Goal: Information Seeking & Learning: Learn about a topic

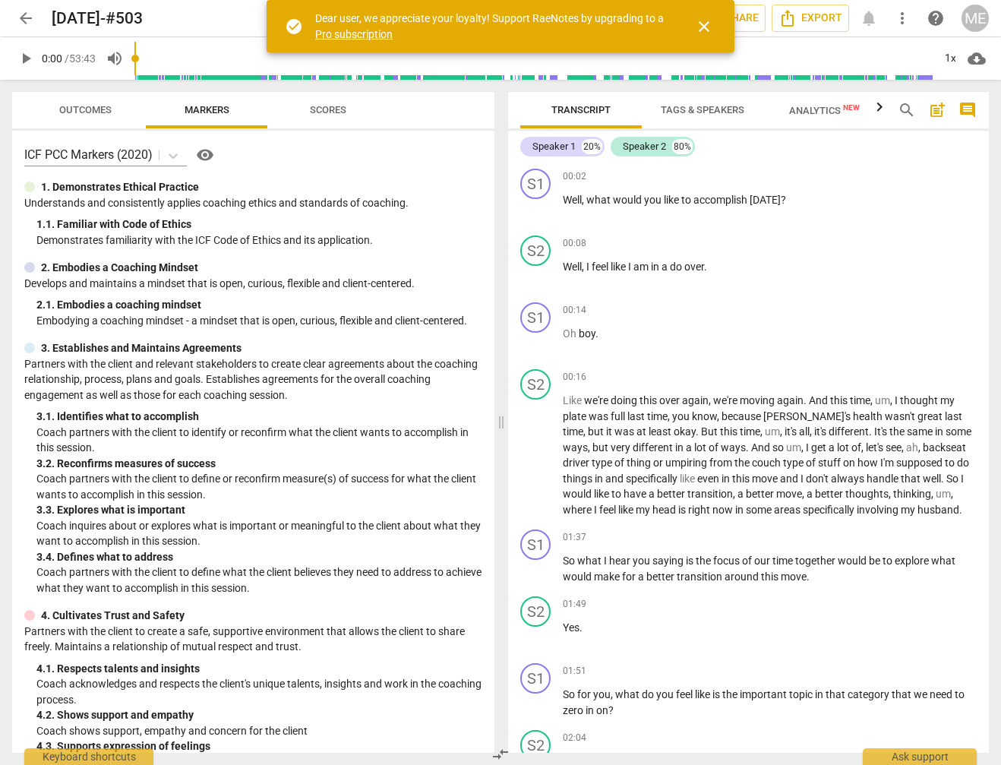
click at [703, 24] on span "close" at bounding box center [704, 26] width 18 height 18
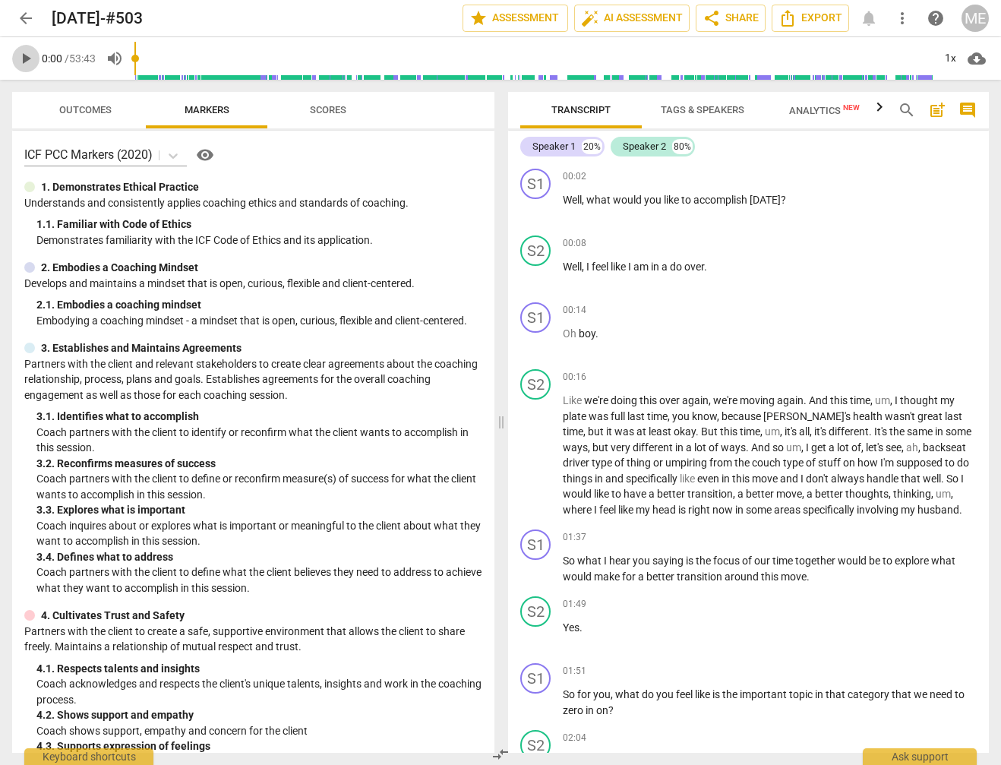
drag, startPoint x: 25, startPoint y: 57, endPoint x: 77, endPoint y: 93, distance: 63.8
click at [26, 57] on span "play_arrow" at bounding box center [26, 58] width 18 height 18
click at [26, 55] on span "pause" at bounding box center [26, 58] width 18 height 18
click at [21, 57] on span "play_arrow" at bounding box center [26, 58] width 18 height 18
click at [30, 61] on span "pause" at bounding box center [26, 58] width 18 height 18
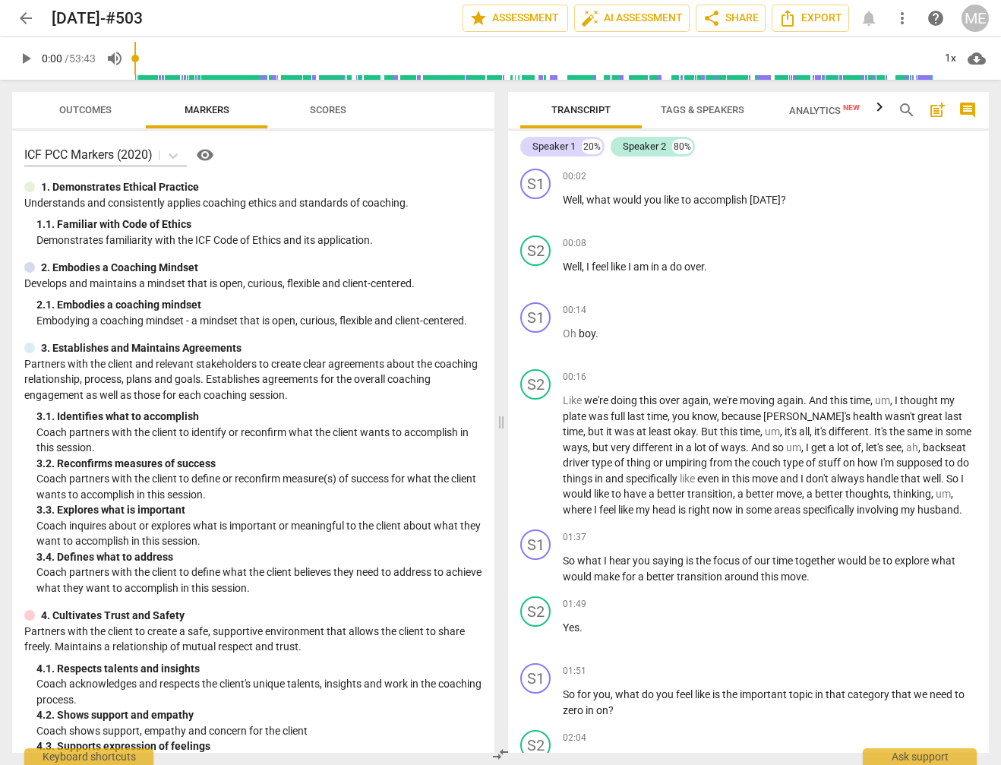
drag, startPoint x: 142, startPoint y: 58, endPoint x: 115, endPoint y: 58, distance: 27.3
click at [134, 58] on input "range" at bounding box center [533, 58] width 798 height 49
click at [26, 55] on span "play_arrow" at bounding box center [26, 58] width 18 height 18
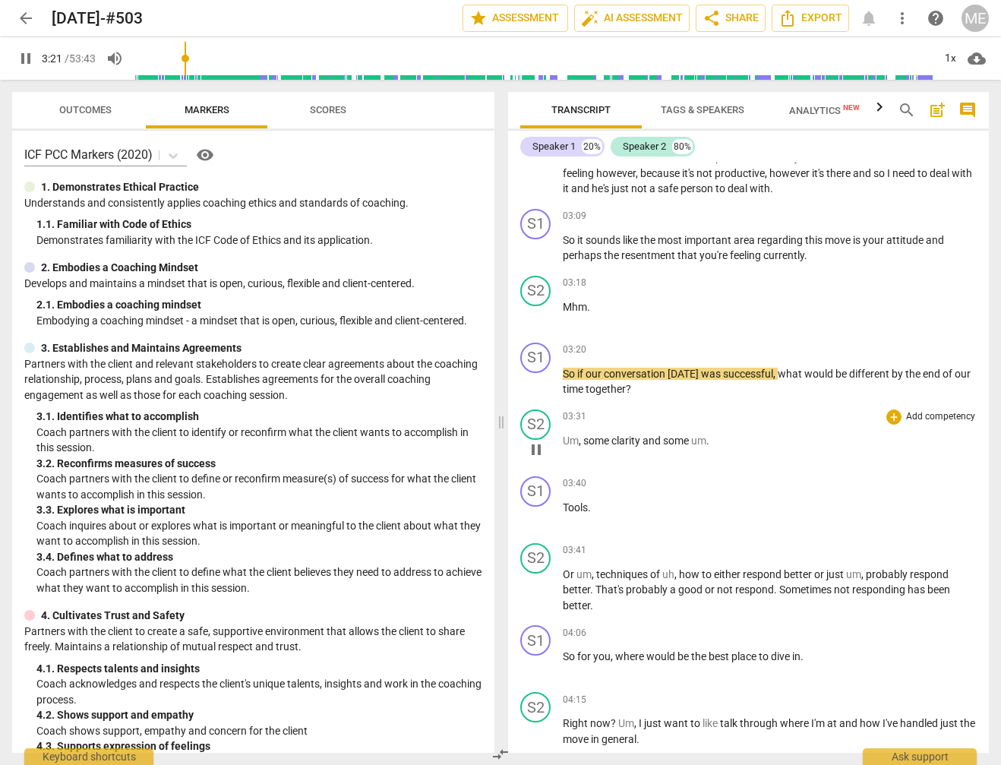
scroll to position [693, 0]
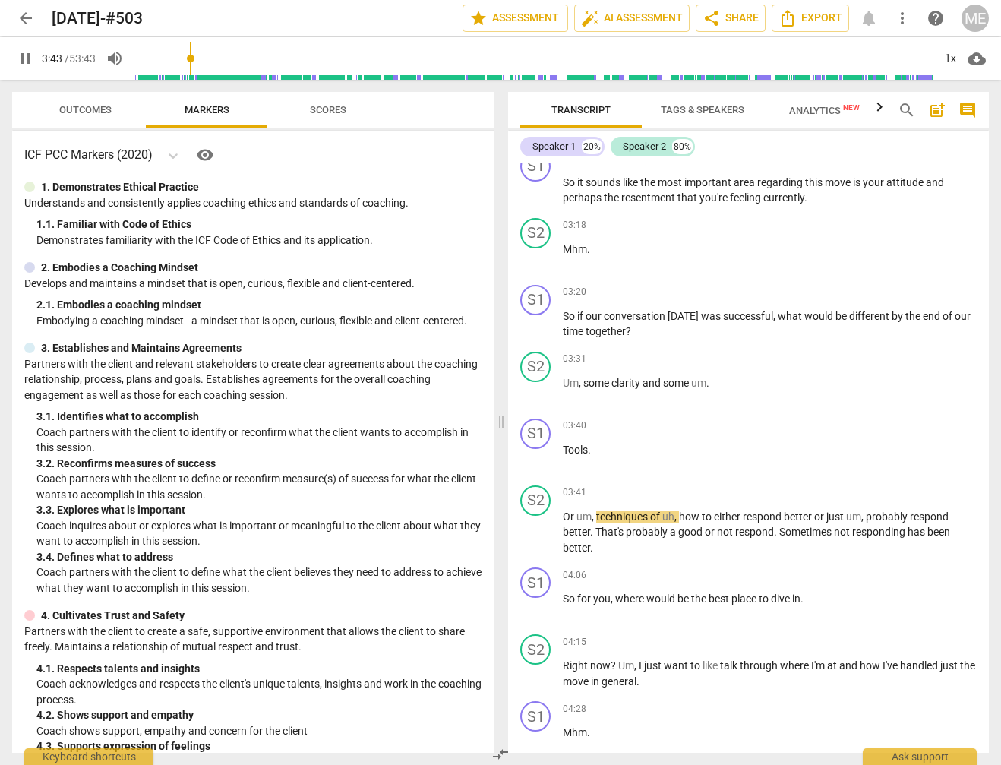
click at [23, 53] on span "pause" at bounding box center [26, 58] width 18 height 18
type input "224"
click at [716, 381] on p "Um , some clarity and some um ." at bounding box center [770, 383] width 414 height 16
click at [565, 444] on span "Tools" at bounding box center [575, 450] width 25 height 12
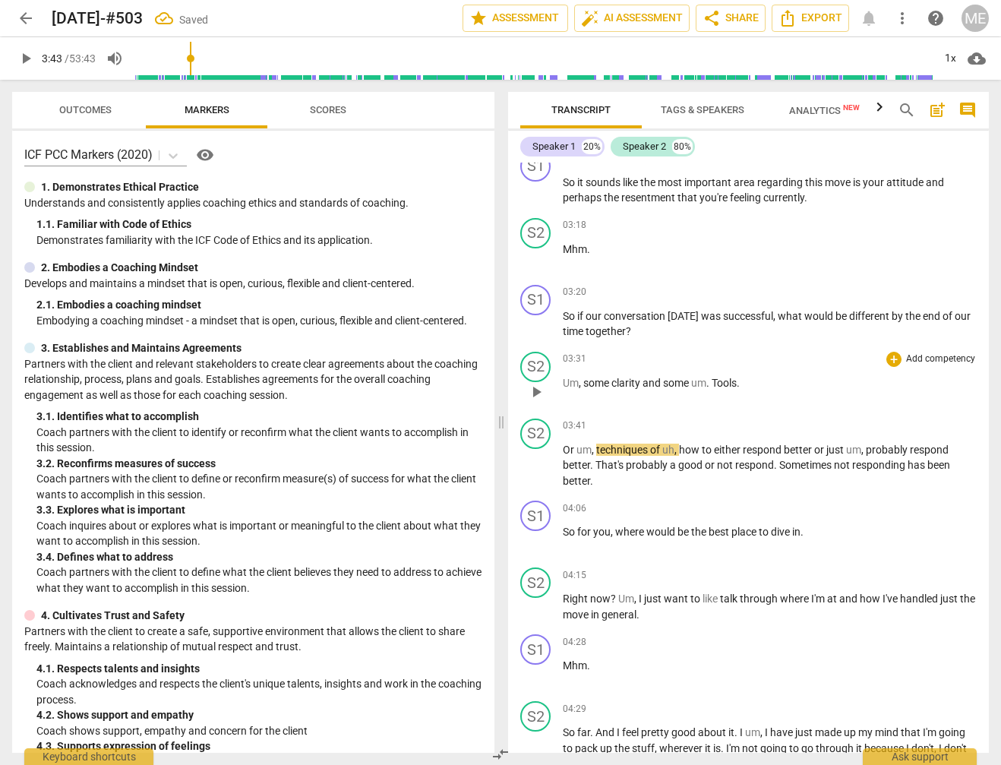
click at [759, 381] on p "Um , some clarity and some um . Tools ." at bounding box center [770, 383] width 414 height 16
click at [564, 445] on span "Or" at bounding box center [570, 450] width 14 height 12
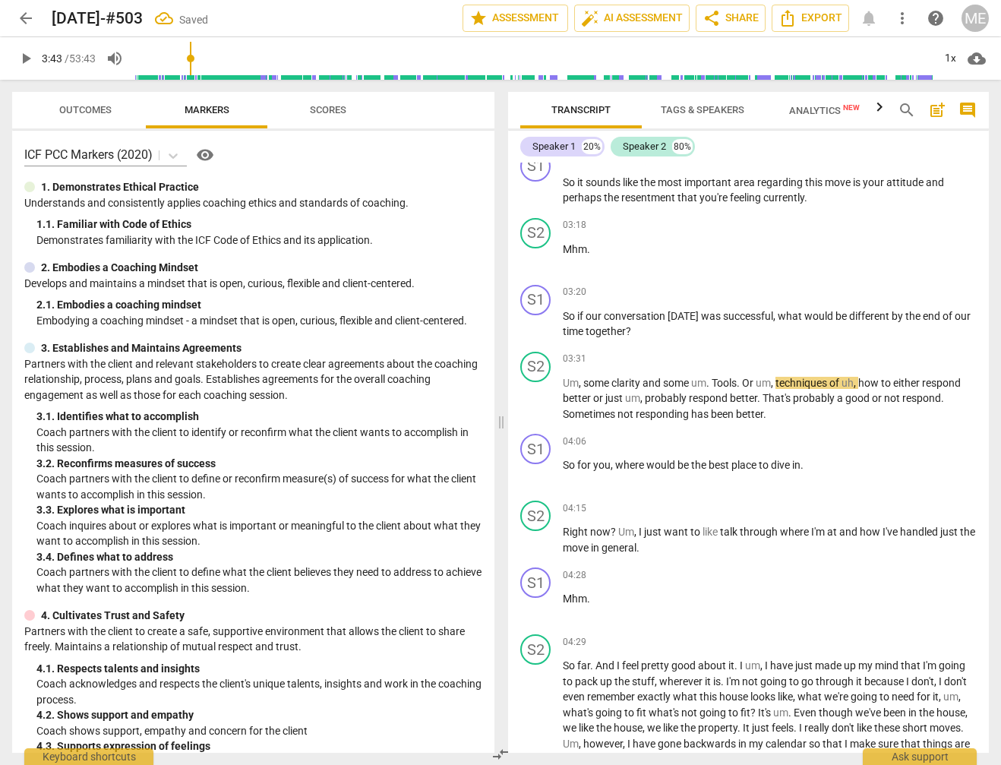
click at [29, 54] on span "play_arrow" at bounding box center [26, 58] width 18 height 18
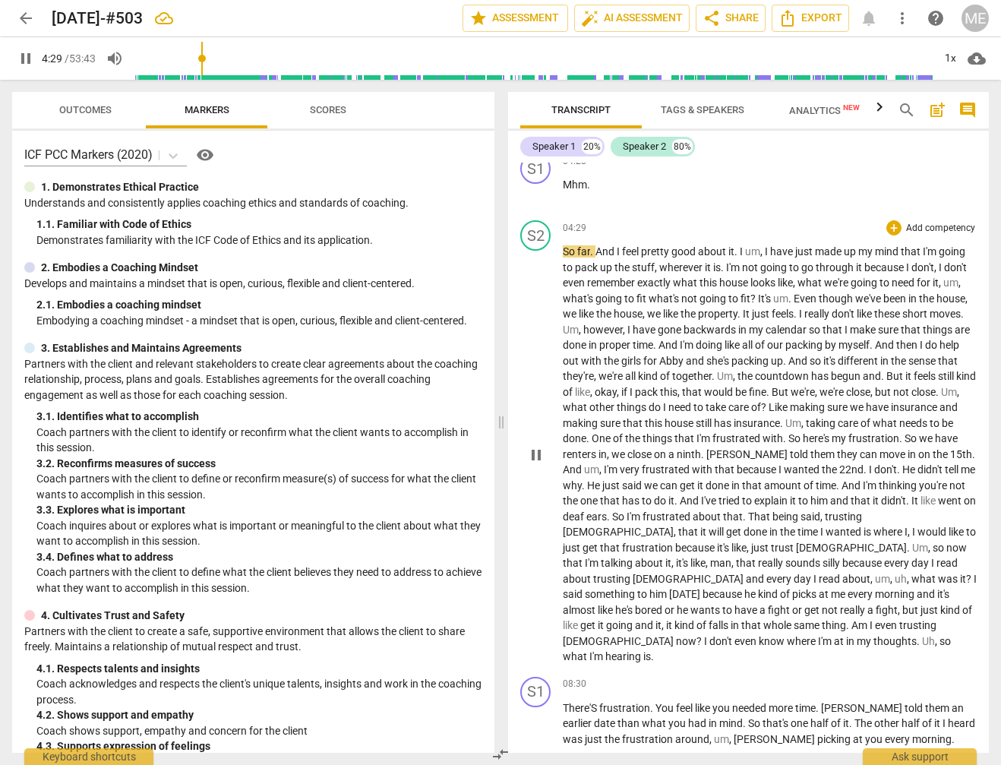
scroll to position [1154, 0]
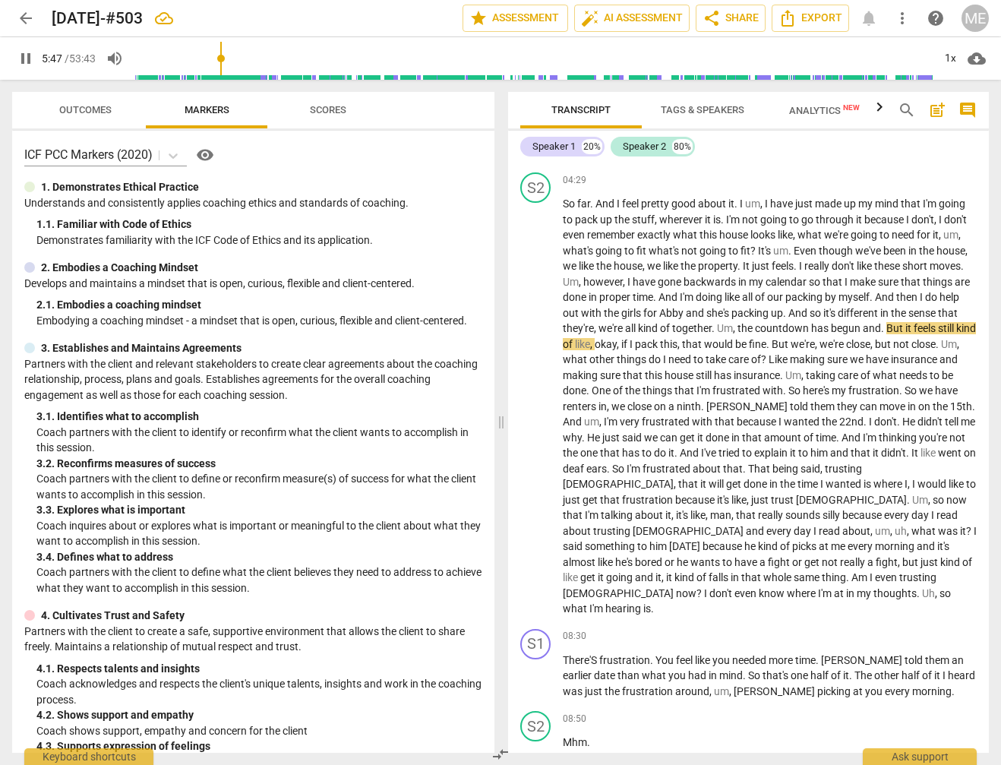
click at [21, 55] on span "pause" at bounding box center [26, 58] width 18 height 18
click at [25, 57] on span "play_arrow" at bounding box center [26, 58] width 18 height 18
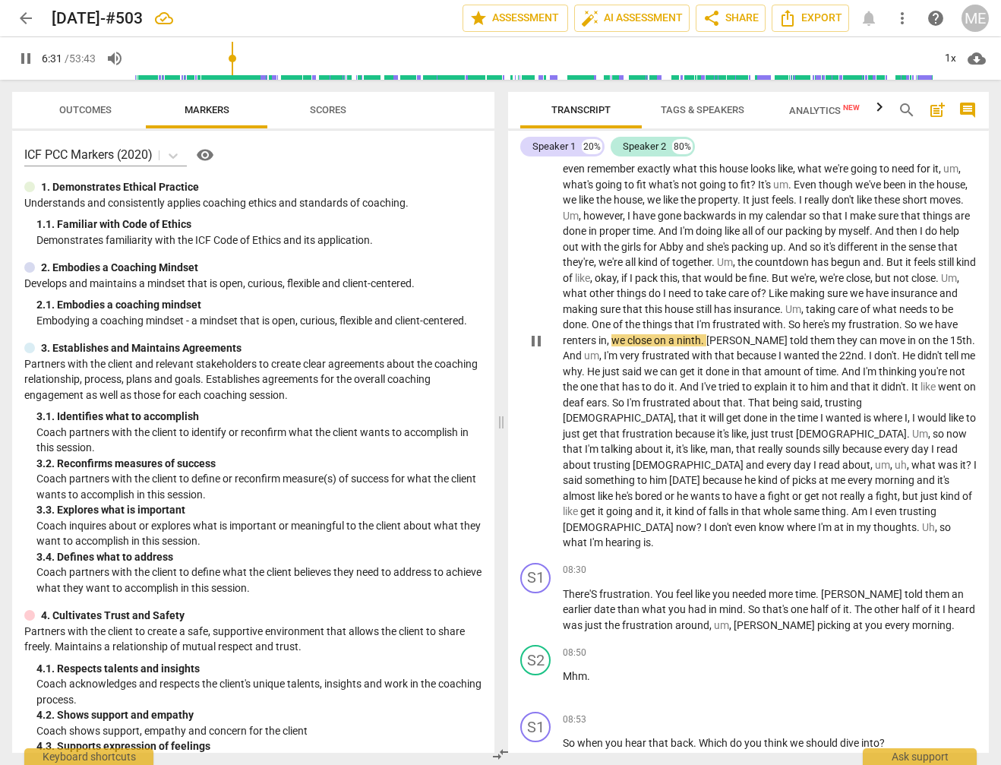
scroll to position [1270, 0]
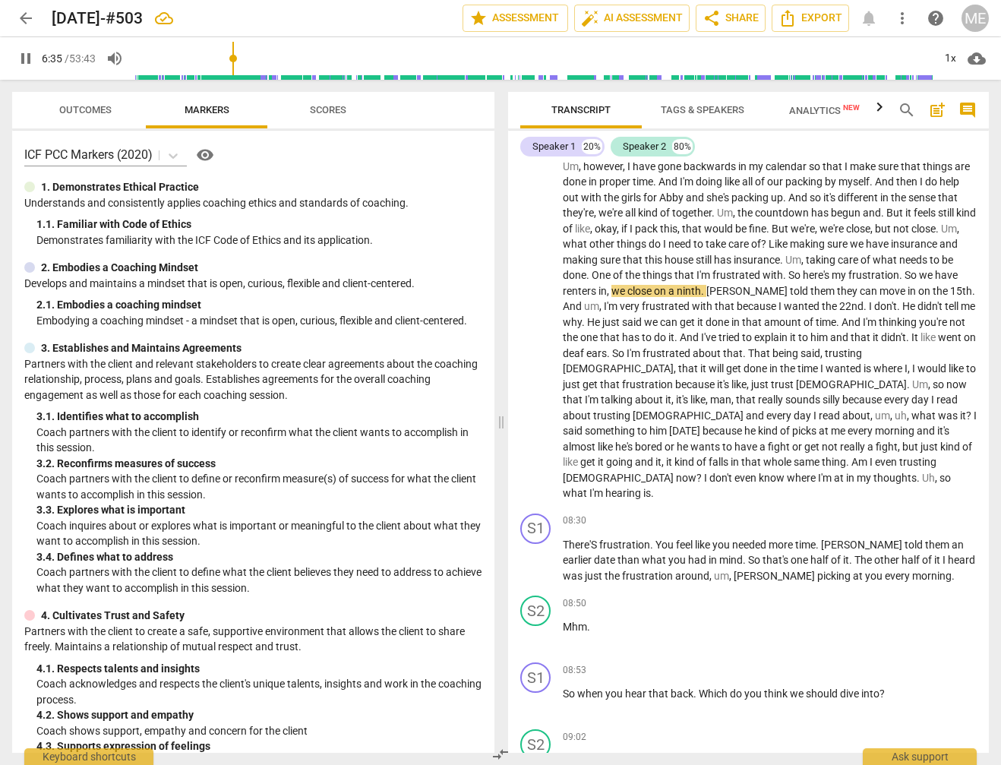
click at [21, 54] on span "pause" at bounding box center [26, 58] width 18 height 18
type input "396"
click at [607, 291] on span "in" at bounding box center [602, 291] width 8 height 12
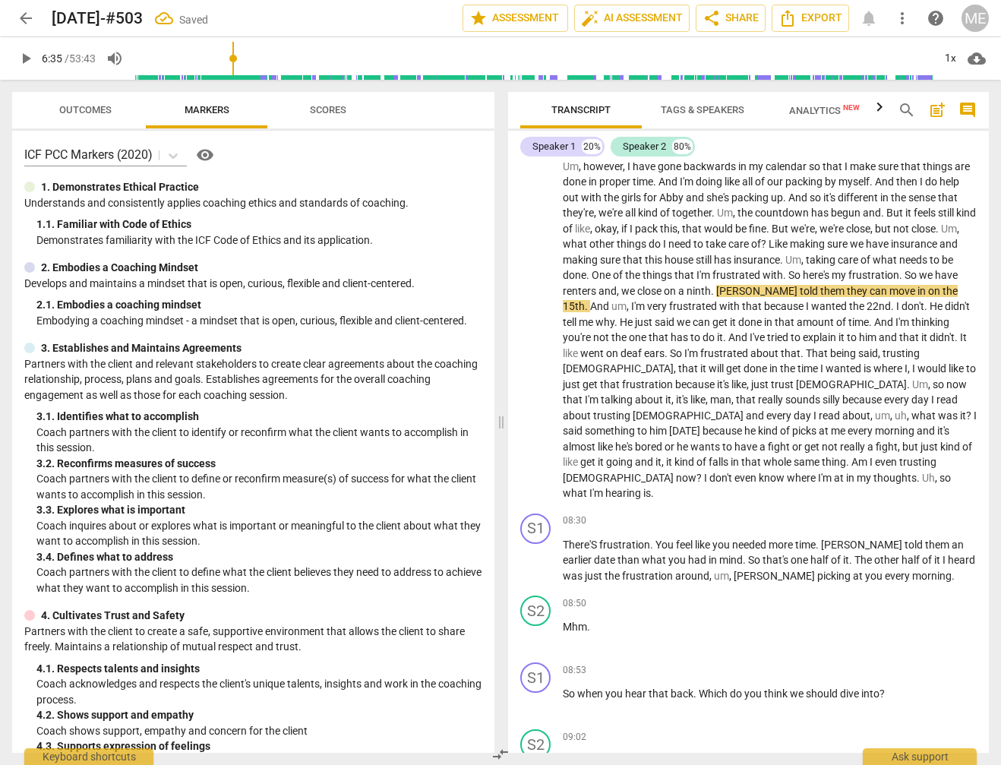
drag, startPoint x: 24, startPoint y: 59, endPoint x: 287, endPoint y: 277, distance: 341.4
click at [26, 59] on span "play_arrow" at bounding box center [26, 58] width 18 height 18
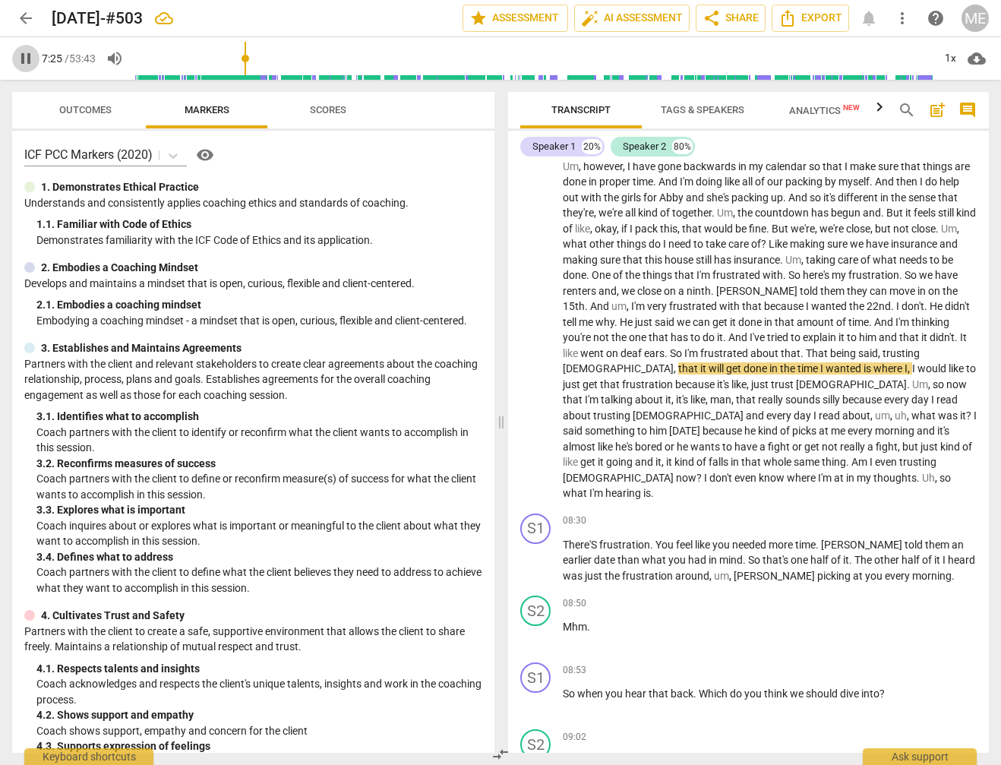
click at [17, 57] on span "pause" at bounding box center [26, 58] width 18 height 18
type input "446"
drag, startPoint x: 731, startPoint y: 366, endPoint x: 756, endPoint y: 366, distance: 24.3
click at [756, 366] on p "So far . And I feel pretty good about it . I um , I have just made up my mind t…" at bounding box center [770, 291] width 414 height 421
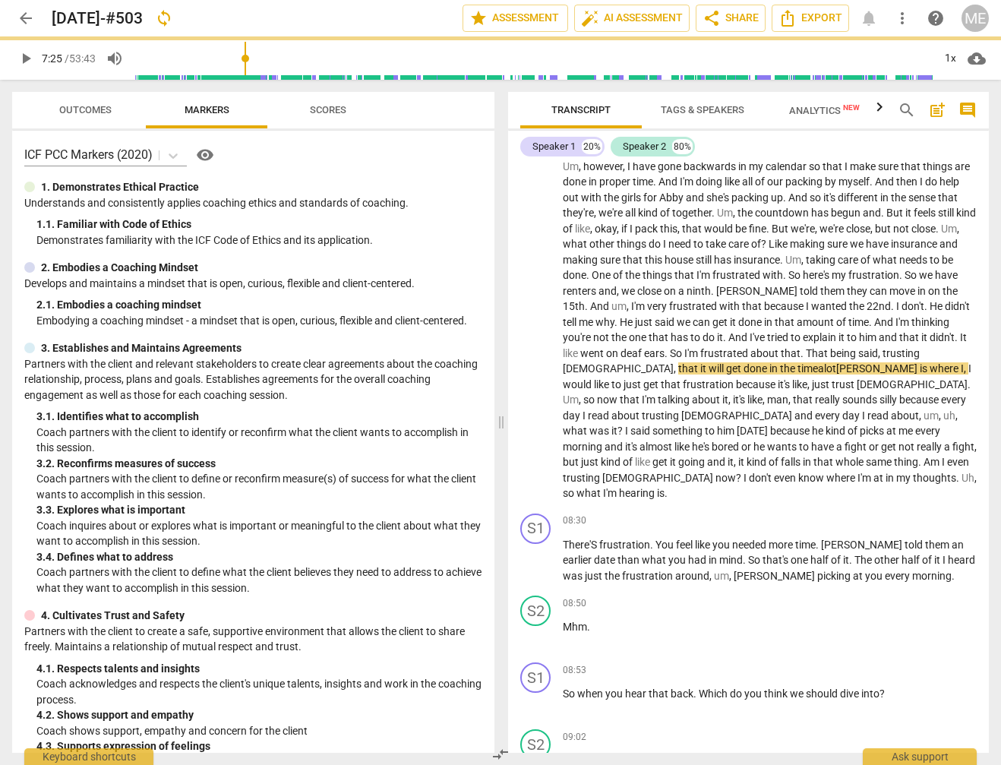
click at [27, 60] on span "play_arrow" at bounding box center [26, 58] width 18 height 18
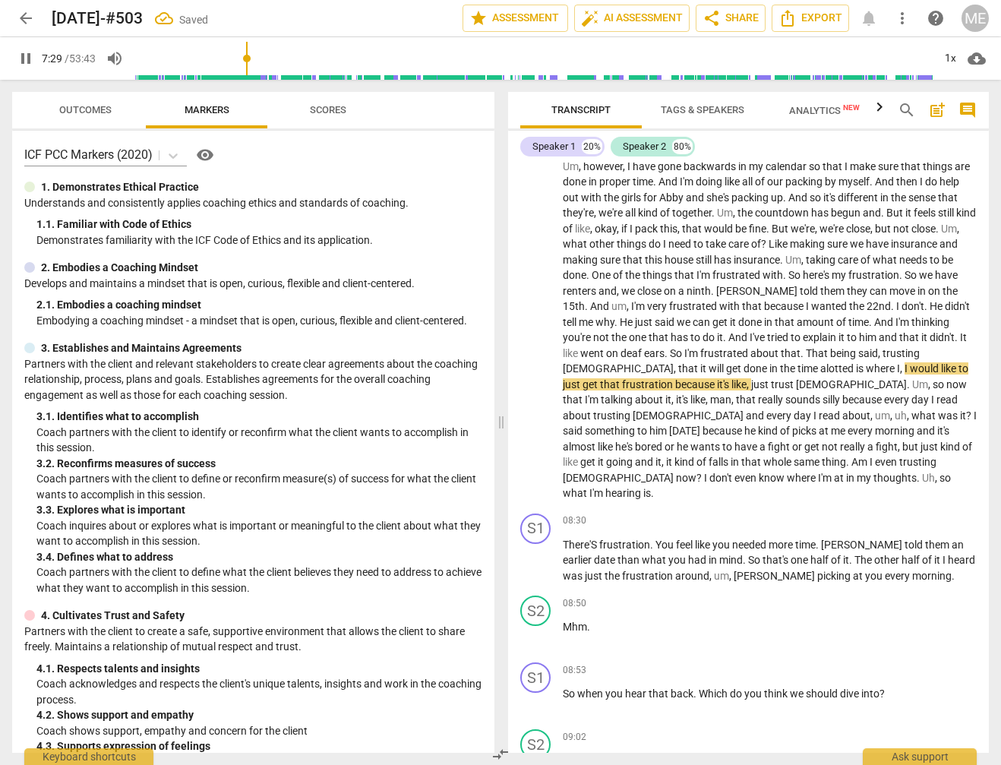
click at [21, 57] on span "pause" at bounding box center [26, 58] width 18 height 18
type input "450"
click at [820, 365] on span "alotted" at bounding box center [838, 368] width 36 height 12
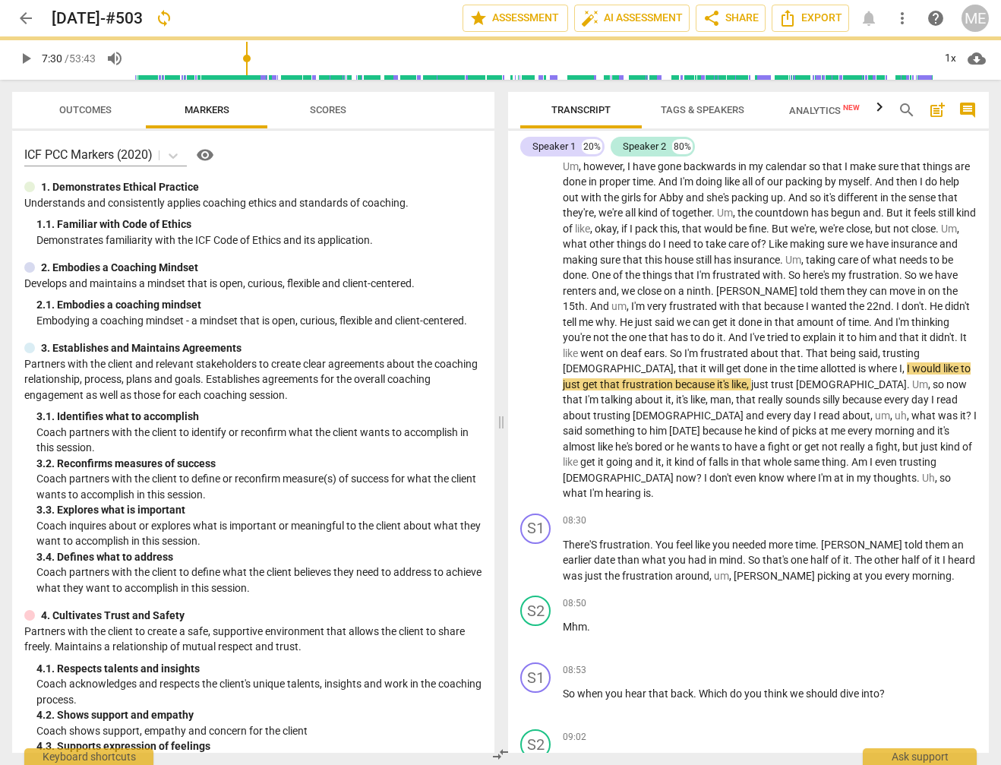
click at [27, 53] on span "play_arrow" at bounding box center [26, 58] width 18 height 18
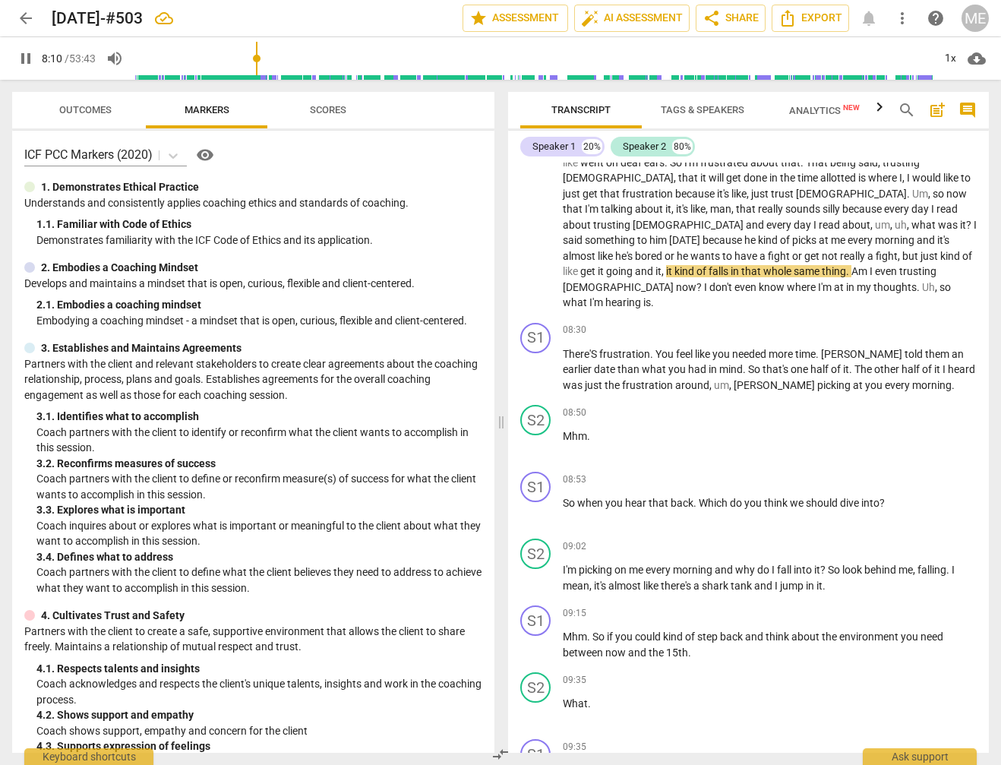
scroll to position [1501, 0]
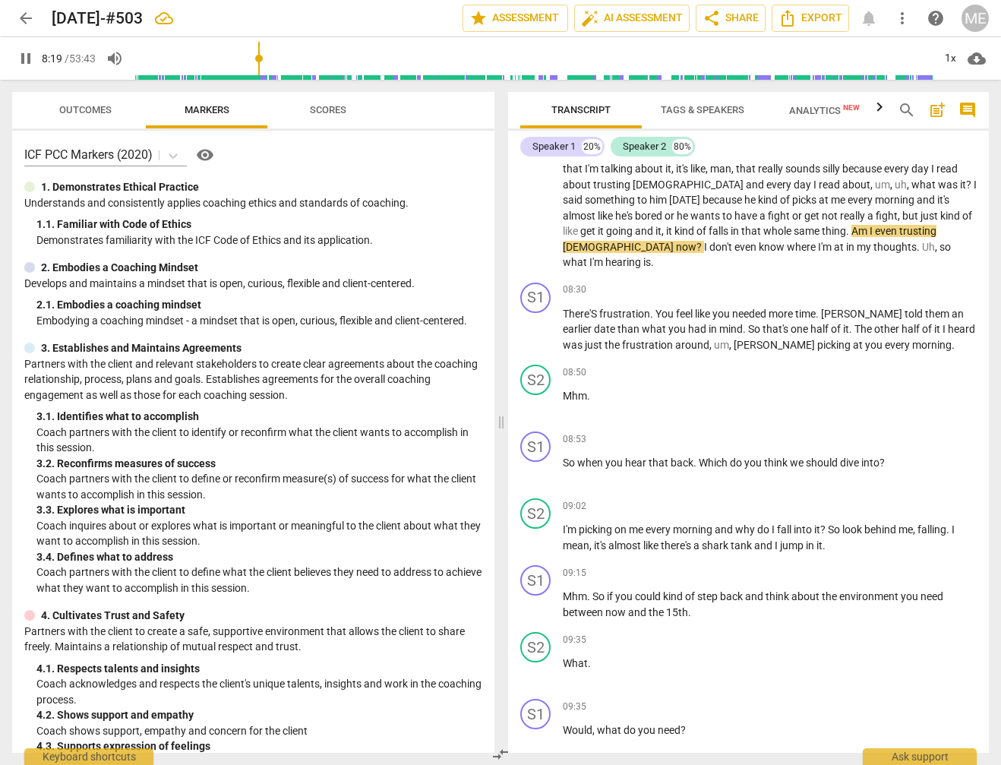
click at [22, 56] on span "pause" at bounding box center [26, 58] width 18 height 18
type input "500"
click at [846, 228] on span "." at bounding box center [848, 231] width 5 height 12
click at [24, 62] on span "play_arrow" at bounding box center [26, 58] width 18 height 18
click at [22, 64] on span "pause" at bounding box center [26, 58] width 18 height 18
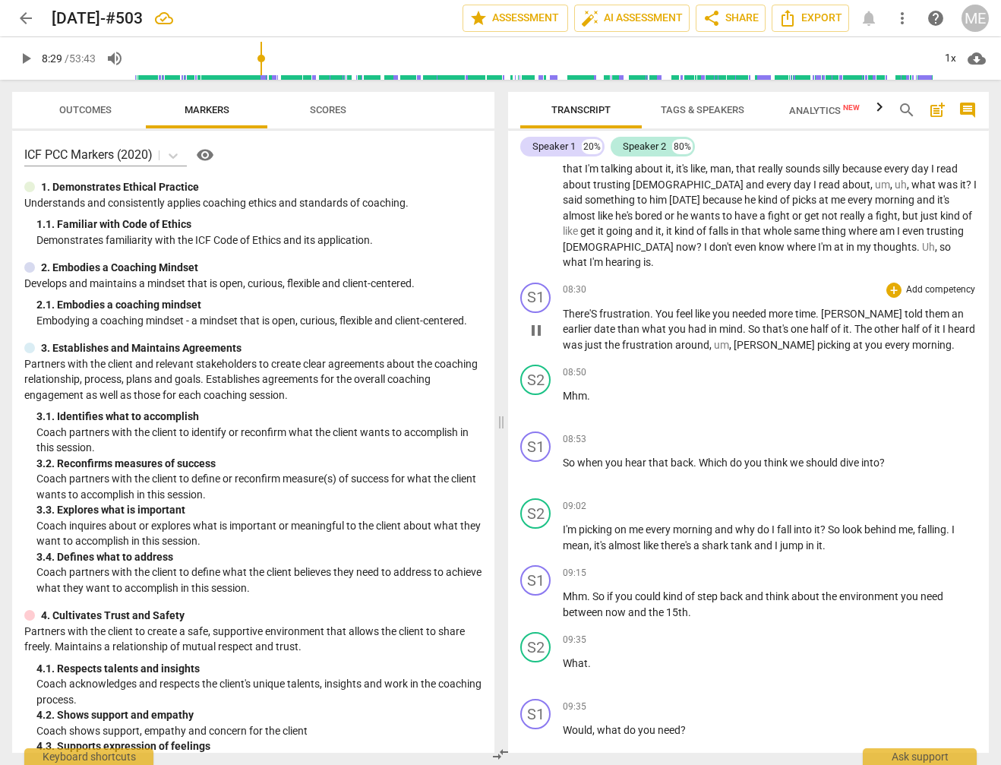
type input "509"
click at [922, 243] on span "Uh" at bounding box center [928, 247] width 13 height 12
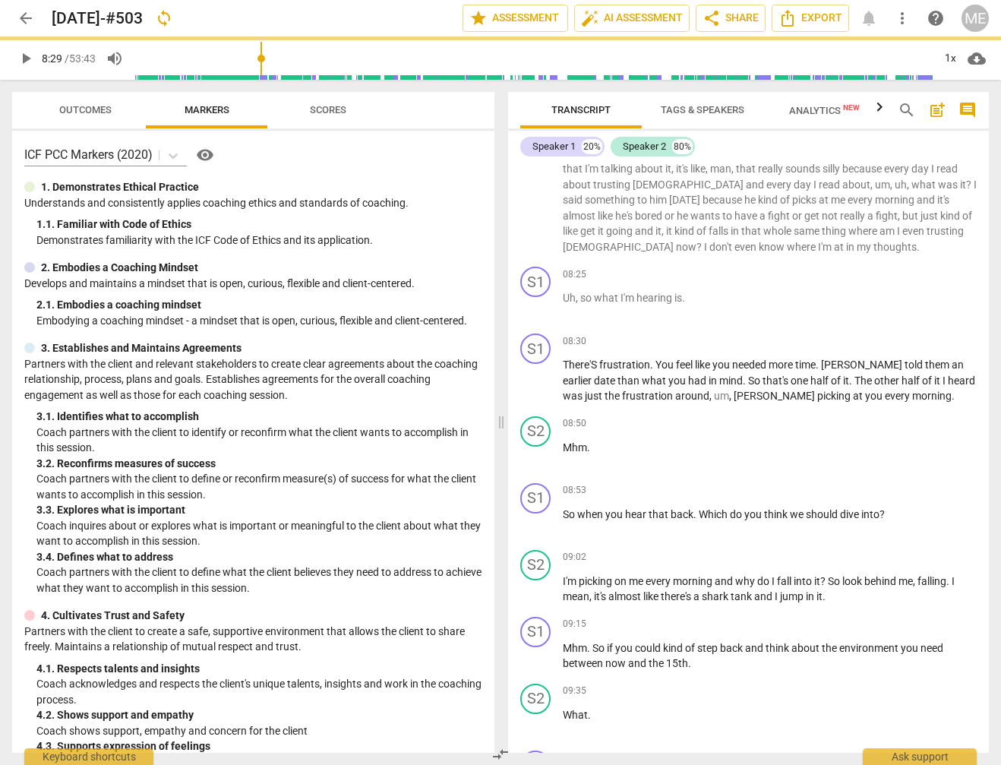
scroll to position [1568, 0]
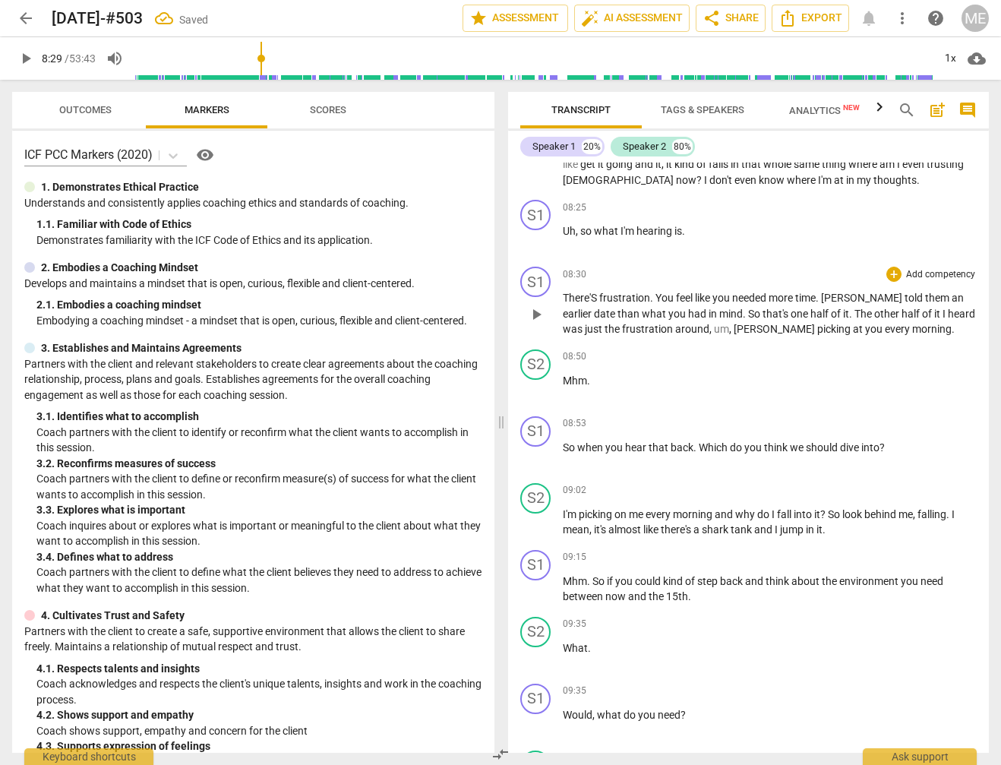
click at [594, 295] on span "There'S" at bounding box center [581, 298] width 36 height 12
click at [257, 63] on input "range" at bounding box center [533, 58] width 798 height 49
drag, startPoint x: 23, startPoint y: 60, endPoint x: 42, endPoint y: 62, distance: 19.0
click at [25, 60] on span "play_arrow" at bounding box center [26, 58] width 18 height 18
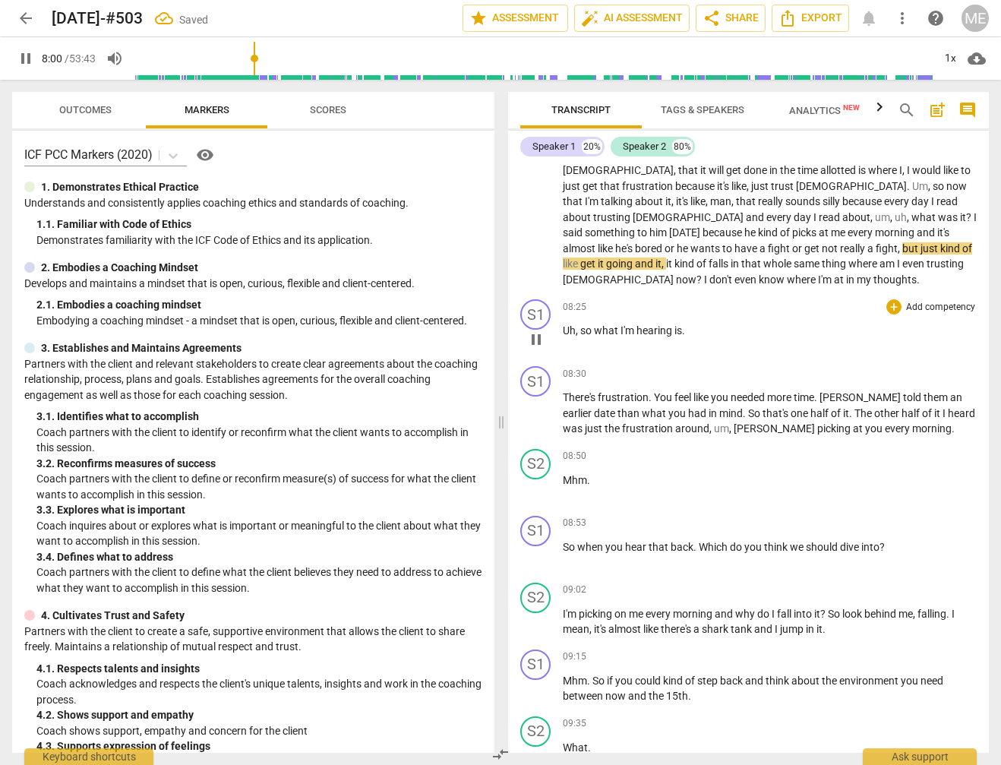
scroll to position [1452, 0]
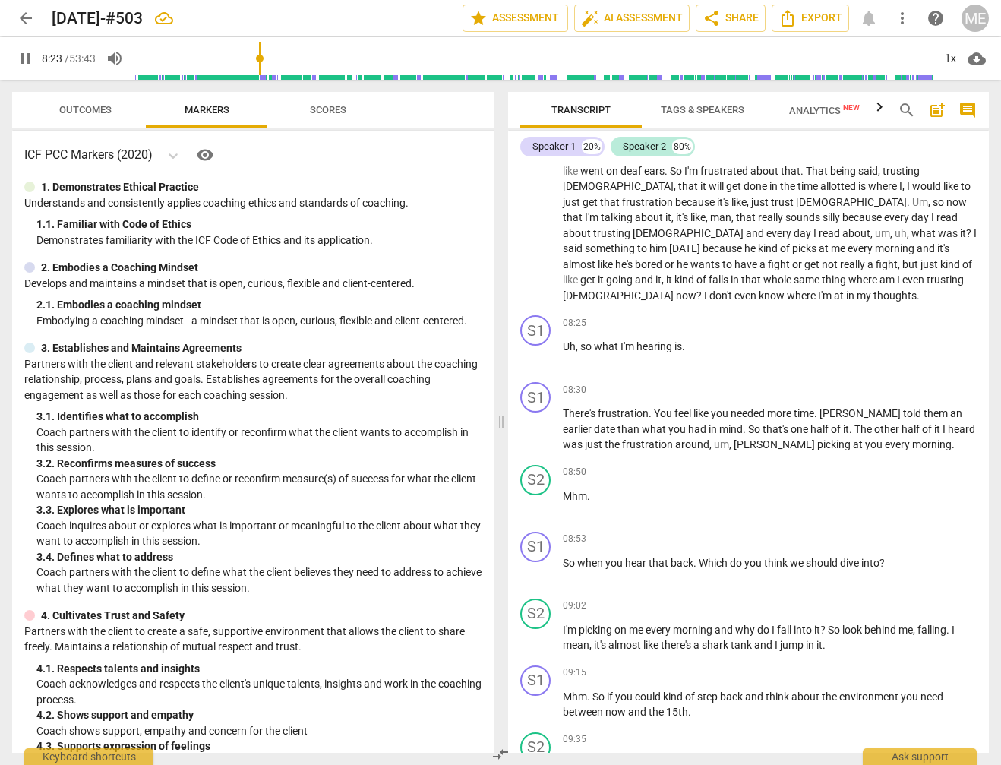
click at [22, 57] on span "pause" at bounding box center [26, 58] width 18 height 18
type input "504"
click at [676, 289] on span "[DEMOGRAPHIC_DATA]" at bounding box center [619, 295] width 113 height 12
click at [788, 273] on p "So far . And I feel pretty good about it . I um , I have just made up my mind t…" at bounding box center [770, 100] width 414 height 405
click at [25, 61] on span "play_arrow" at bounding box center [26, 58] width 18 height 18
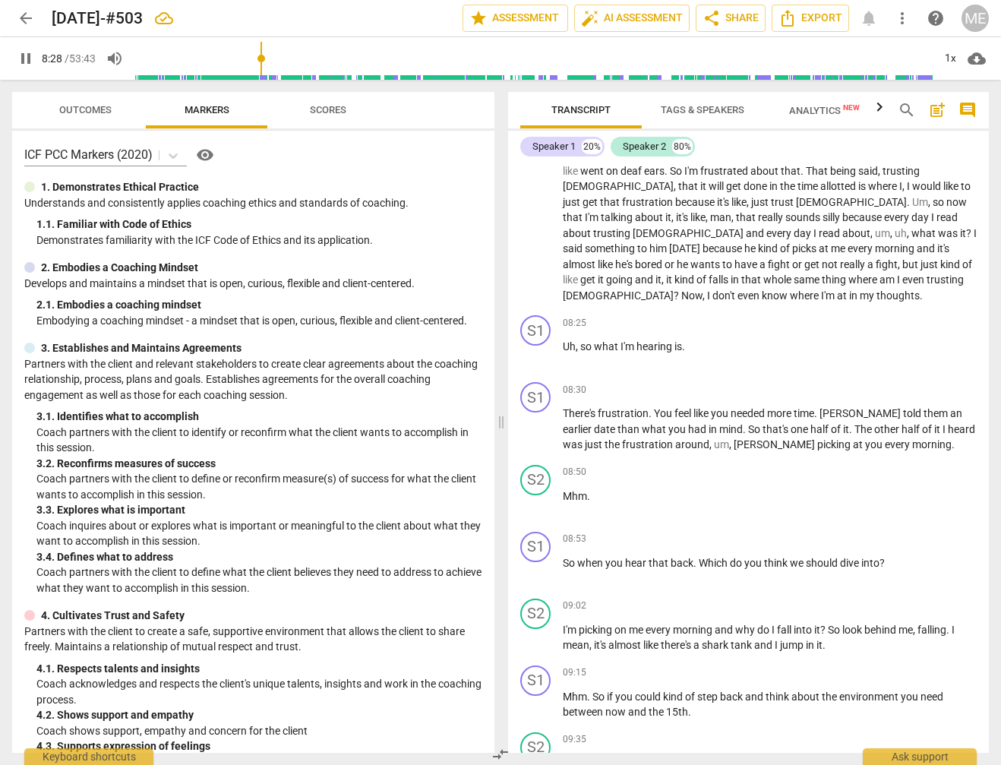
click at [27, 59] on span "pause" at bounding box center [26, 58] width 18 height 18
type input "509"
click at [620, 295] on p "So far . And I feel pretty good about it . I um , I have just made up my mind t…" at bounding box center [770, 100] width 414 height 405
click at [564, 343] on span "Uh" at bounding box center [569, 346] width 13 height 12
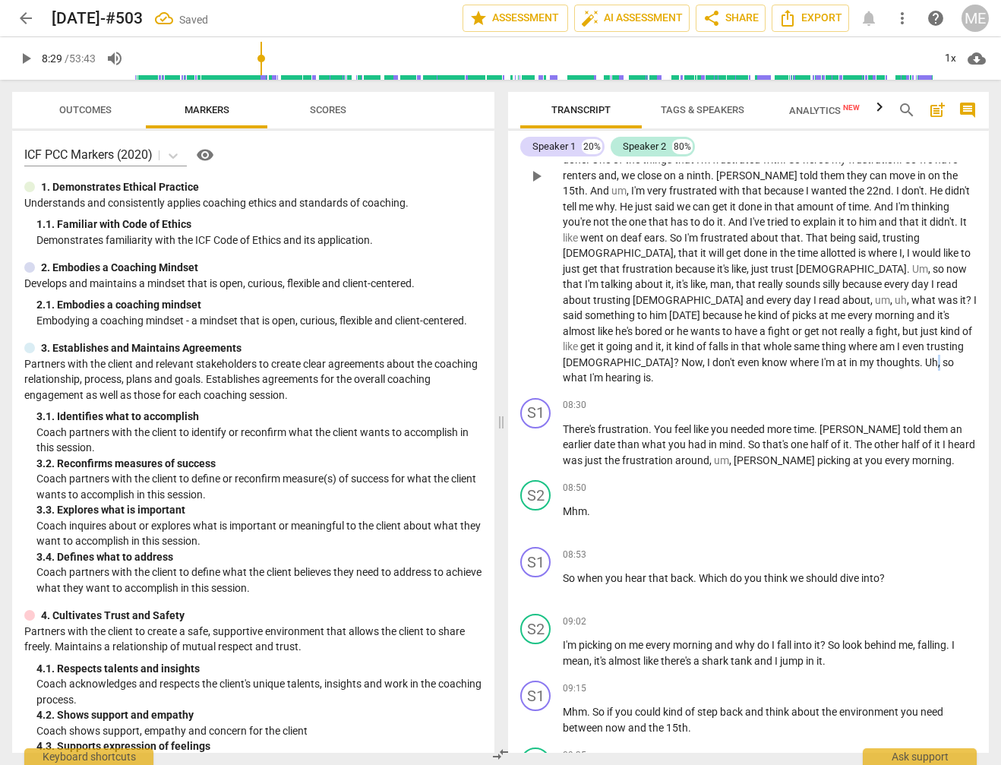
click at [624, 361] on p "So far . And I feel pretty good about it . I um , I have just made up my mind t…" at bounding box center [770, 175] width 414 height 421
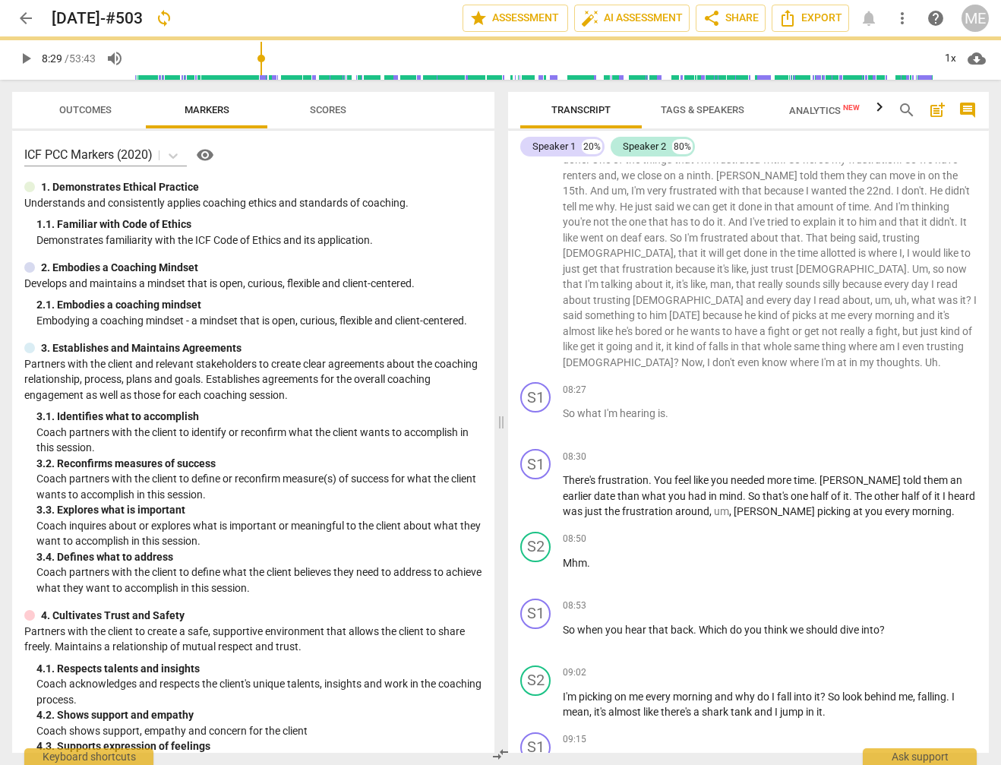
scroll to position [1452, 0]
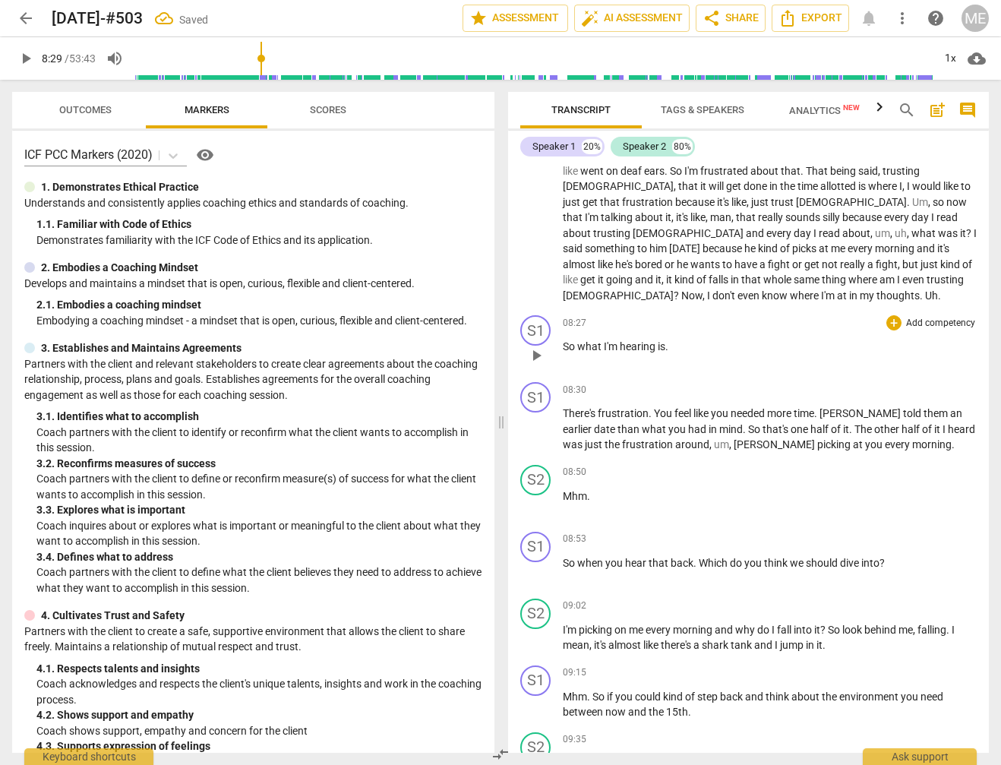
click at [699, 351] on p "So what I'm hearing is ." at bounding box center [770, 347] width 414 height 16
click at [565, 410] on span "There's" at bounding box center [580, 413] width 35 height 12
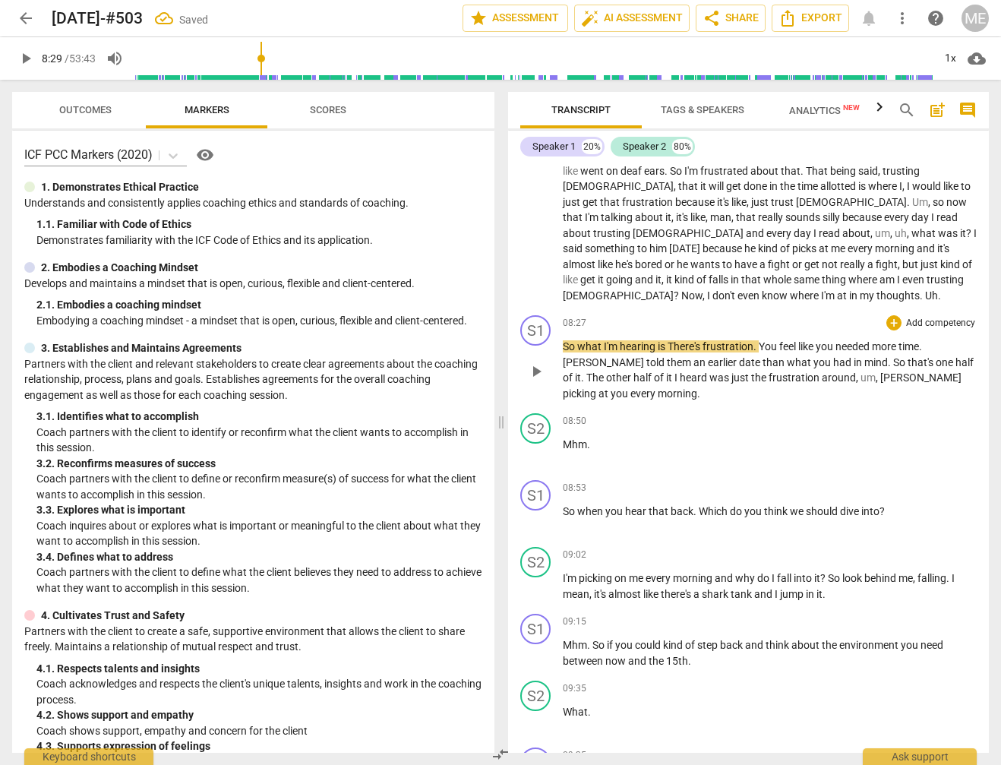
drag, startPoint x: 689, startPoint y: 376, endPoint x: 679, endPoint y: 336, distance: 40.7
click at [769, 374] on span "frustration" at bounding box center [795, 377] width 53 height 12
click at [672, 343] on span "There's" at bounding box center [685, 346] width 35 height 12
click at [24, 60] on span "play_arrow" at bounding box center [26, 58] width 18 height 18
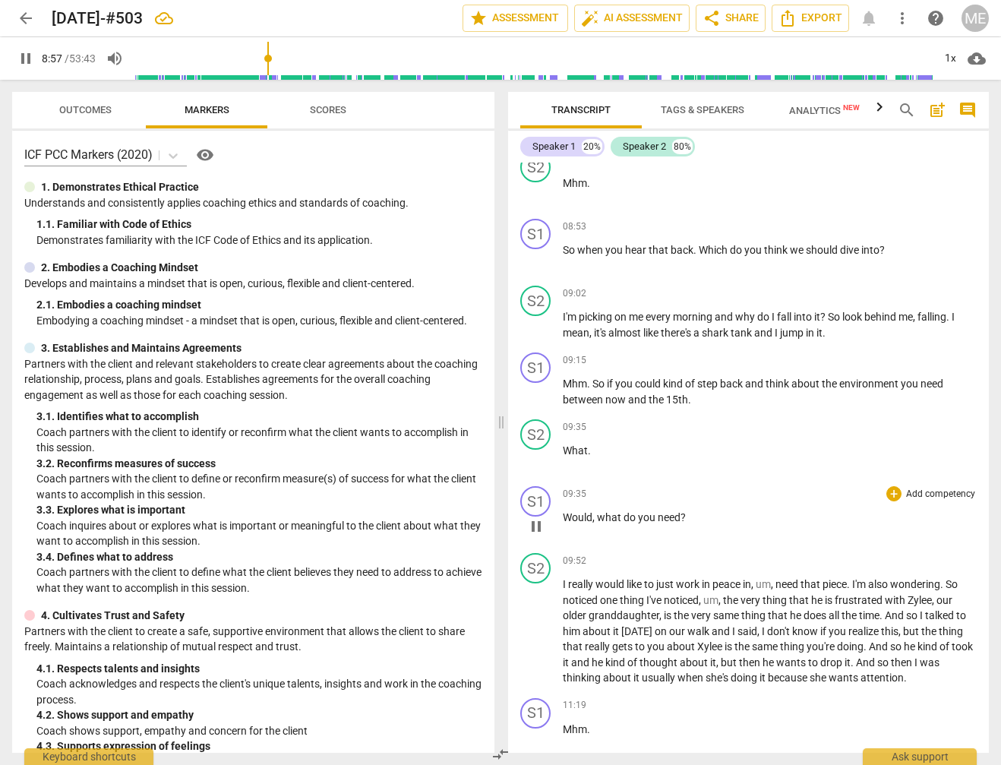
scroll to position [1741, 0]
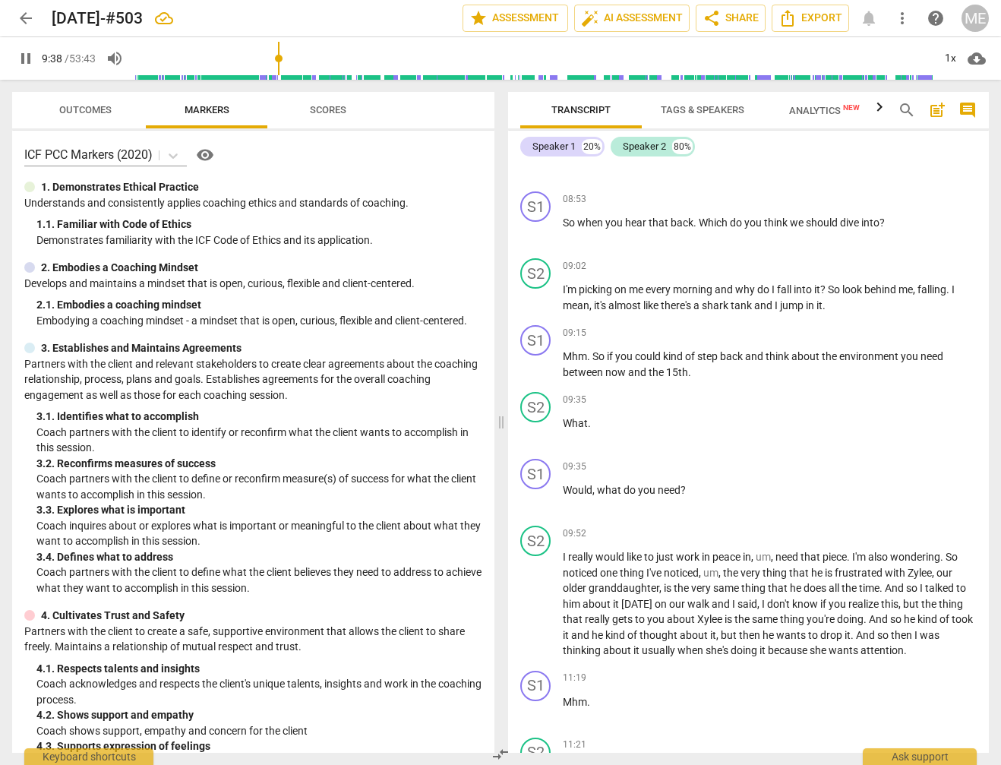
click at [21, 55] on span "pause" at bounding box center [26, 58] width 18 height 18
type input "579"
click at [738, 359] on p "Mhm . So if you could kind of step back and think about the environment you nee…" at bounding box center [770, 364] width 414 height 31
click at [565, 417] on span "What" at bounding box center [575, 423] width 25 height 12
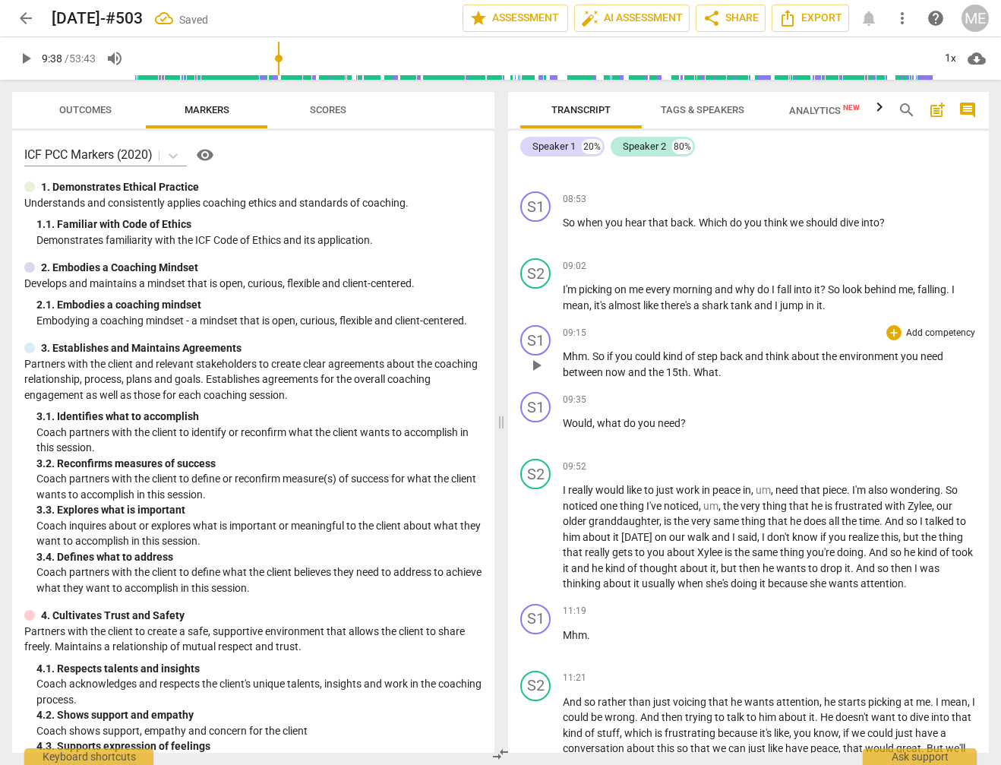
click at [727, 357] on p "Mhm . So if you could kind of step back and think about the environment you nee…" at bounding box center [770, 364] width 414 height 31
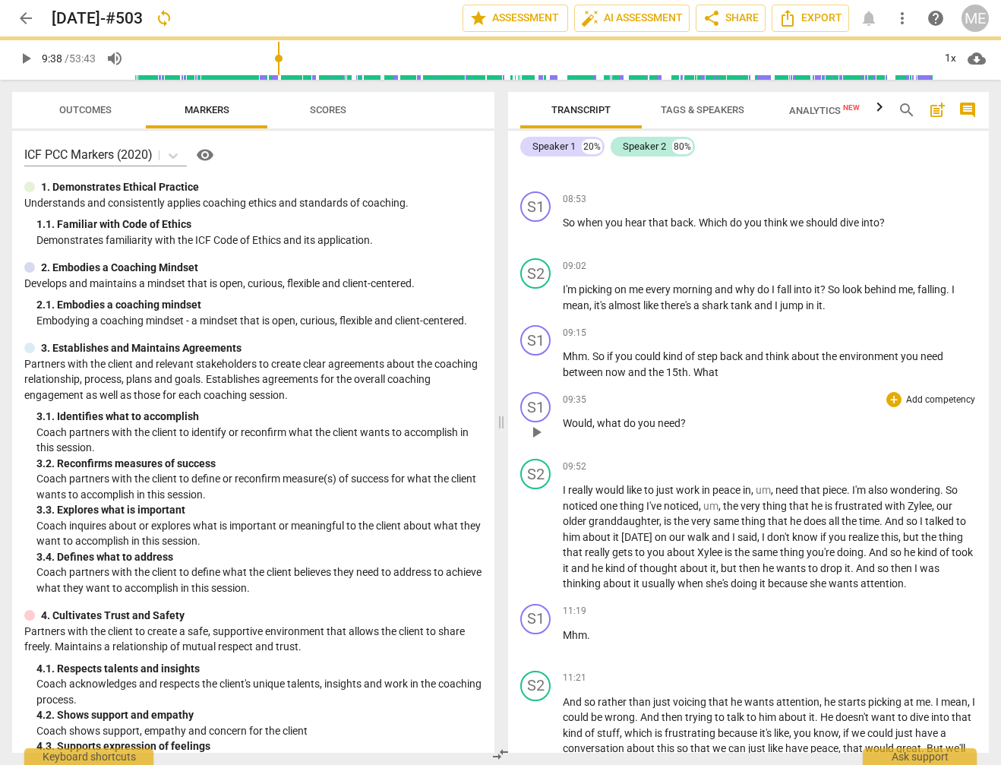
click at [563, 417] on span "Would" at bounding box center [578, 423] width 30 height 12
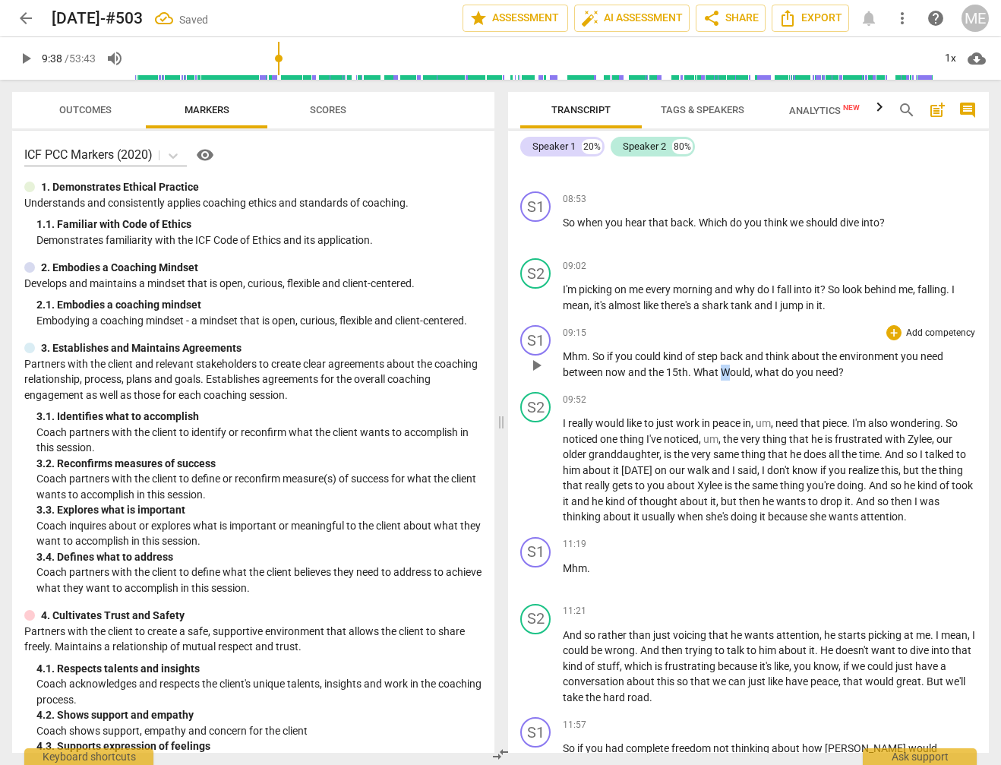
click at [726, 366] on span "Would" at bounding box center [736, 372] width 30 height 12
click at [275, 66] on input "range" at bounding box center [533, 58] width 798 height 49
drag, startPoint x: 27, startPoint y: 58, endPoint x: 34, endPoint y: 61, distance: 8.2
click at [27, 58] on span "play_arrow" at bounding box center [26, 58] width 18 height 18
click at [24, 53] on span "pause" at bounding box center [26, 58] width 18 height 18
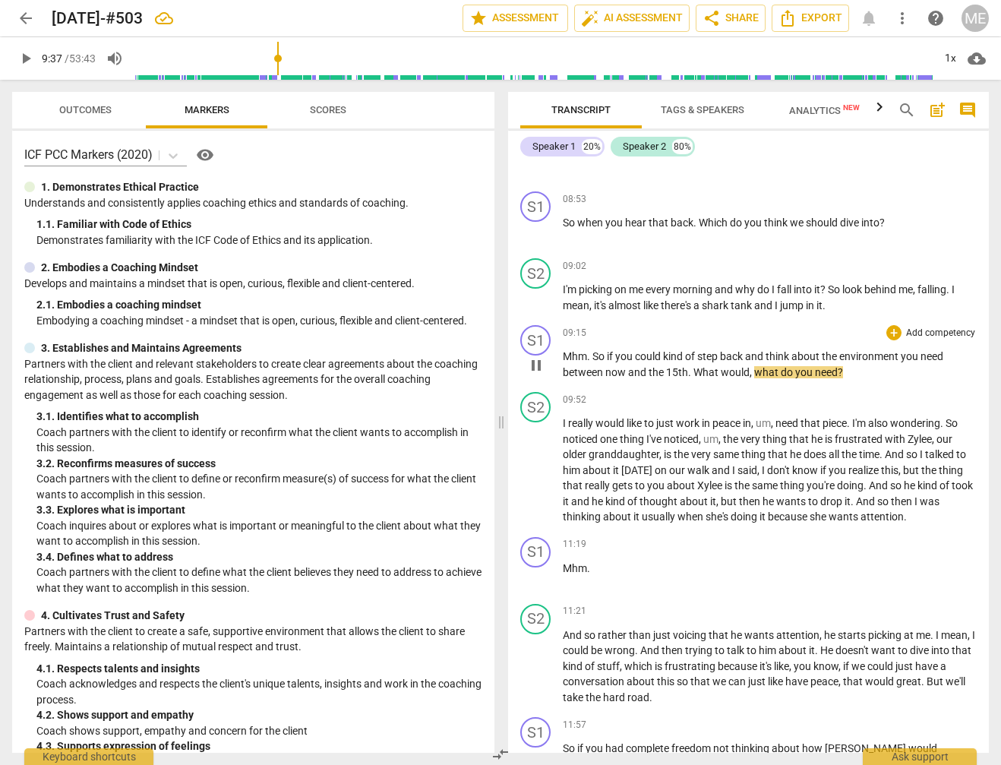
type input "578"
drag, startPoint x: 687, startPoint y: 351, endPoint x: 693, endPoint y: 355, distance: 8.2
click at [697, 356] on p "Mhm . So if you could kind of step back and think about the environment you nee…" at bounding box center [770, 364] width 414 height 31
click at [27, 59] on span "play_arrow" at bounding box center [26, 58] width 18 height 18
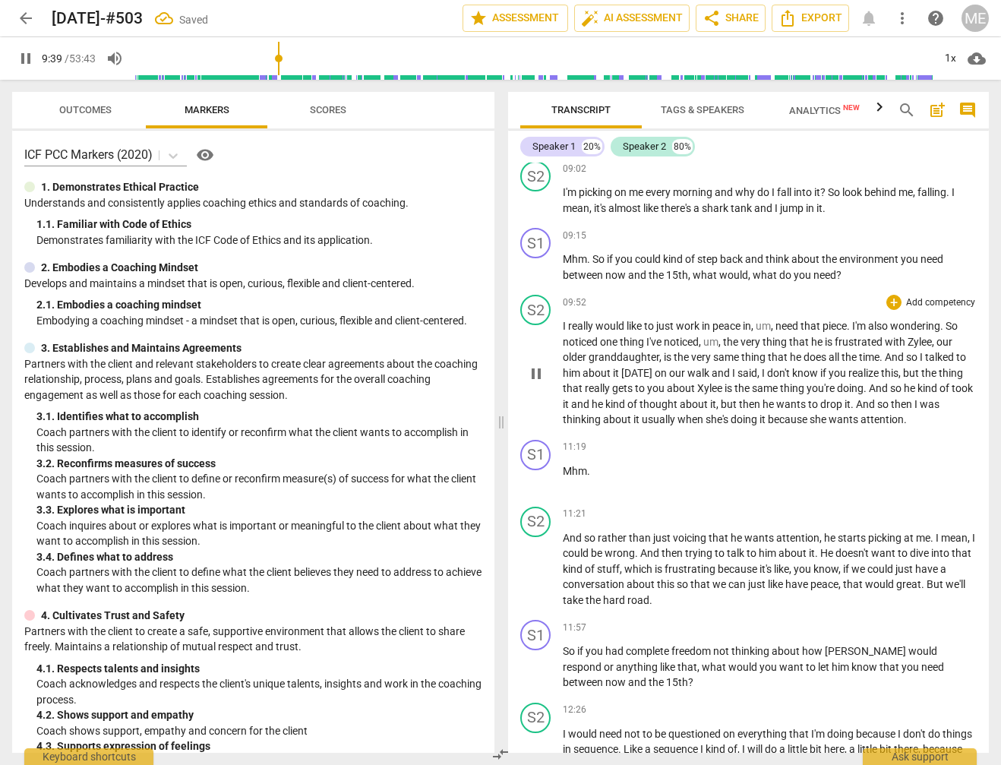
scroll to position [1856, 0]
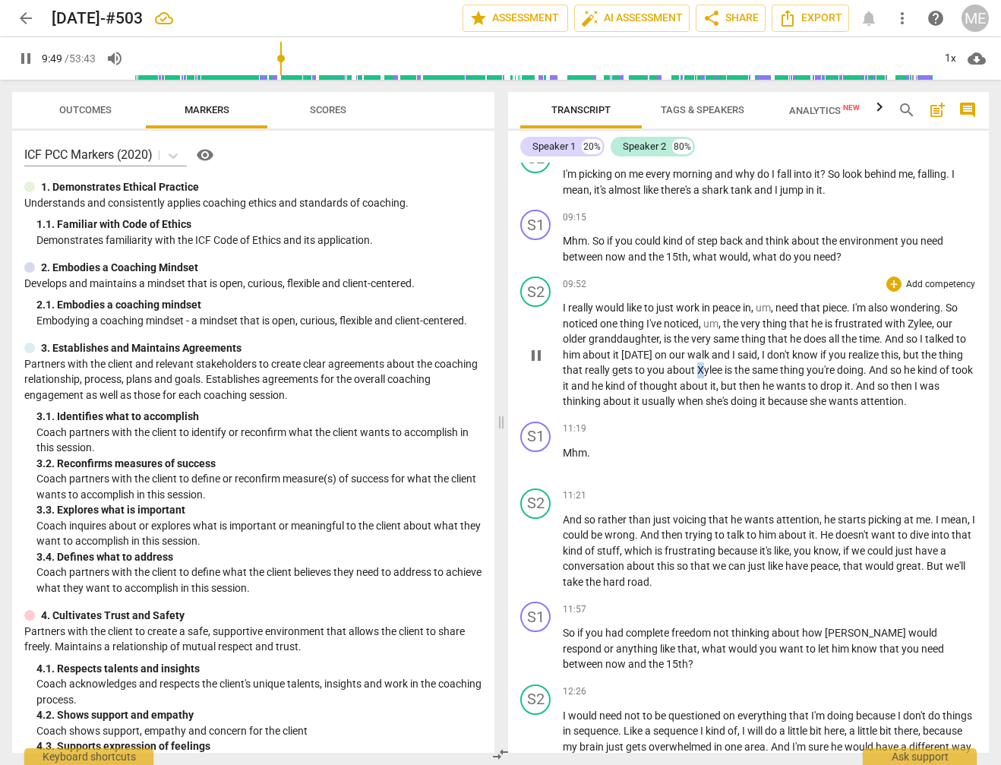
click at [702, 364] on span "Xylee" at bounding box center [710, 370] width 27 height 12
type input "590"
click at [27, 57] on span "pause" at bounding box center [26, 58] width 18 height 18
type input "607"
drag, startPoint x: 832, startPoint y: 292, endPoint x: 840, endPoint y: 293, distance: 8.5
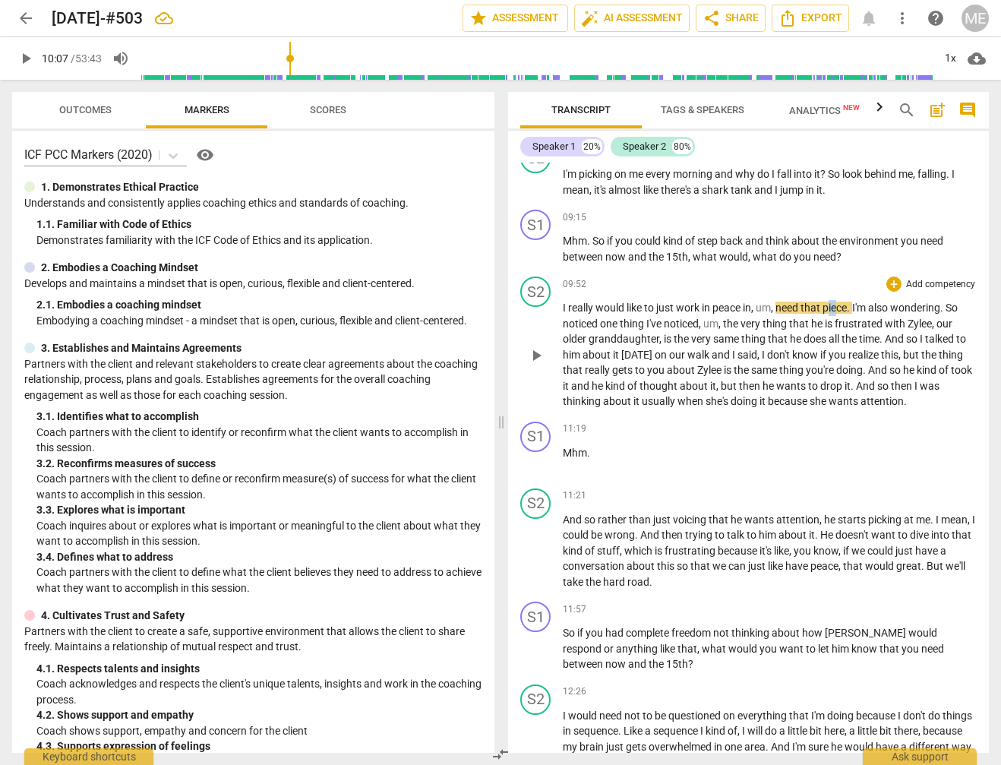
click at [840, 302] on span "piece" at bounding box center [835, 308] width 24 height 12
click at [22, 64] on span "play_arrow" at bounding box center [26, 58] width 18 height 18
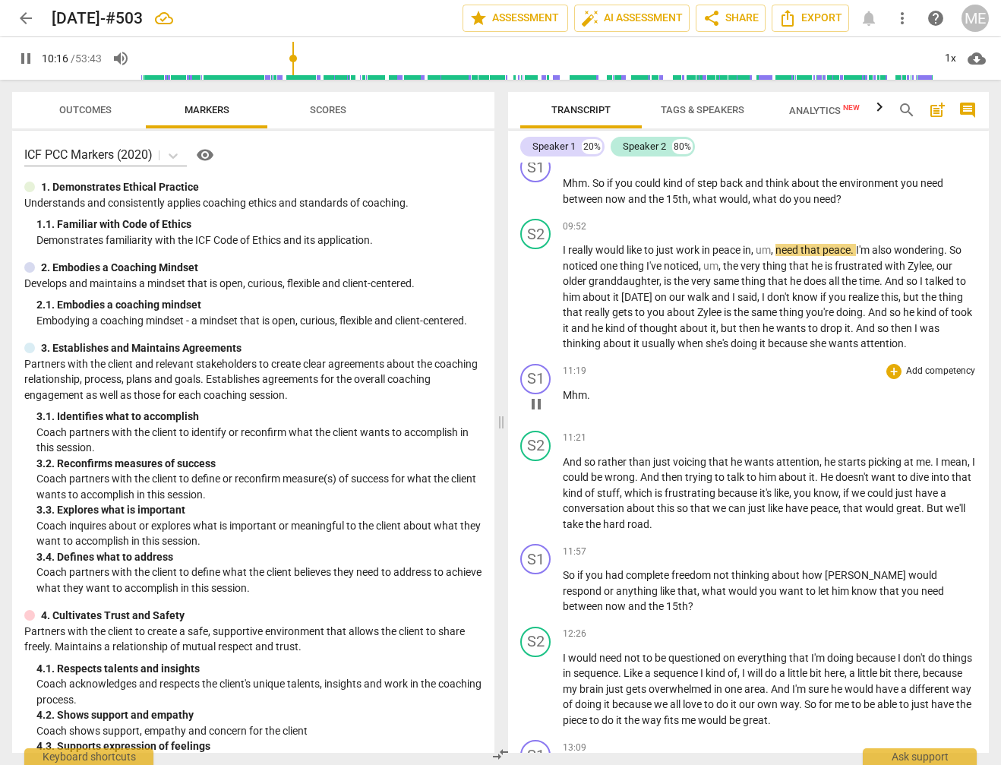
scroll to position [1972, 0]
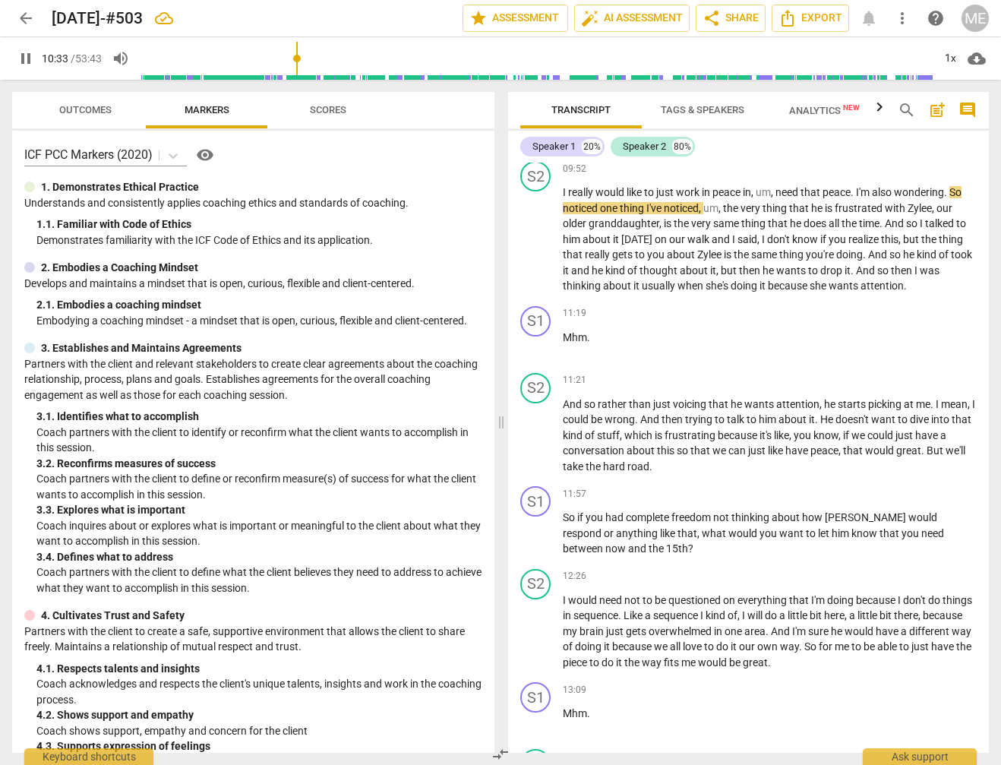
click at [26, 56] on span "pause" at bounding box center [26, 58] width 18 height 18
type input "633"
click at [564, 202] on span "noticed" at bounding box center [581, 208] width 37 height 12
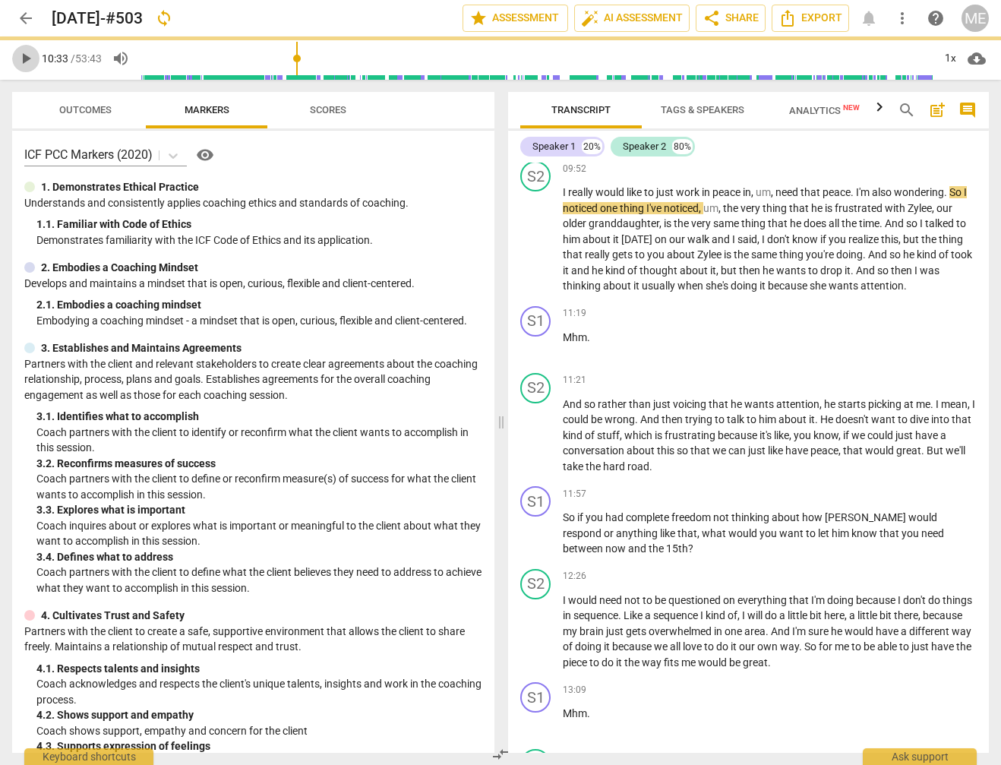
click at [25, 55] on span "play_arrow" at bounding box center [26, 58] width 18 height 18
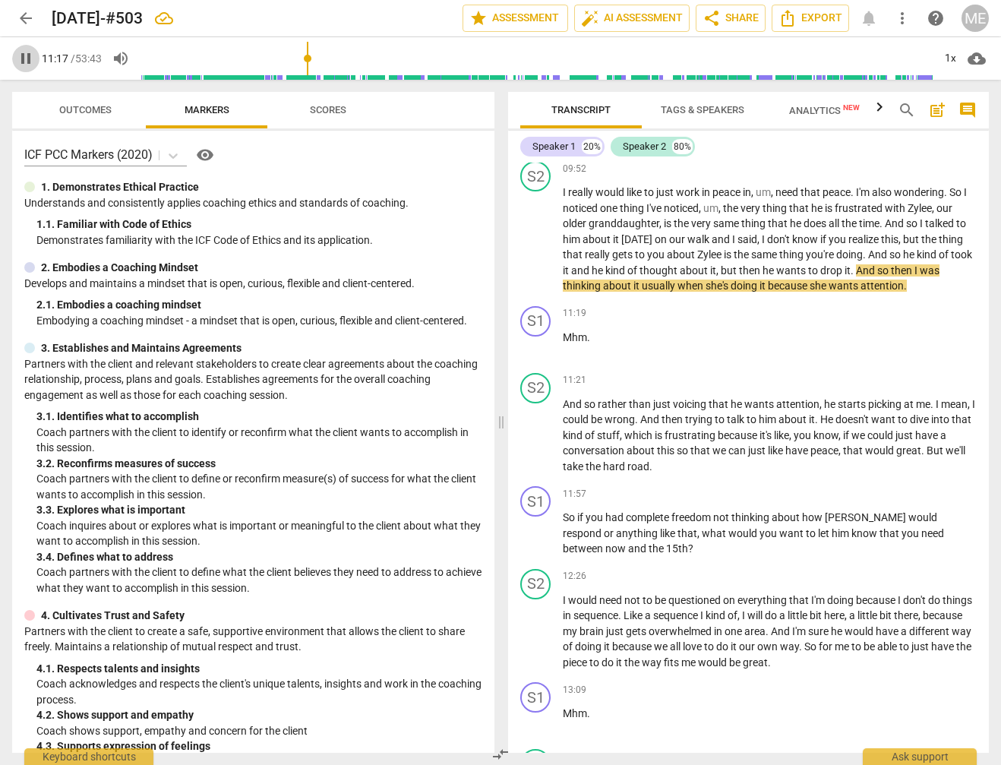
click at [27, 65] on span "pause" at bounding box center [26, 58] width 18 height 18
type input "678"
click at [641, 279] on span "it" at bounding box center [637, 285] width 8 height 12
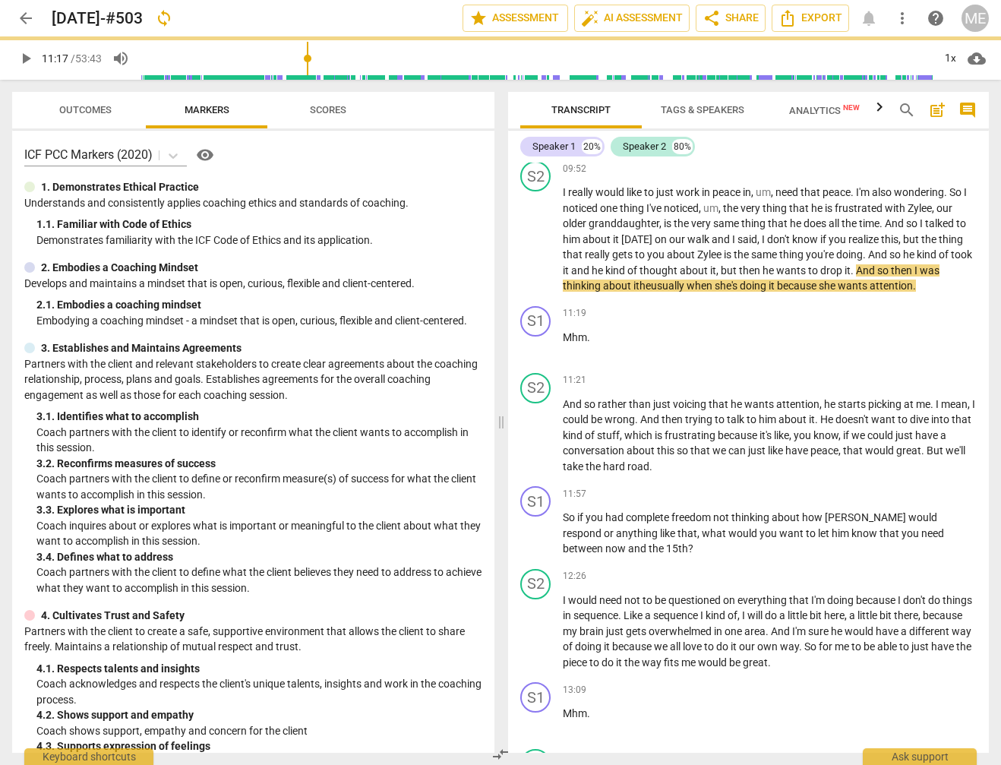
click at [30, 56] on span "play_arrow" at bounding box center [26, 58] width 18 height 18
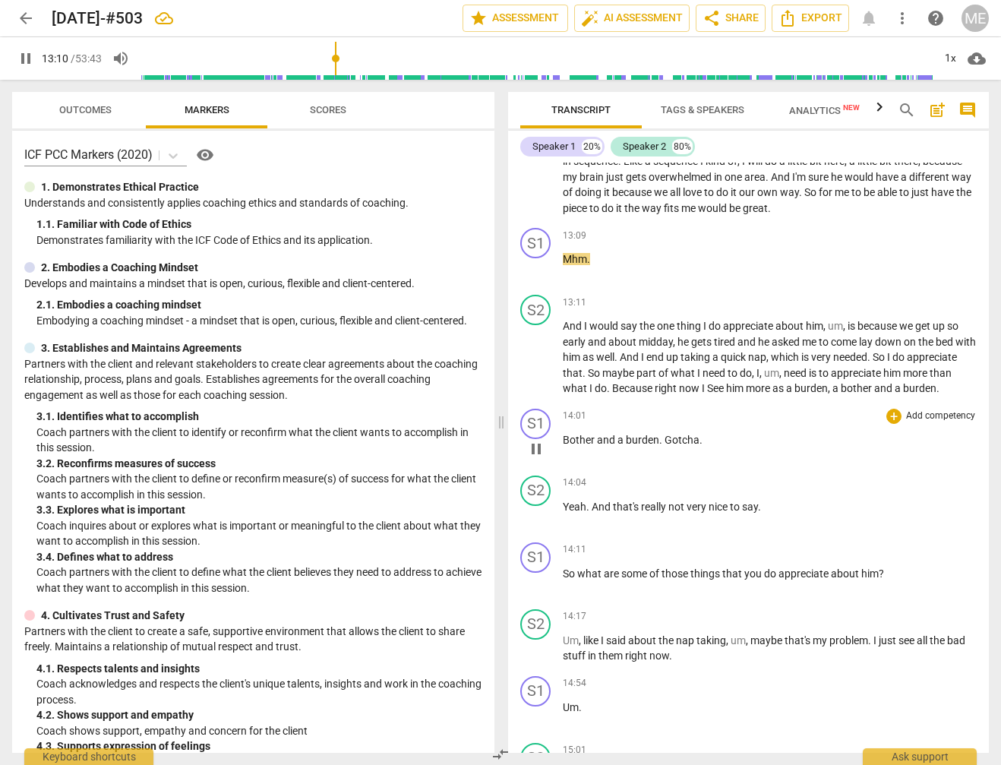
scroll to position [2549, 0]
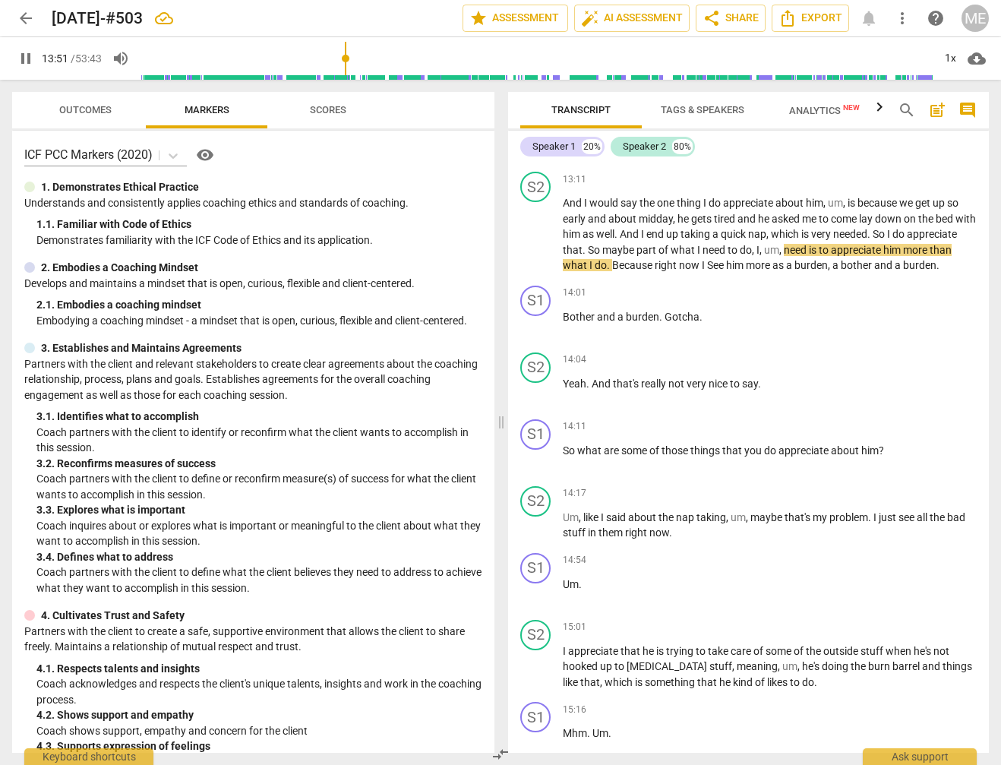
drag, startPoint x: 23, startPoint y: 61, endPoint x: 64, endPoint y: 80, distance: 45.2
click at [25, 61] on span "pause" at bounding box center [26, 58] width 18 height 18
click at [813, 235] on p "And I would say the one thing I do appreciate about him , um , is because we ge…" at bounding box center [770, 234] width 414 height 78
drag, startPoint x: 24, startPoint y: 57, endPoint x: 131, endPoint y: 122, distance: 125.0
click at [24, 56] on span "play_arrow" at bounding box center [26, 58] width 18 height 18
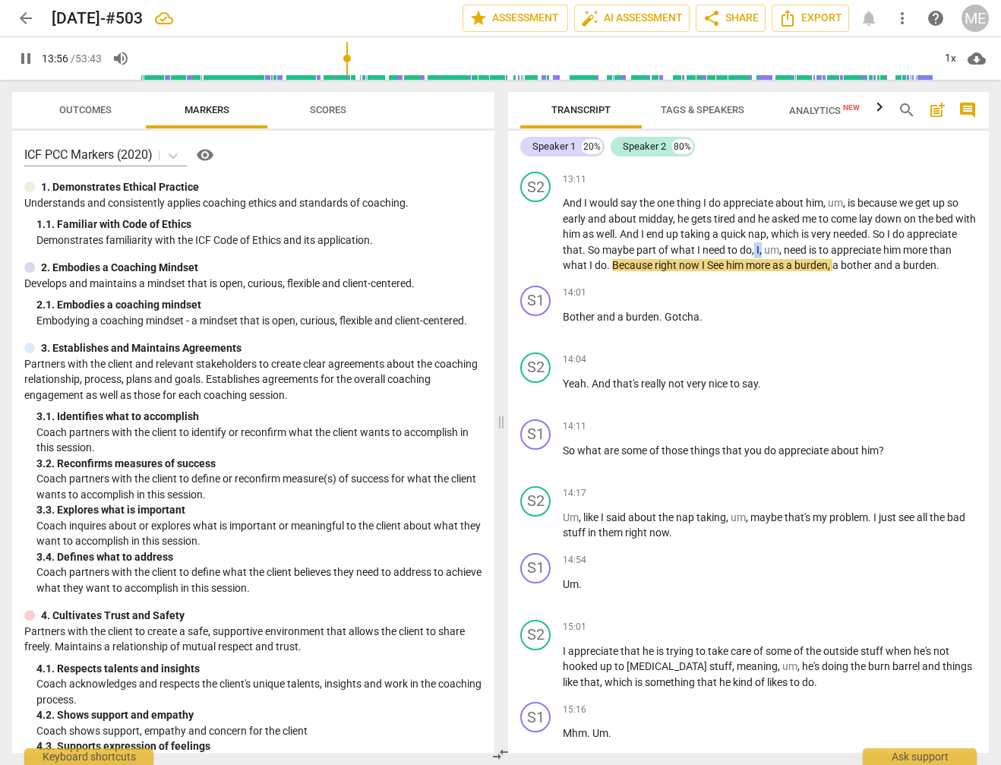
click at [25, 58] on span "pause" at bounding box center [26, 58] width 18 height 18
click at [726, 259] on span "See" at bounding box center [716, 265] width 19 height 12
type input "835"
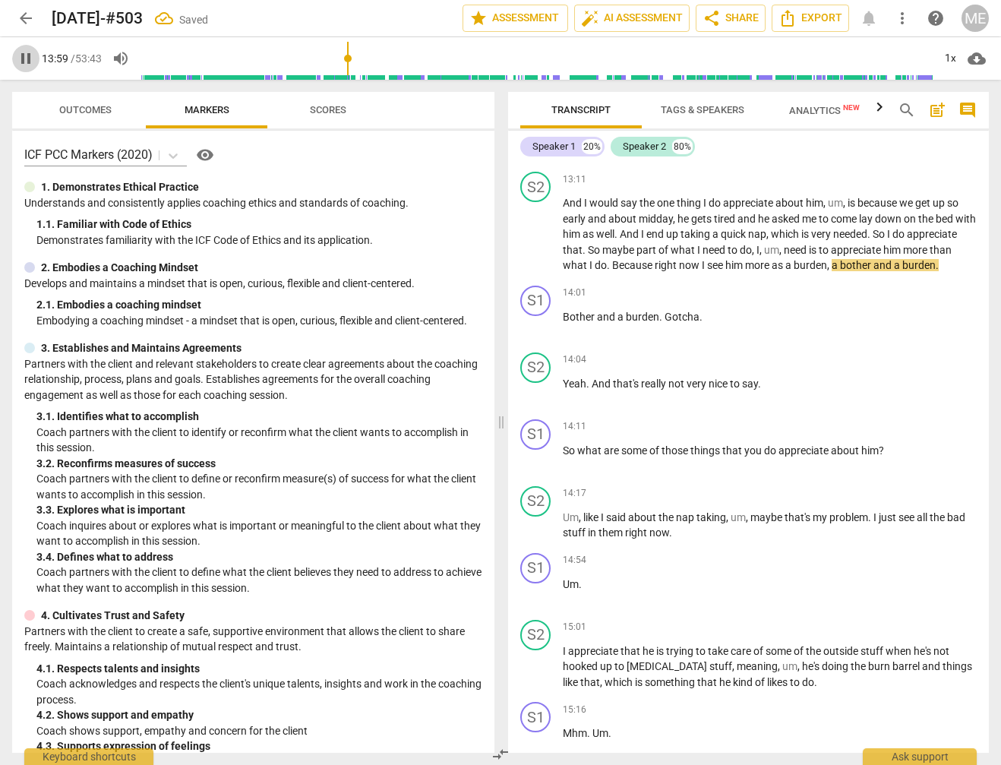
click at [26, 59] on span "pause" at bounding box center [26, 58] width 18 height 18
click at [346, 66] on input "range" at bounding box center [537, 58] width 792 height 49
click at [29, 57] on span "play_arrow" at bounding box center [26, 58] width 18 height 18
click at [22, 58] on span "pause" at bounding box center [26, 58] width 18 height 18
click at [342, 65] on input "range" at bounding box center [537, 58] width 792 height 49
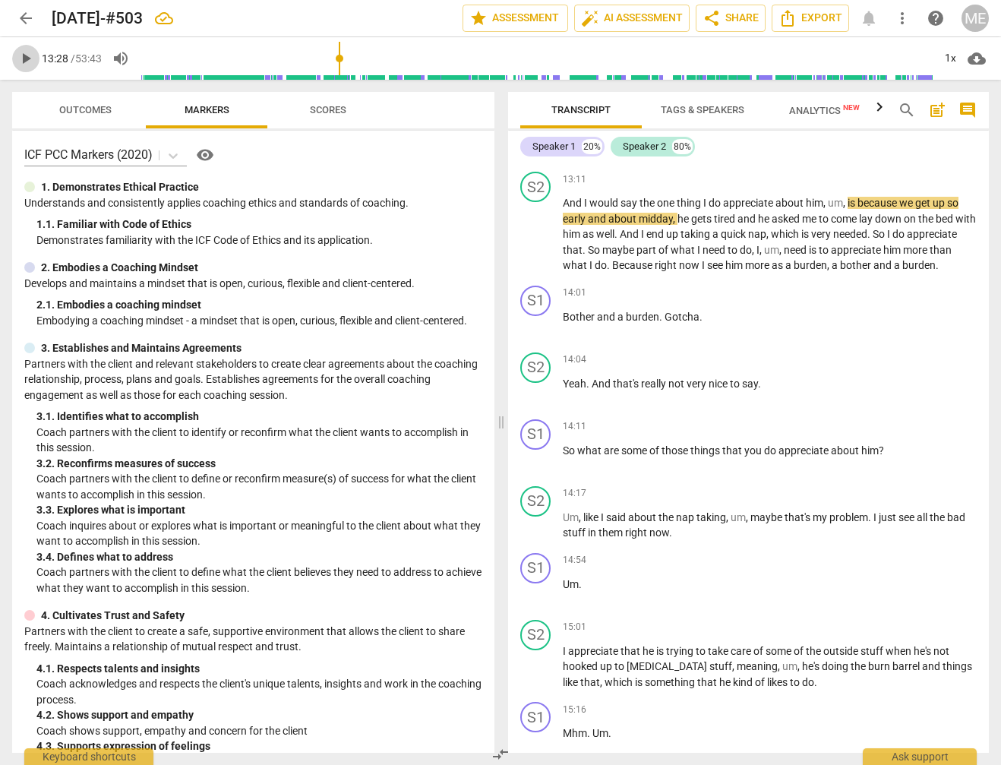
click at [24, 53] on span "play_arrow" at bounding box center [26, 58] width 18 height 18
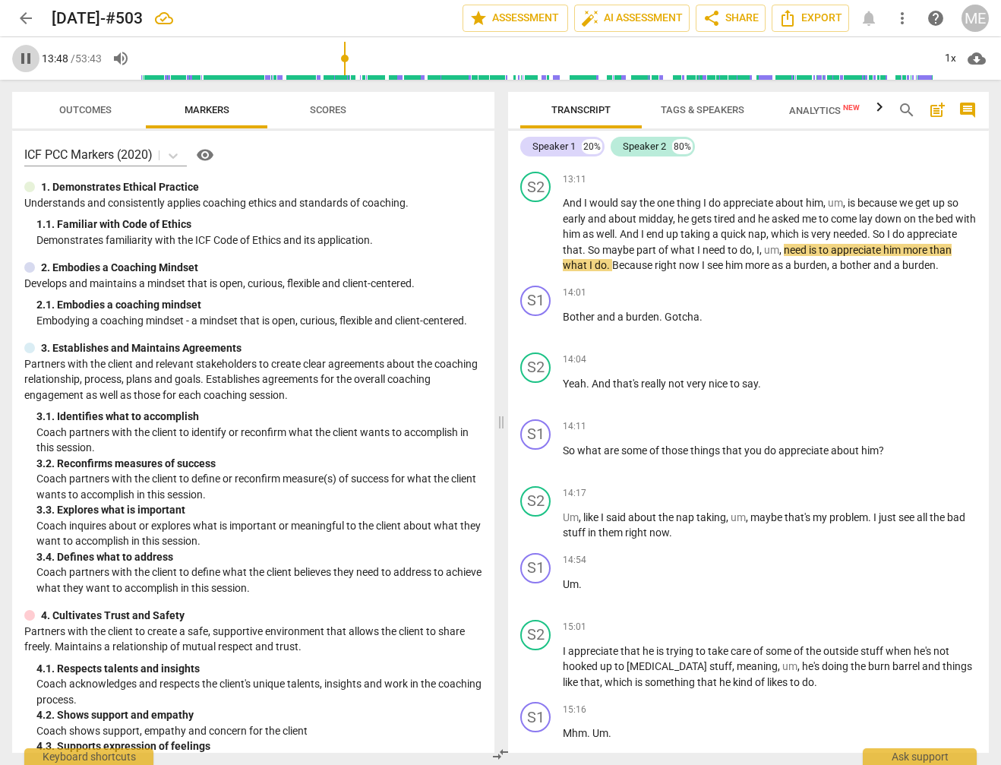
click at [19, 52] on span "pause" at bounding box center [26, 58] width 18 height 18
type input "829"
click at [814, 232] on p "And I would say the one thing I do appreciate about him , um , is because we ge…" at bounding box center [770, 234] width 414 height 78
click at [776, 244] on span "," at bounding box center [774, 250] width 5 height 12
click at [23, 56] on span "play_arrow" at bounding box center [26, 58] width 18 height 18
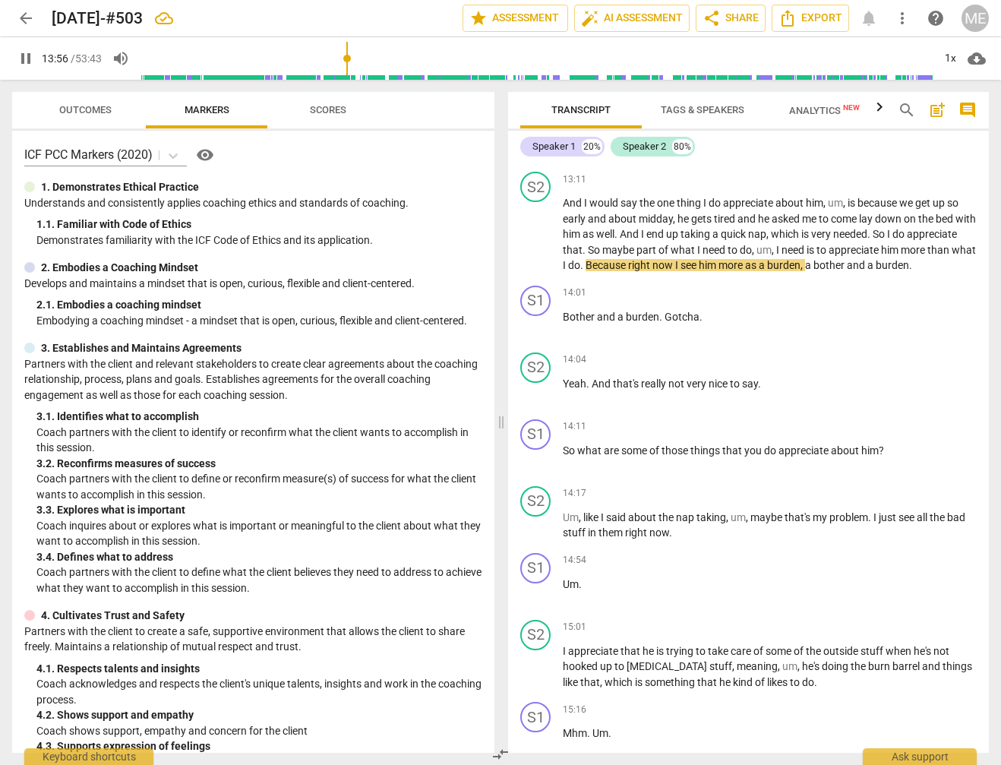
drag, startPoint x: 26, startPoint y: 58, endPoint x: 101, endPoint y: 78, distance: 77.7
click at [27, 58] on span "pause" at bounding box center [26, 58] width 18 height 18
type input "837"
drag, startPoint x: 837, startPoint y: 251, endPoint x: 883, endPoint y: 253, distance: 46.4
click at [883, 253] on p "And I would say the one thing I do appreciate about him , um , is because we ge…" at bounding box center [770, 234] width 414 height 78
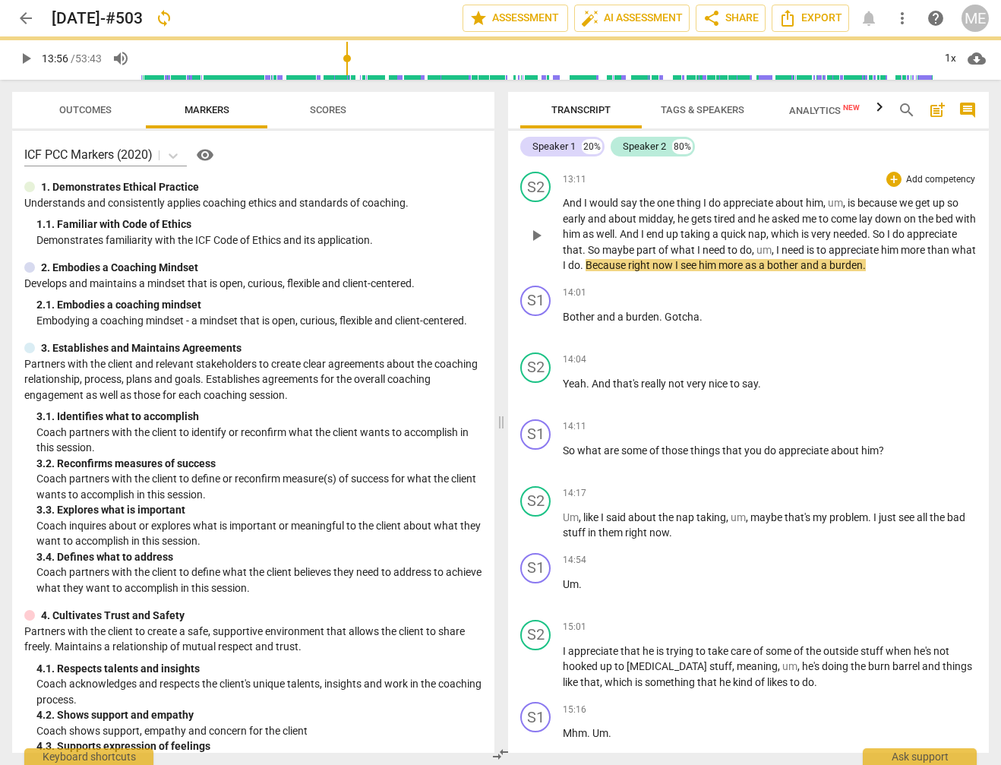
click at [23, 55] on span "play_arrow" at bounding box center [26, 58] width 18 height 18
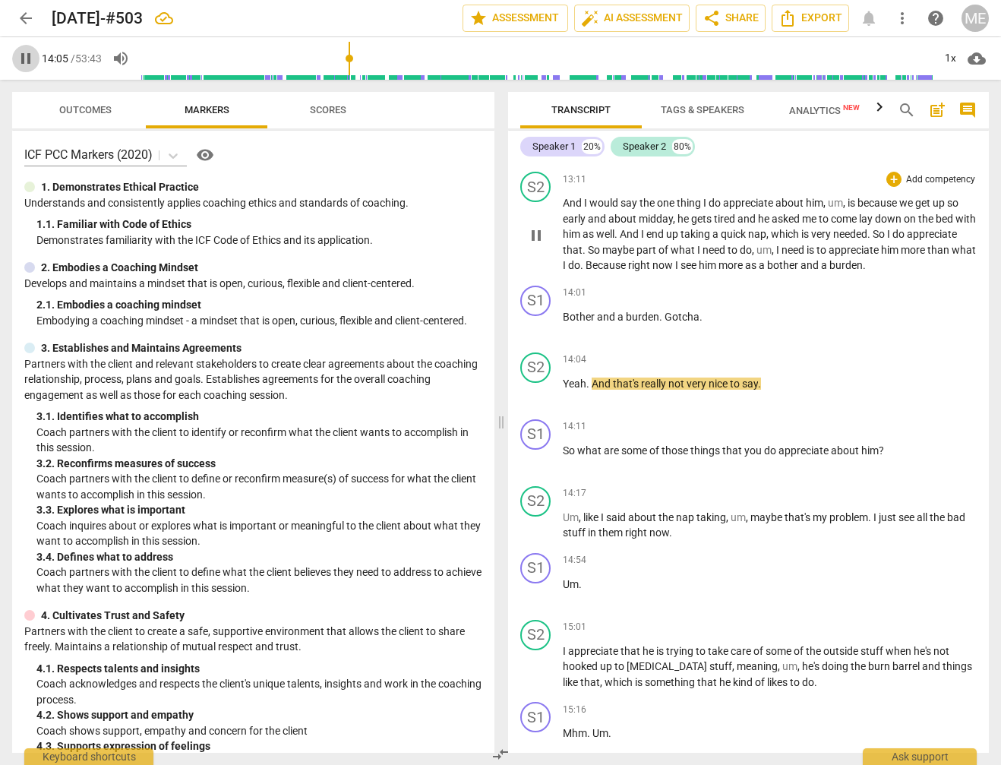
click at [21, 58] on span "pause" at bounding box center [26, 58] width 18 height 18
type input "846"
click at [564, 311] on span "Bother" at bounding box center [580, 317] width 34 height 12
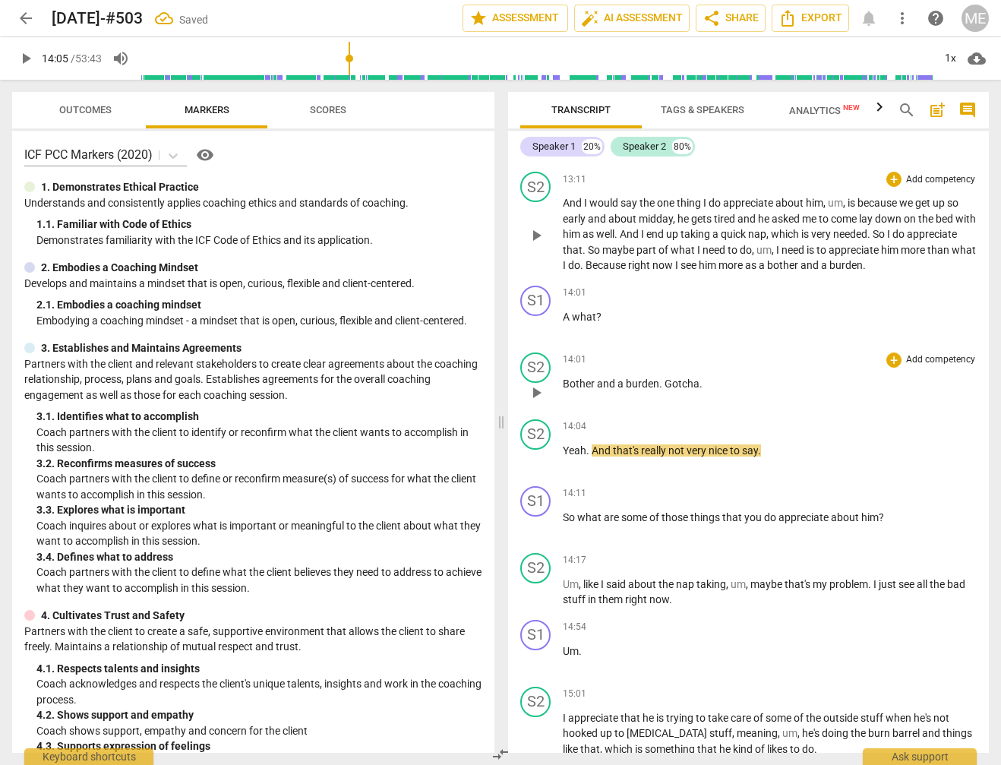
click at [663, 377] on span "." at bounding box center [661, 383] width 5 height 12
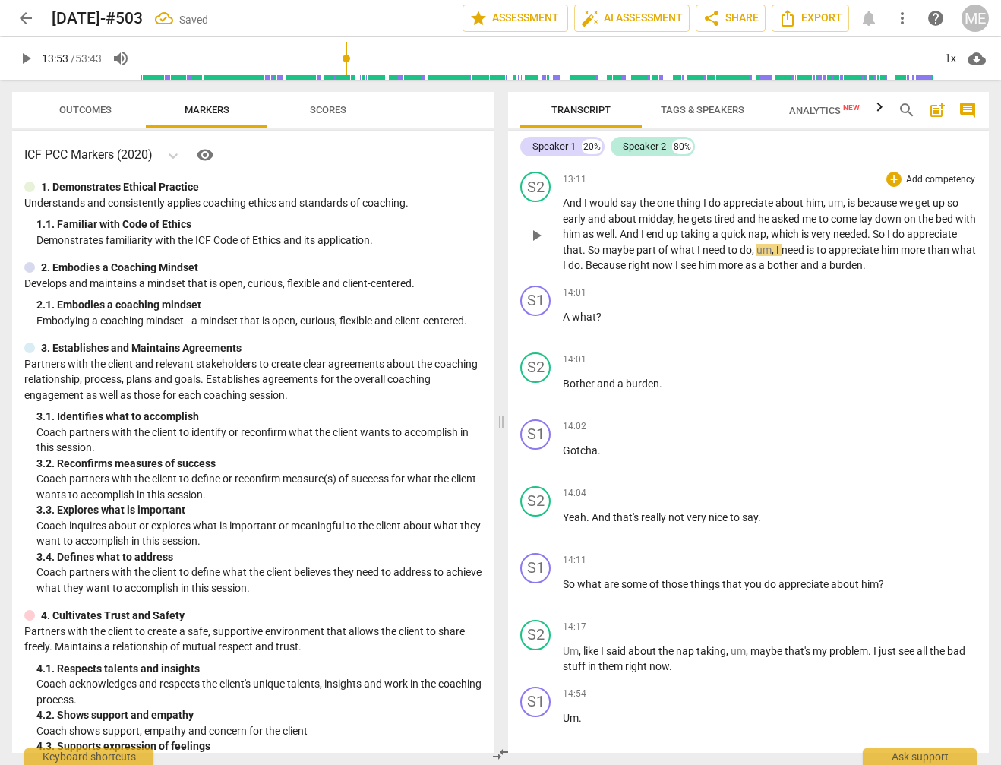
click at [348, 67] on input "range" at bounding box center [537, 58] width 792 height 49
click at [27, 60] on span "play_arrow" at bounding box center [26, 58] width 18 height 18
drag, startPoint x: 19, startPoint y: 63, endPoint x: 75, endPoint y: 106, distance: 70.9
click at [20, 64] on span "pause" at bounding box center [26, 58] width 18 height 18
type input "841"
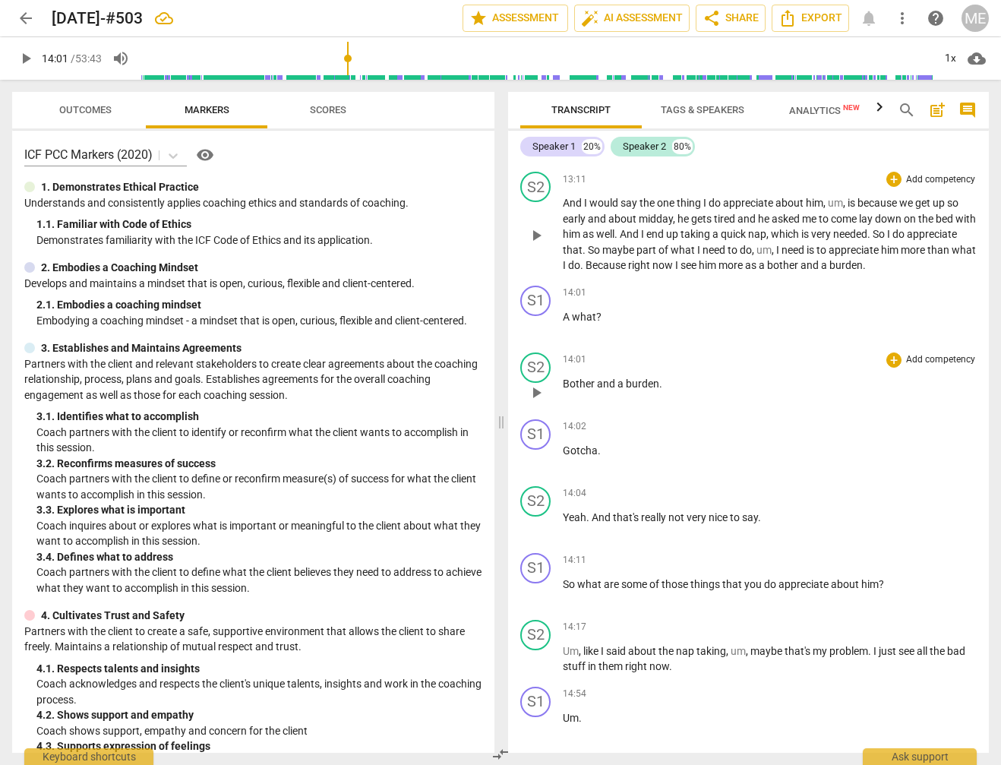
click at [564, 377] on span "Bother" at bounding box center [580, 383] width 34 height 12
click at [29, 57] on span "play_arrow" at bounding box center [26, 58] width 18 height 18
click at [21, 60] on span "pause" at bounding box center [26, 58] width 18 height 18
type input "845"
drag, startPoint x: 562, startPoint y: 363, endPoint x: 628, endPoint y: 367, distance: 66.2
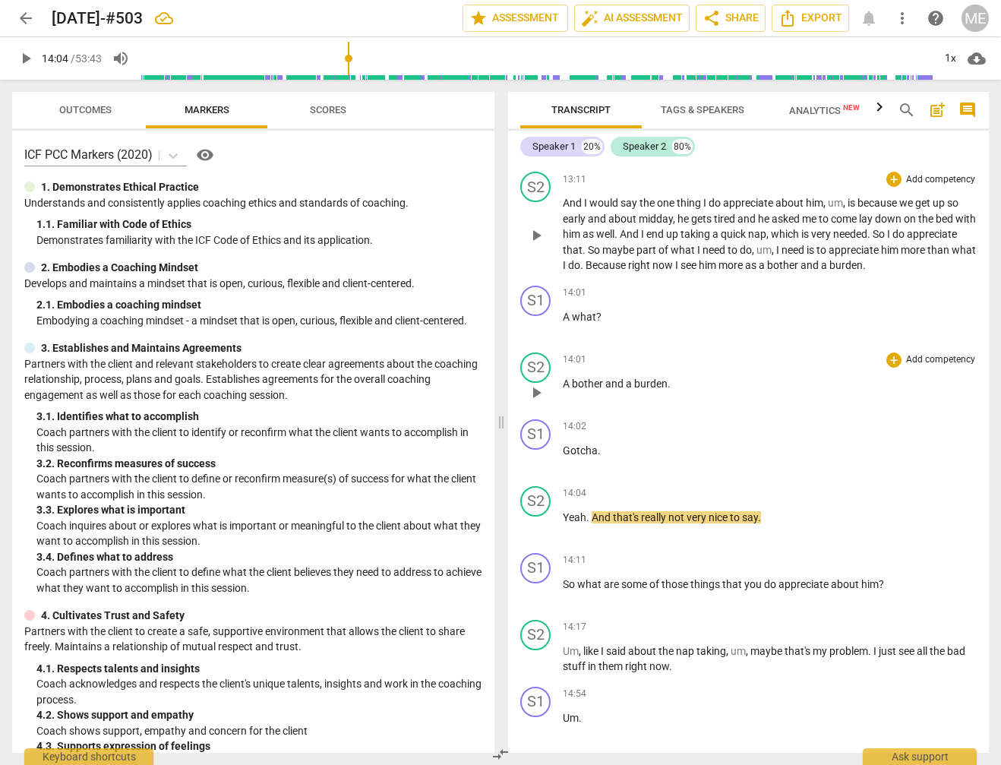
click at [627, 366] on div "S2 play_arrow pause 14:01 + Add competency keyboard_arrow_right A bother and a …" at bounding box center [748, 379] width 481 height 67
click at [638, 377] on span "burden" at bounding box center [650, 383] width 33 height 12
drag, startPoint x: 630, startPoint y: 365, endPoint x: 563, endPoint y: 365, distance: 67.6
click at [563, 376] on p "A bother and a burden ." at bounding box center [770, 384] width 414 height 16
copy p "A bother and a burden ."
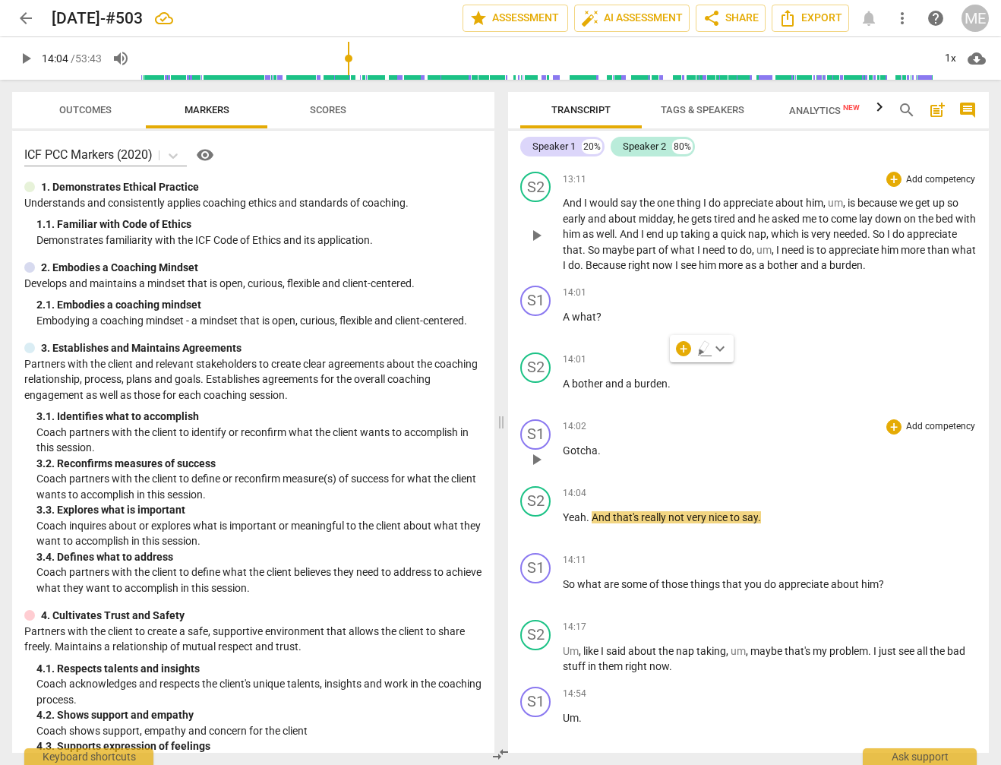
click at [566, 443] on p "Gotcha ." at bounding box center [770, 451] width 414 height 16
paste p
click at [344, 65] on input "range" at bounding box center [537, 58] width 792 height 49
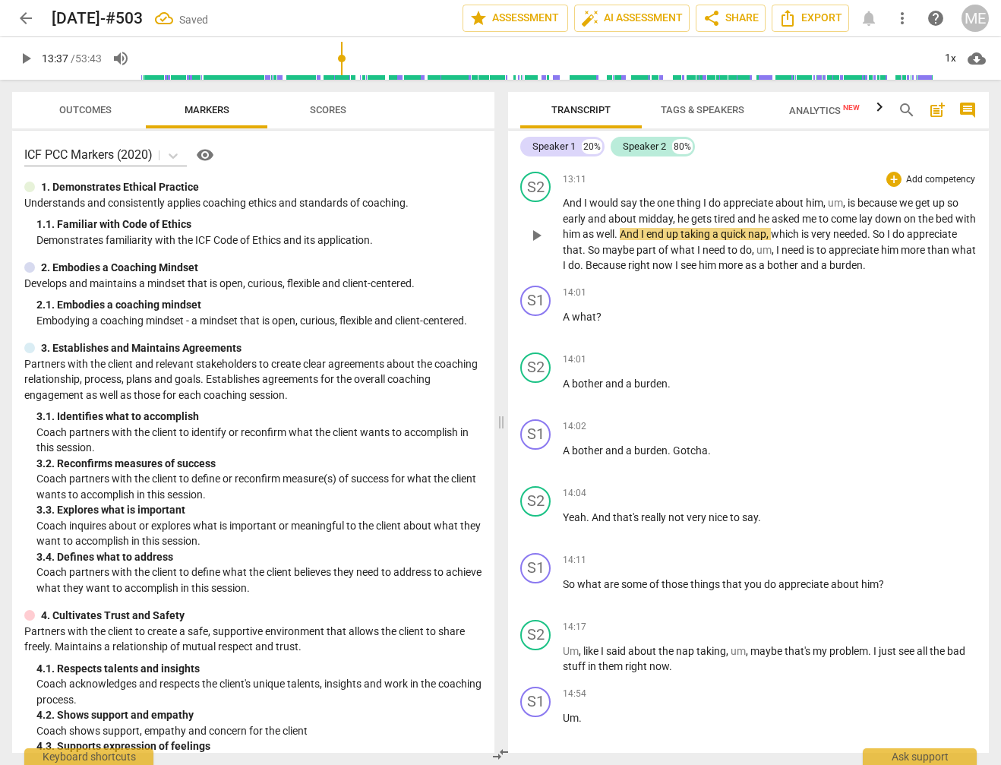
drag, startPoint x: 30, startPoint y: 58, endPoint x: 47, endPoint y: 81, distance: 28.3
click at [30, 59] on span "play_arrow" at bounding box center [26, 58] width 18 height 18
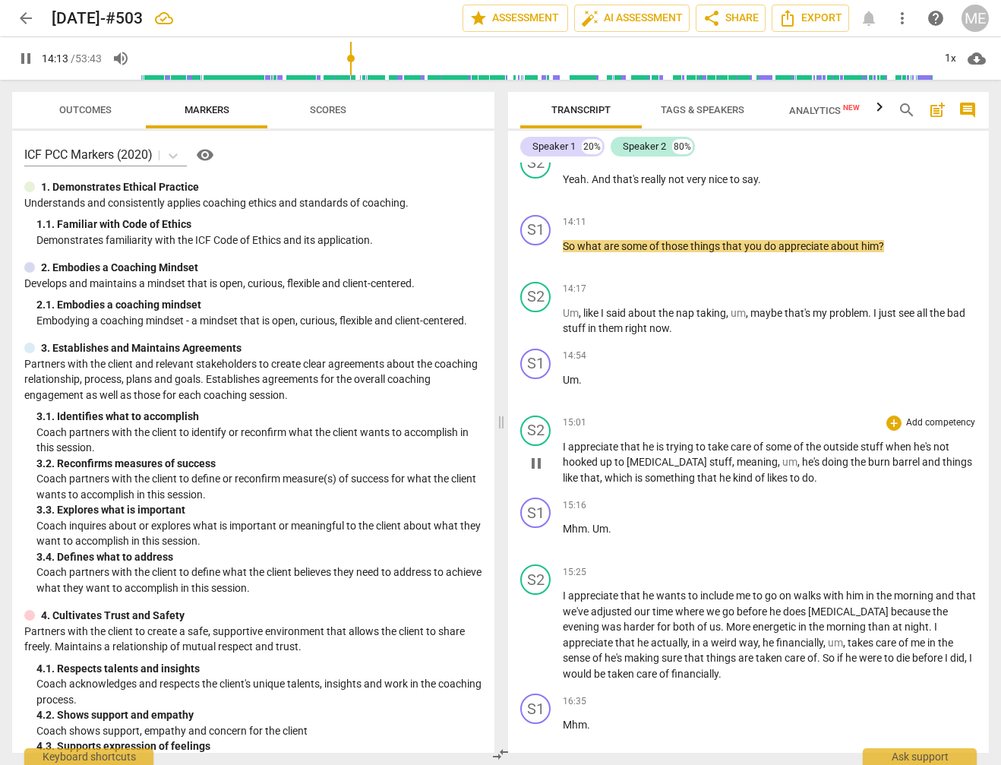
scroll to position [2895, 0]
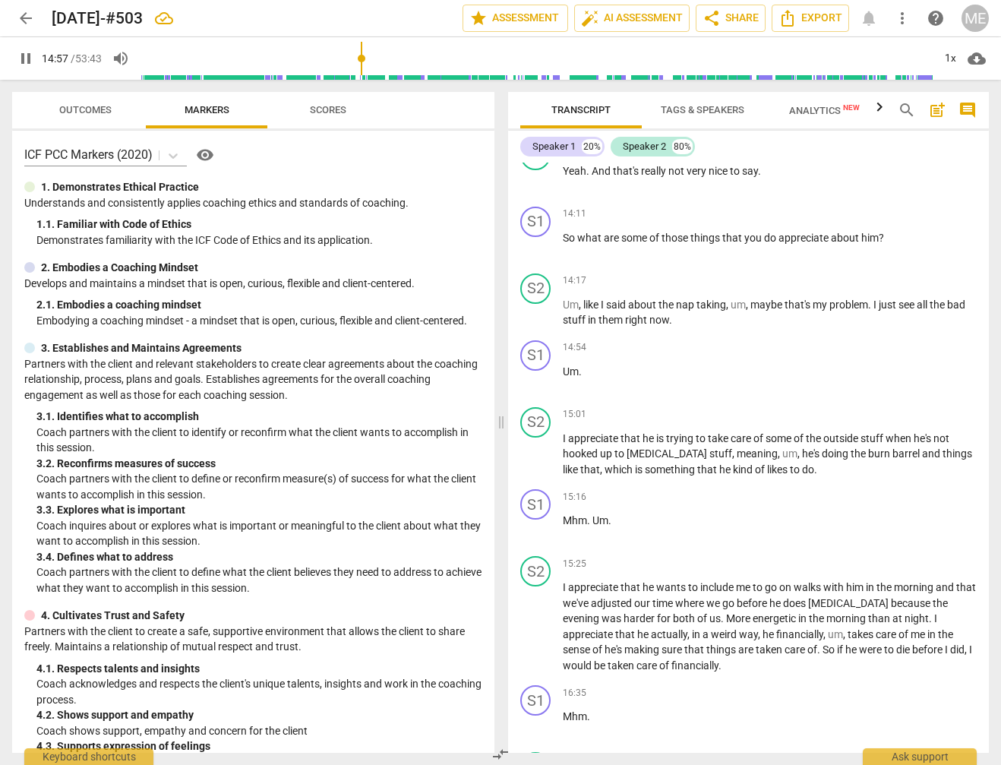
click at [25, 60] on span "pause" at bounding box center [26, 58] width 18 height 18
type input "898"
click at [720, 309] on p "Um , like I said about the nap taking , um , maybe that's my problem . I just s…" at bounding box center [770, 312] width 414 height 31
click at [564, 365] on span "Um" at bounding box center [571, 371] width 16 height 12
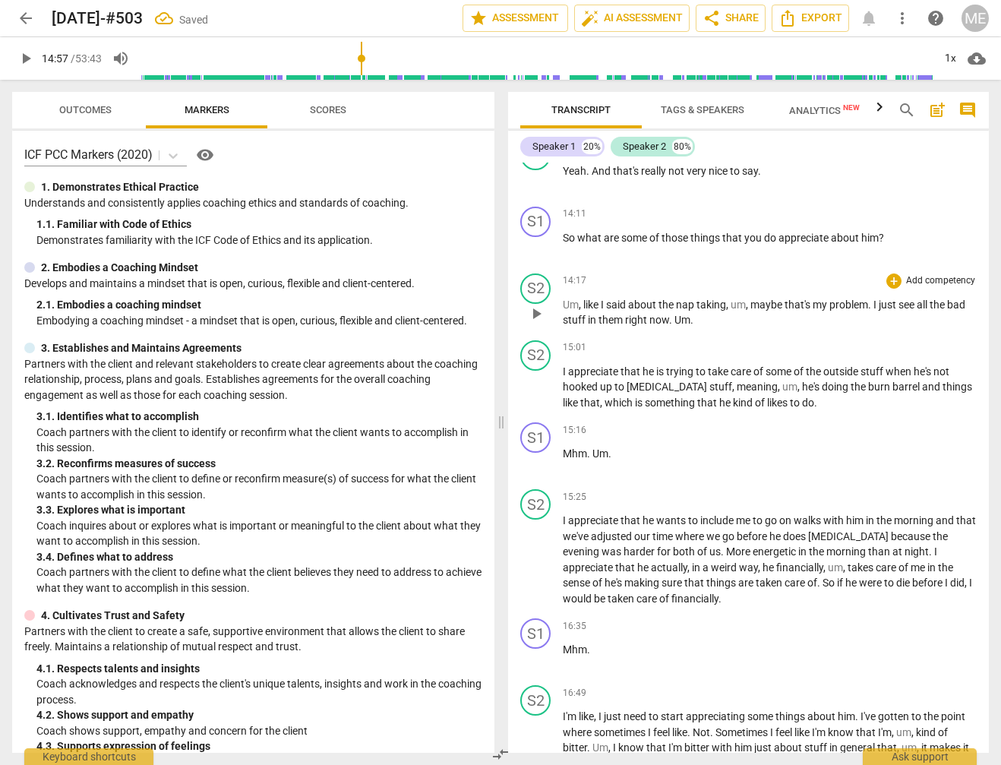
click at [710, 306] on p "Um , like I said about the nap taking , um , maybe that's my problem . I just s…" at bounding box center [770, 312] width 414 height 31
click at [563, 365] on span "I" at bounding box center [565, 371] width 5 height 12
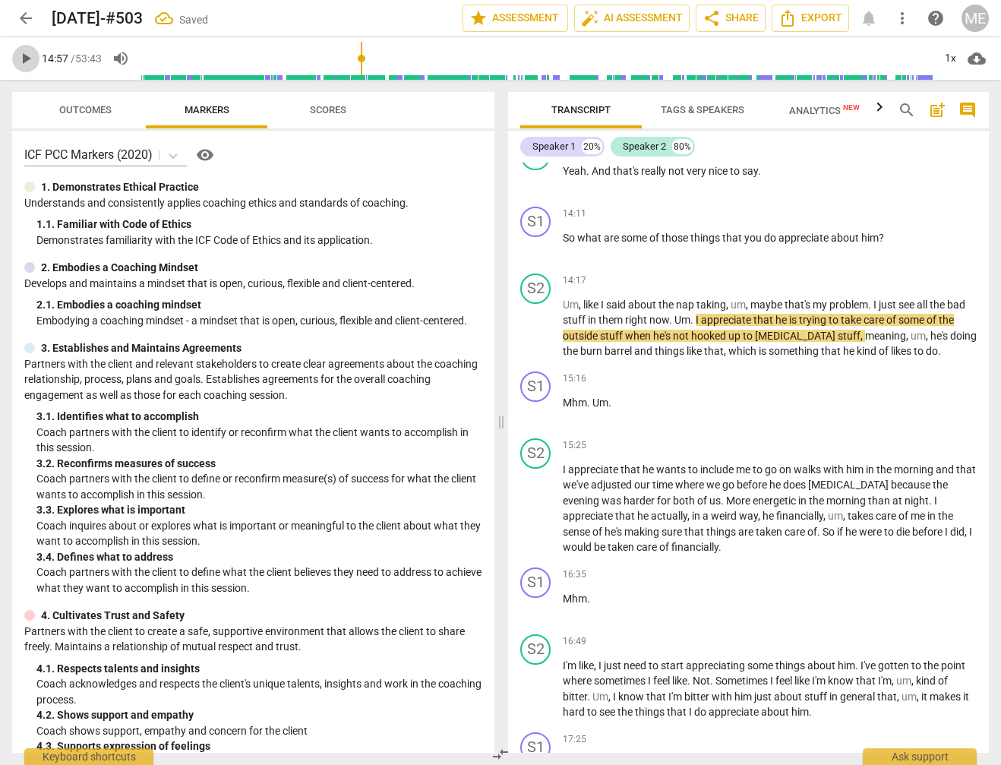
click at [28, 56] on span "play_arrow" at bounding box center [26, 58] width 18 height 18
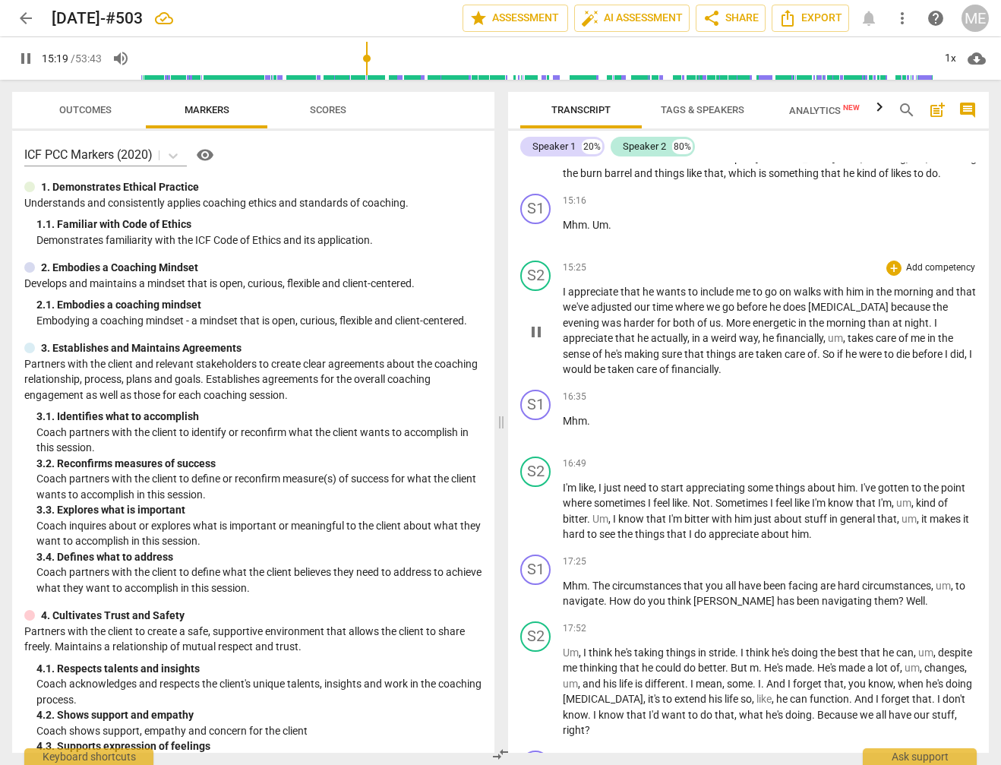
scroll to position [3068, 0]
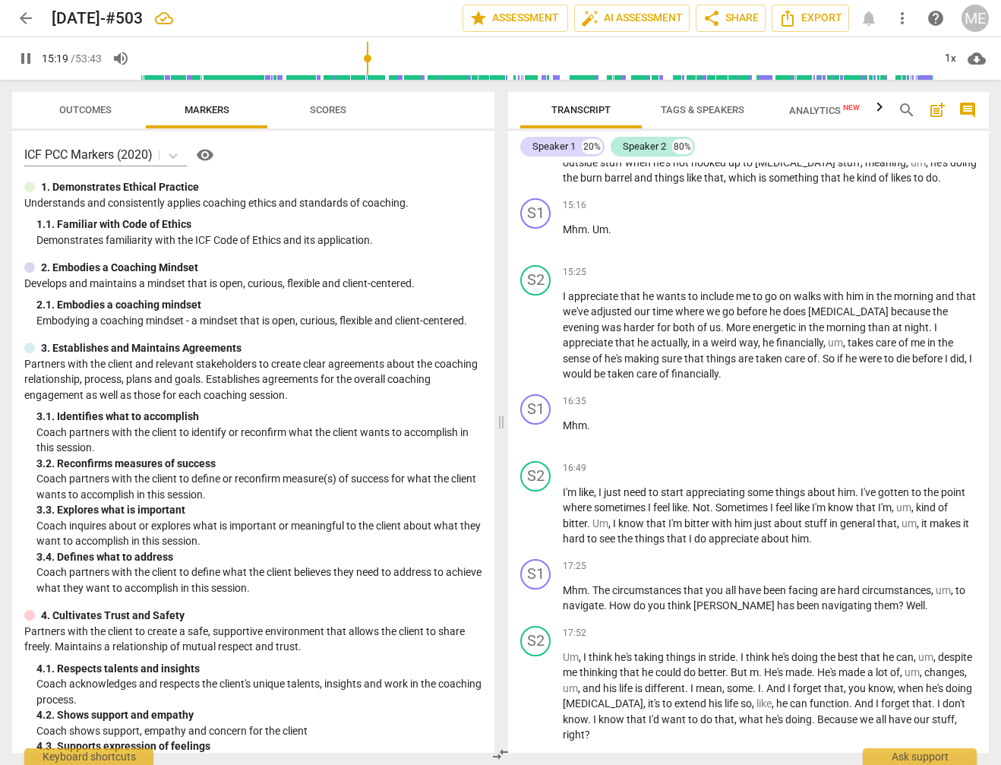
click at [21, 51] on span "pause" at bounding box center [26, 58] width 18 height 18
drag, startPoint x: 592, startPoint y: 209, endPoint x: 606, endPoint y: 229, distance: 24.0
click at [594, 222] on p "Mhm . Um ." at bounding box center [770, 230] width 414 height 16
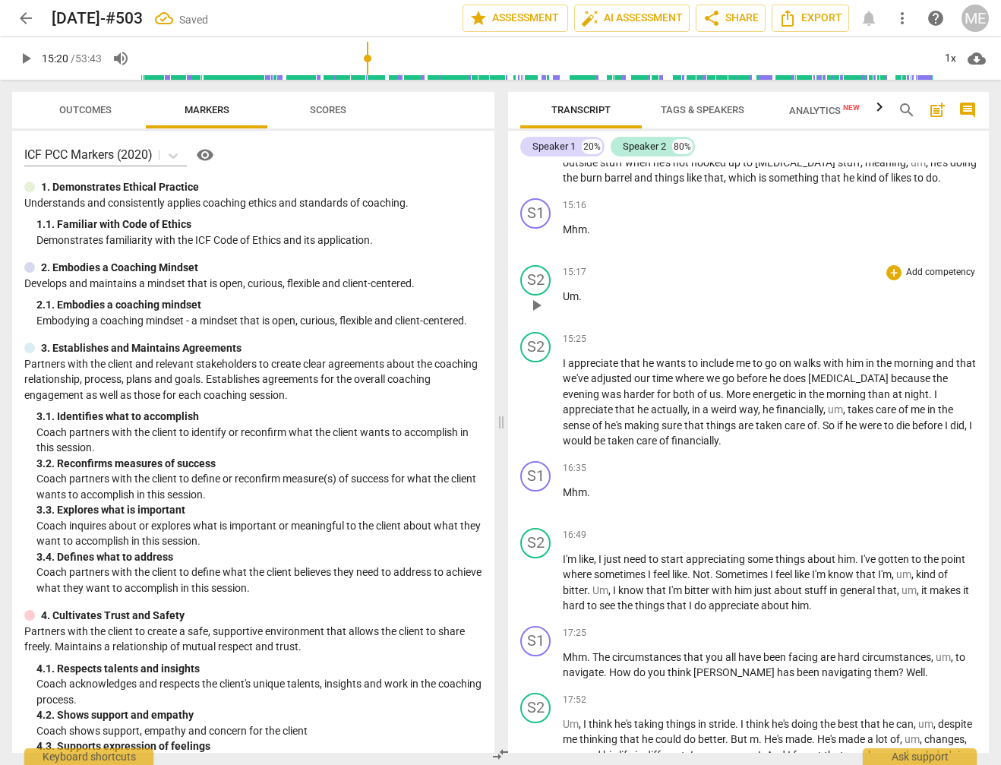
click at [602, 289] on p "Um ." at bounding box center [770, 297] width 414 height 16
click at [562, 344] on div "S2 play_arrow pause" at bounding box center [541, 390] width 43 height 117
click at [561, 362] on div "play_arrow pause" at bounding box center [543, 403] width 39 height 82
click at [560, 343] on div "S2 play_arrow pause" at bounding box center [541, 390] width 43 height 117
click at [564, 357] on span "I" at bounding box center [565, 363] width 5 height 12
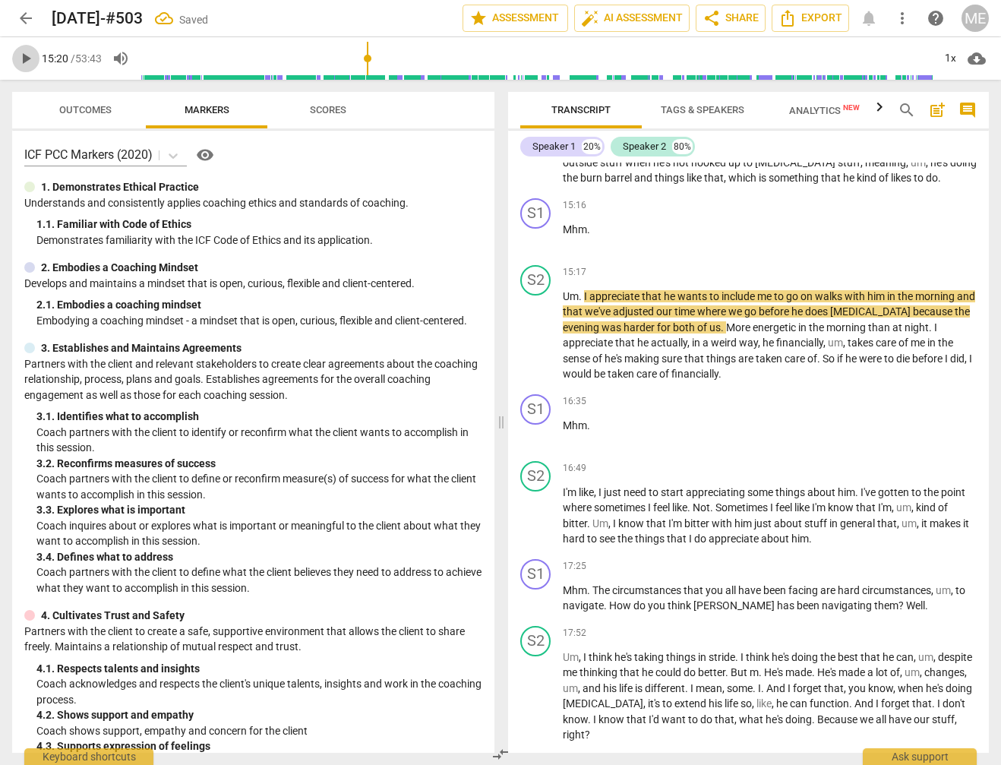
click at [27, 62] on span "play_arrow" at bounding box center [26, 58] width 18 height 18
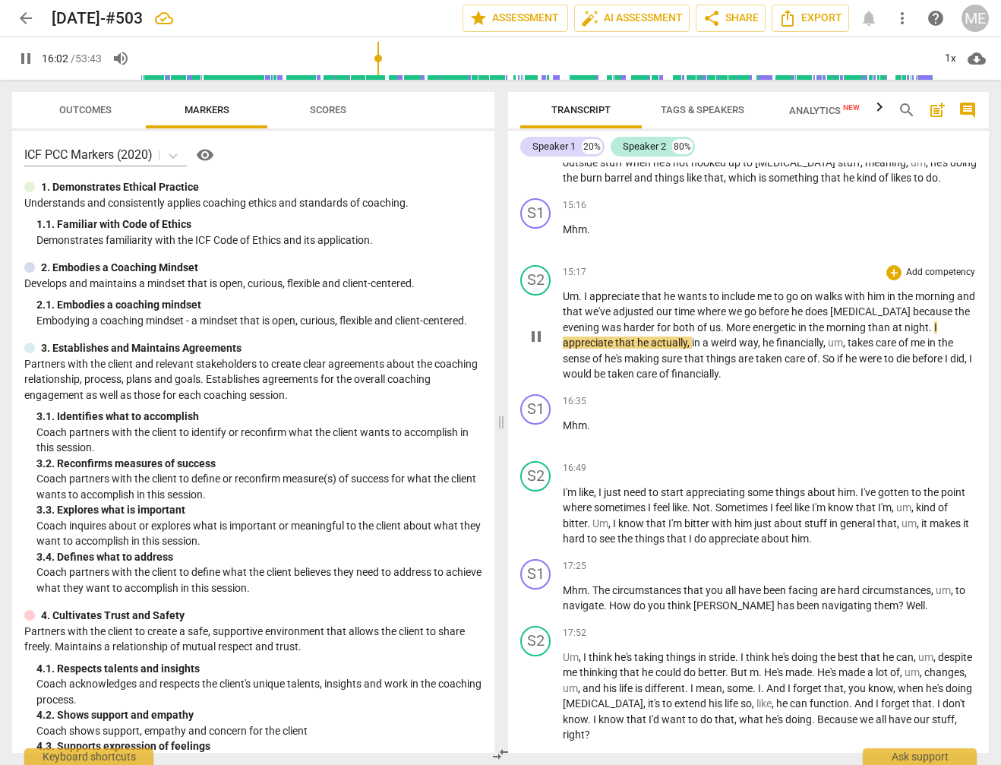
click at [930, 321] on span "." at bounding box center [931, 327] width 5 height 12
click at [933, 321] on span "." at bounding box center [931, 327] width 5 height 12
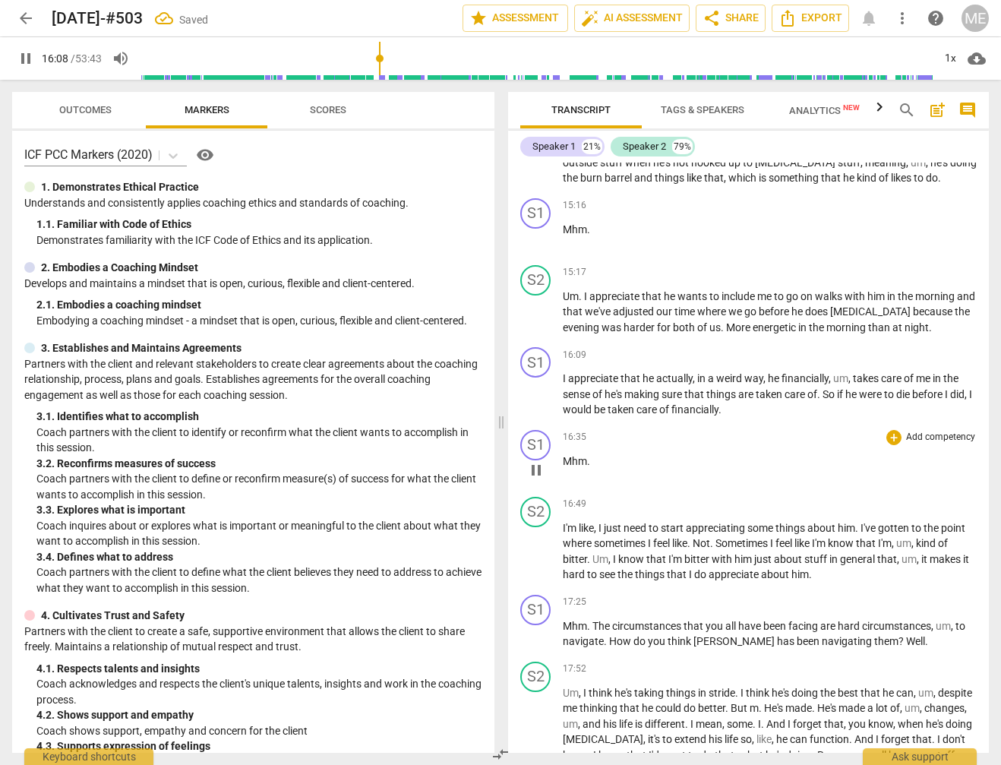
click at [567, 455] on span "Mhm" at bounding box center [575, 461] width 24 height 12
drag, startPoint x: 563, startPoint y: 443, endPoint x: 591, endPoint y: 445, distance: 28.2
click at [591, 453] on p "Mhm ." at bounding box center [770, 461] width 414 height 16
copy p "Mhm ."
click at [568, 353] on div "16:09 + Add competency keyboard_arrow_right I appreciate that he actually , in …" at bounding box center [770, 382] width 414 height 71
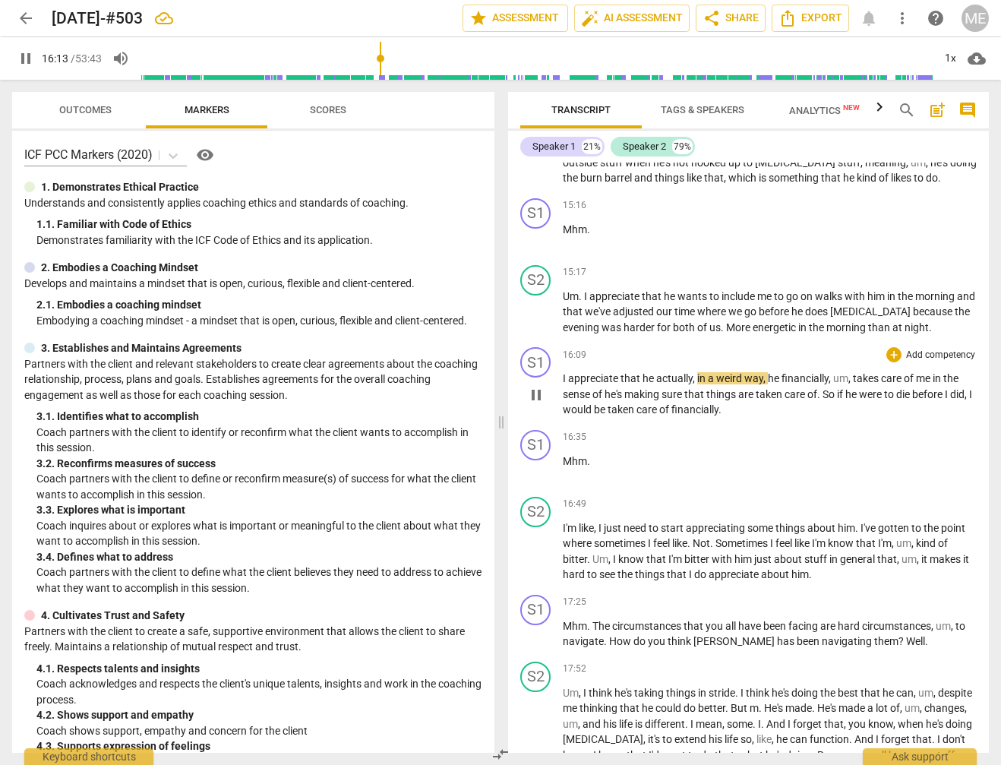
click at [565, 372] on span "I" at bounding box center [565, 378] width 5 height 12
click at [564, 371] on p "I appreciate that he actually , in a weird way , he financially , um , takes ca…" at bounding box center [770, 394] width 414 height 47
type input "976"
paste p
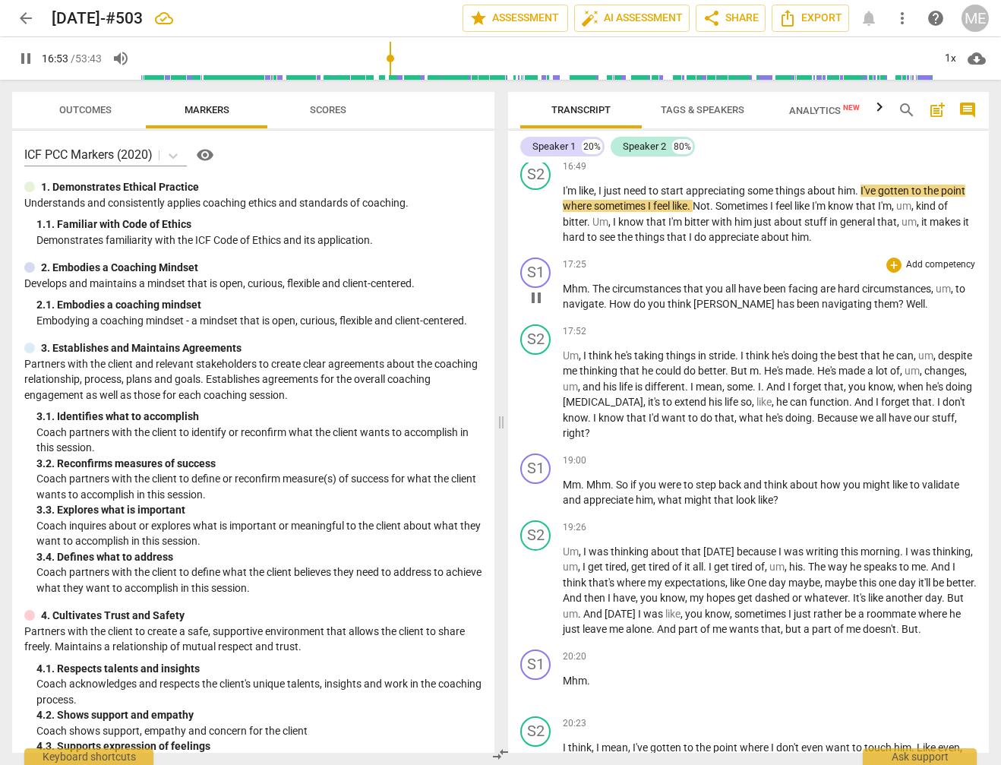
scroll to position [3415, 0]
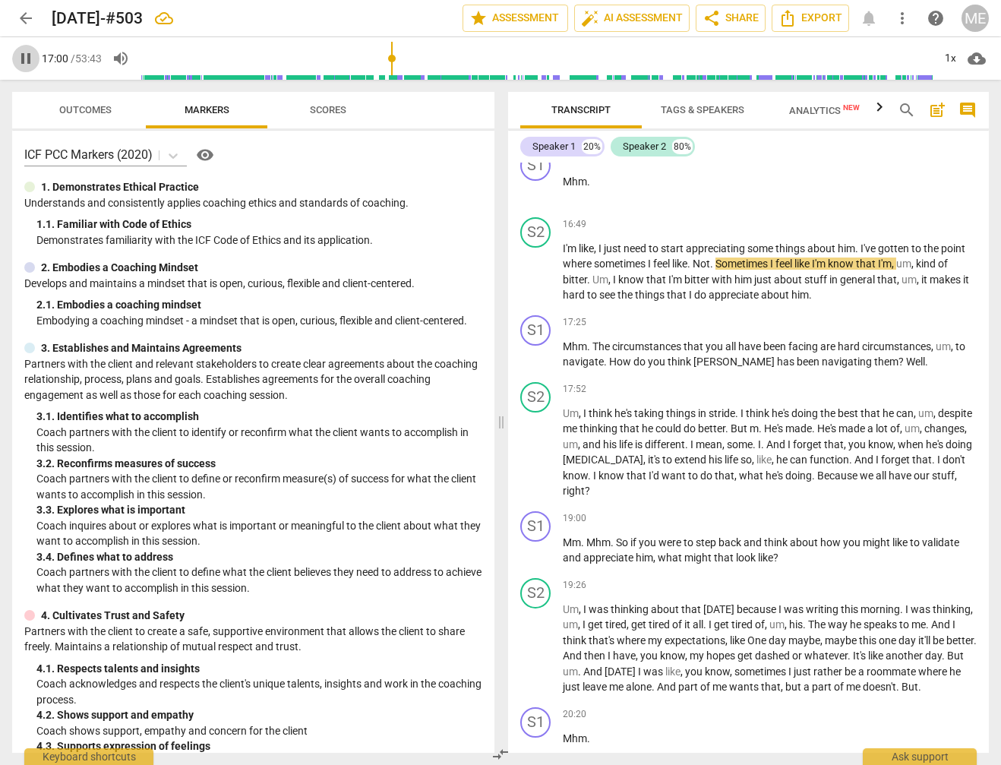
click at [24, 56] on span "pause" at bounding box center [26, 58] width 18 height 18
type input "1021"
click at [722, 257] on span "Sometimes" at bounding box center [742, 263] width 55 height 12
click at [724, 245] on p "I'm like , I just need to start appreciating some things about him . I've gotte…" at bounding box center [770, 272] width 414 height 62
click at [30, 58] on span "play_arrow" at bounding box center [26, 58] width 18 height 18
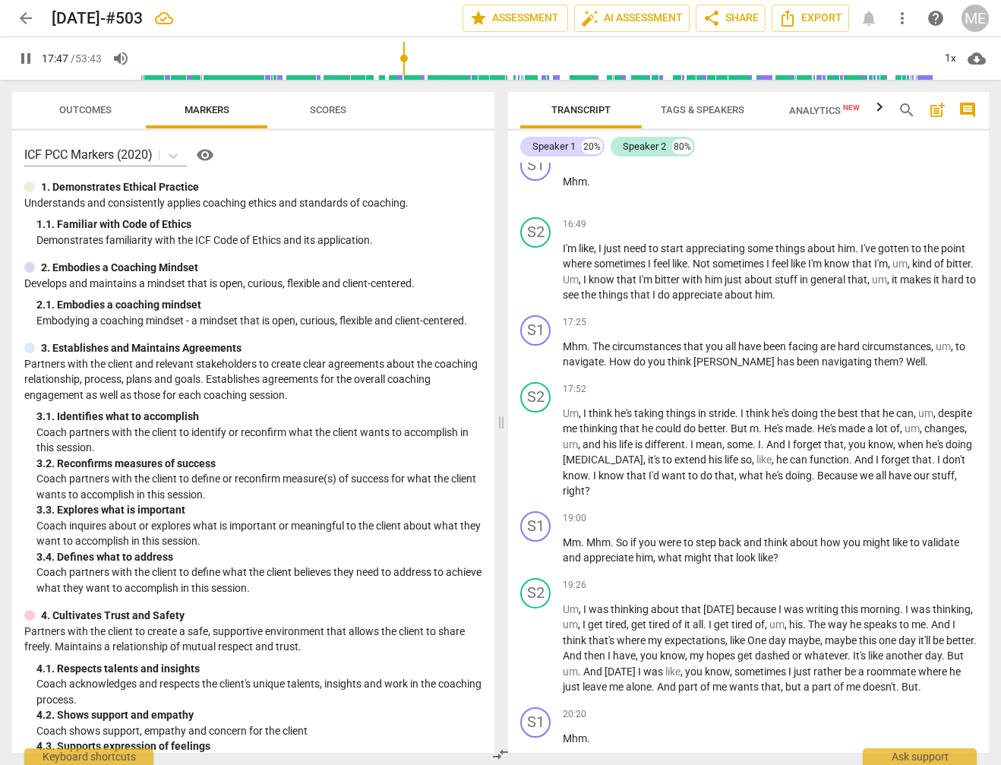
drag, startPoint x: 23, startPoint y: 59, endPoint x: 41, endPoint y: 74, distance: 23.7
click at [24, 60] on span "pause" at bounding box center [26, 58] width 18 height 18
type input "1068"
click at [898, 355] on span "?" at bounding box center [902, 361] width 8 height 12
click at [864, 343] on p "Mhm . The circumstances that you all have been facing are hard circumstances , …" at bounding box center [770, 354] width 414 height 31
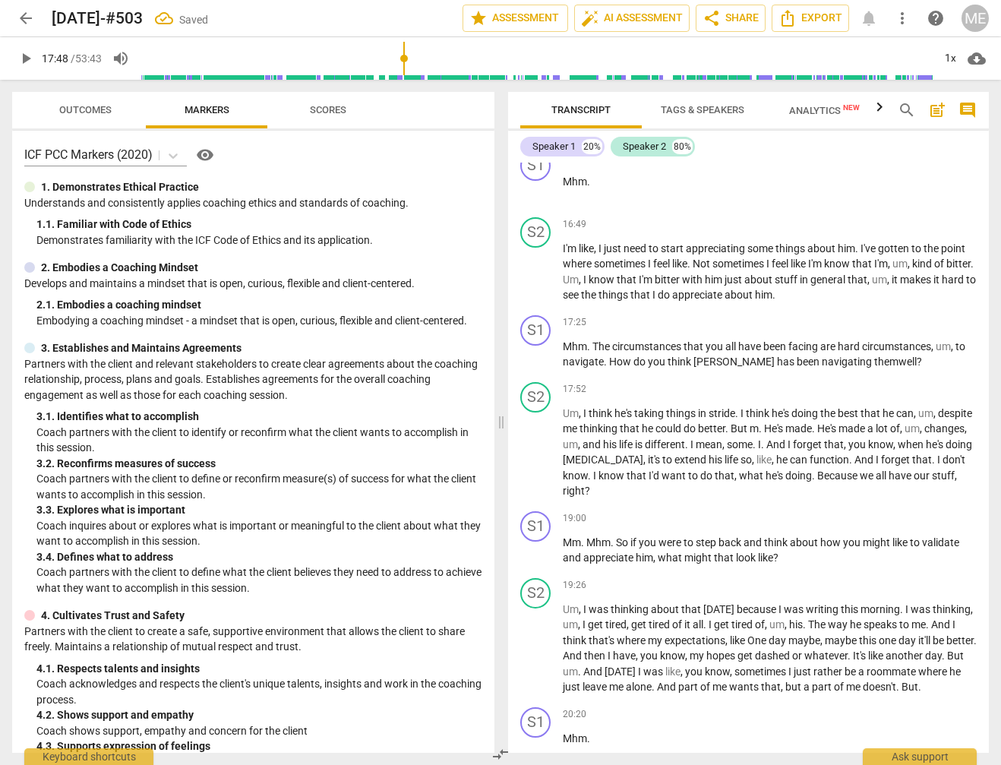
drag, startPoint x: 22, startPoint y: 56, endPoint x: 184, endPoint y: 137, distance: 181.0
click at [23, 56] on span "play_arrow" at bounding box center [26, 58] width 18 height 18
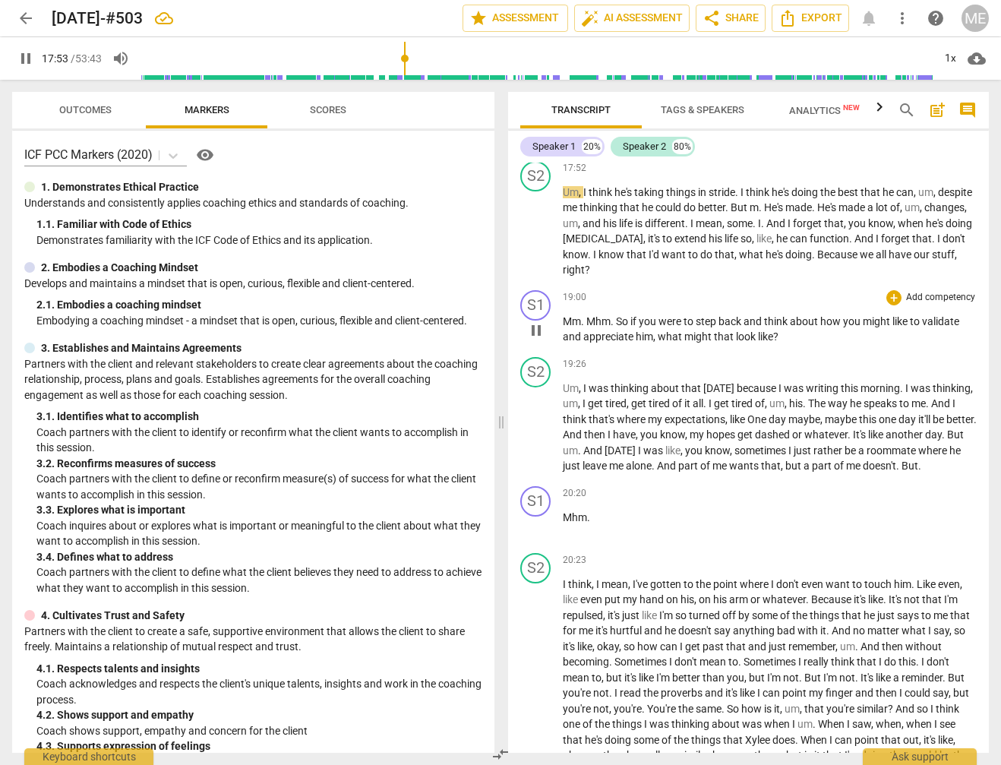
scroll to position [3646, 0]
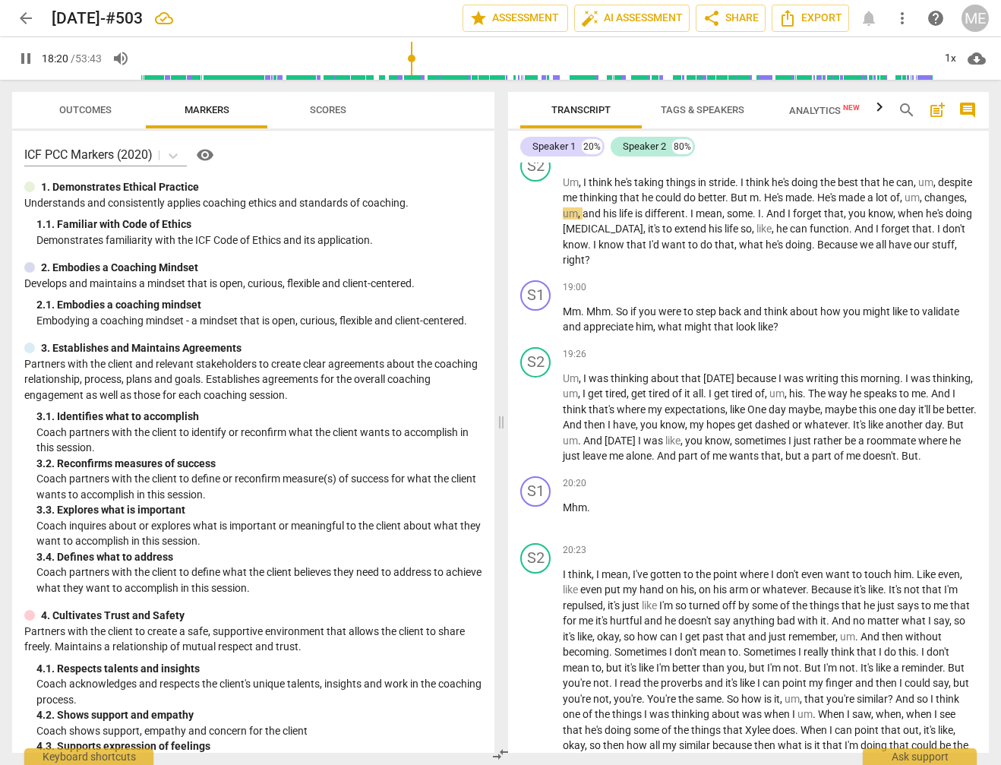
click at [23, 60] on span "pause" at bounding box center [26, 58] width 18 height 18
type input "1101"
drag, startPoint x: 788, startPoint y: 179, endPoint x: 807, endPoint y: 180, distance: 19.0
click at [807, 180] on p "Um , I think he's taking things in stride . I think he's doing the best that he…" at bounding box center [770, 221] width 414 height 93
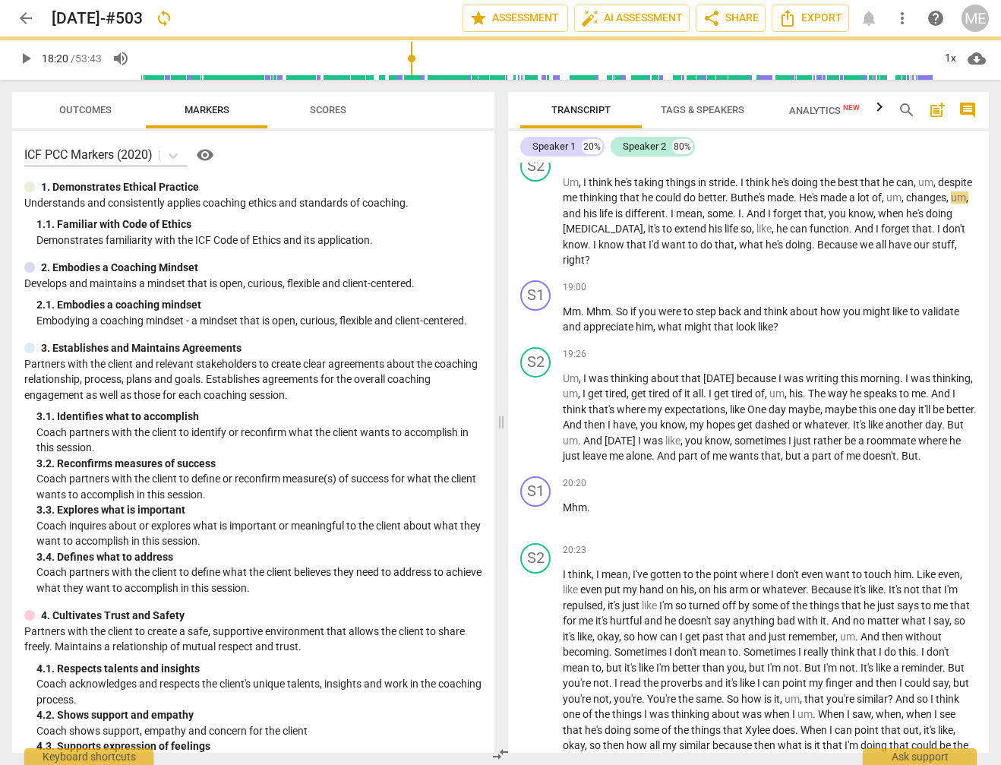
click at [21, 53] on span "play_arrow" at bounding box center [26, 58] width 18 height 18
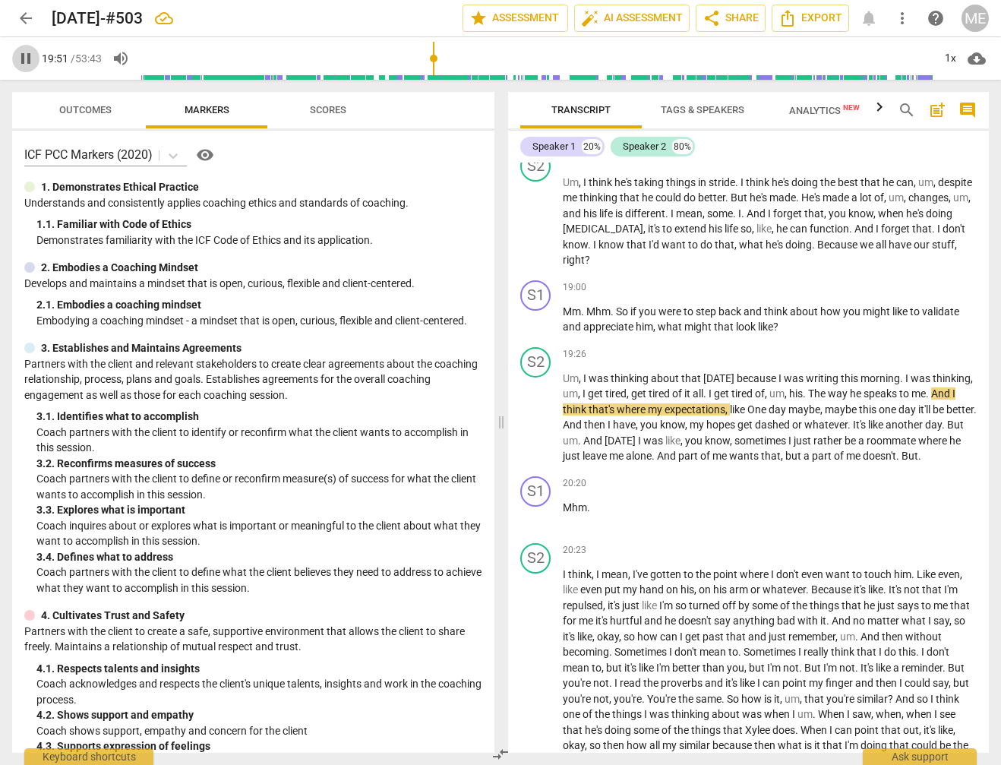
click at [26, 63] on span "pause" at bounding box center [26, 58] width 18 height 18
type input "1191"
drag, startPoint x: 807, startPoint y: 374, endPoint x: 814, endPoint y: 374, distance: 7.6
click at [815, 375] on p "Um , I was thinking about that [DATE] because I was writing this morning . I wa…" at bounding box center [770, 417] width 414 height 93
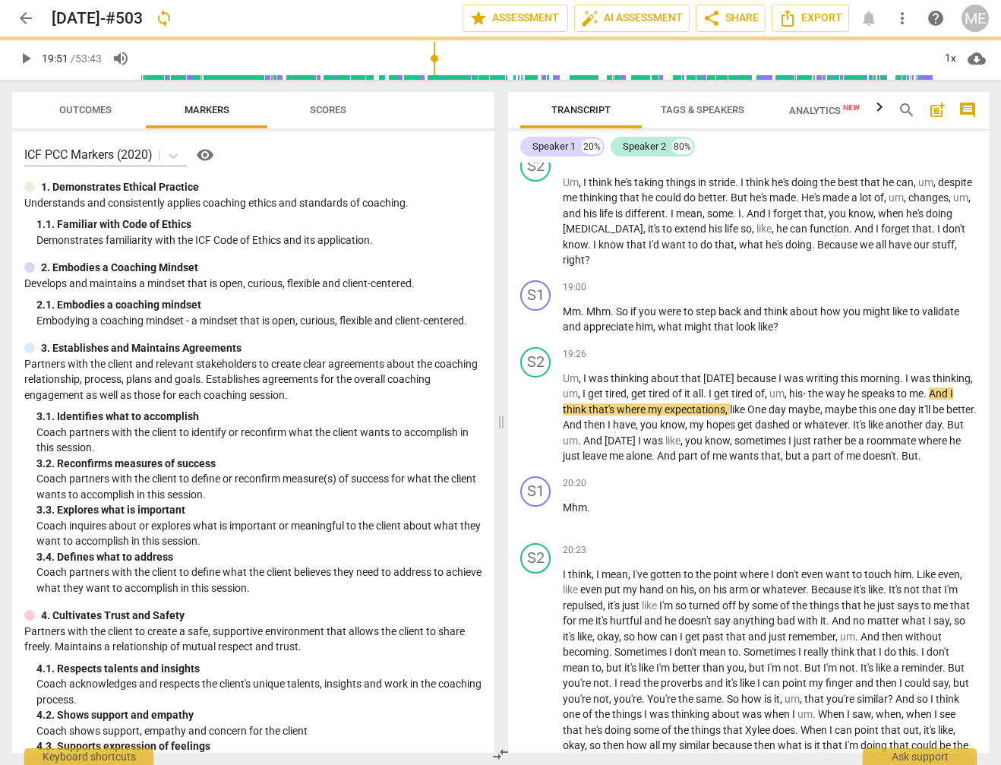
click at [22, 55] on span "play_arrow" at bounding box center [26, 58] width 18 height 18
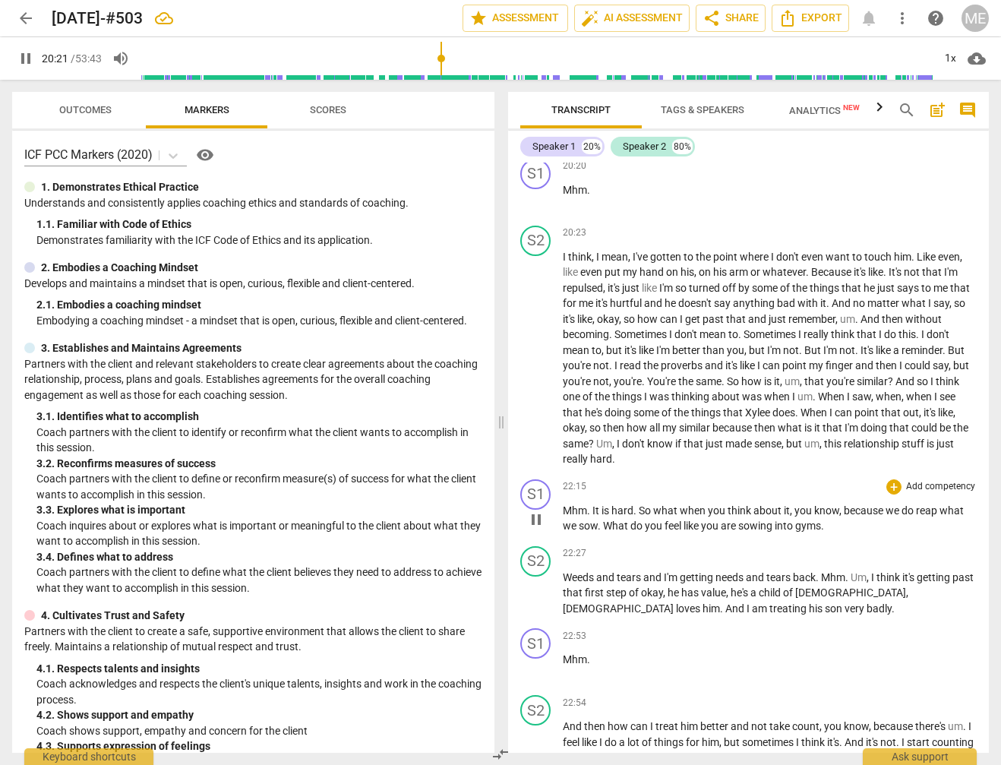
scroll to position [3992, 0]
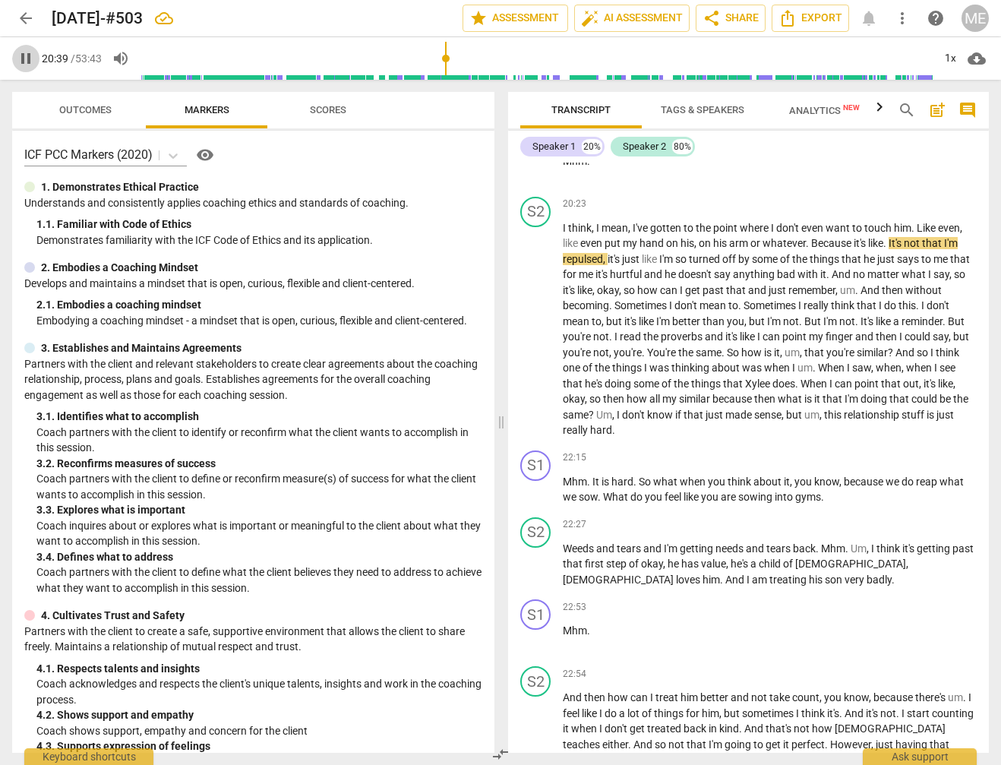
drag, startPoint x: 24, startPoint y: 61, endPoint x: 240, endPoint y: 165, distance: 240.2
click at [25, 61] on span "pause" at bounding box center [26, 58] width 18 height 18
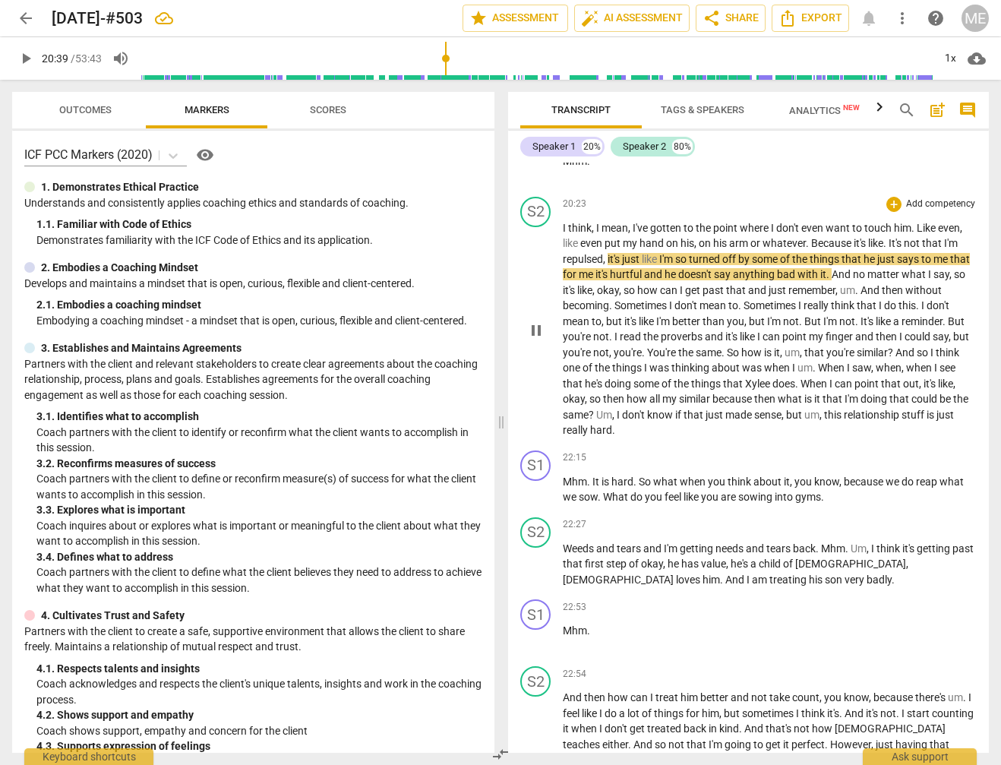
type input "1240"
drag, startPoint x: 807, startPoint y: 224, endPoint x: 818, endPoint y: 227, distance: 11.8
click at [818, 227] on p "I think , I mean , I've gotten to the point where I don't even want to touch hi…" at bounding box center [770, 329] width 414 height 218
drag, startPoint x: 886, startPoint y: 226, endPoint x: 895, endPoint y: 228, distance: 9.4
click at [895, 228] on p "I think , I mean , I've gotten to the point where I don't even want to touch hi…" at bounding box center [770, 329] width 414 height 218
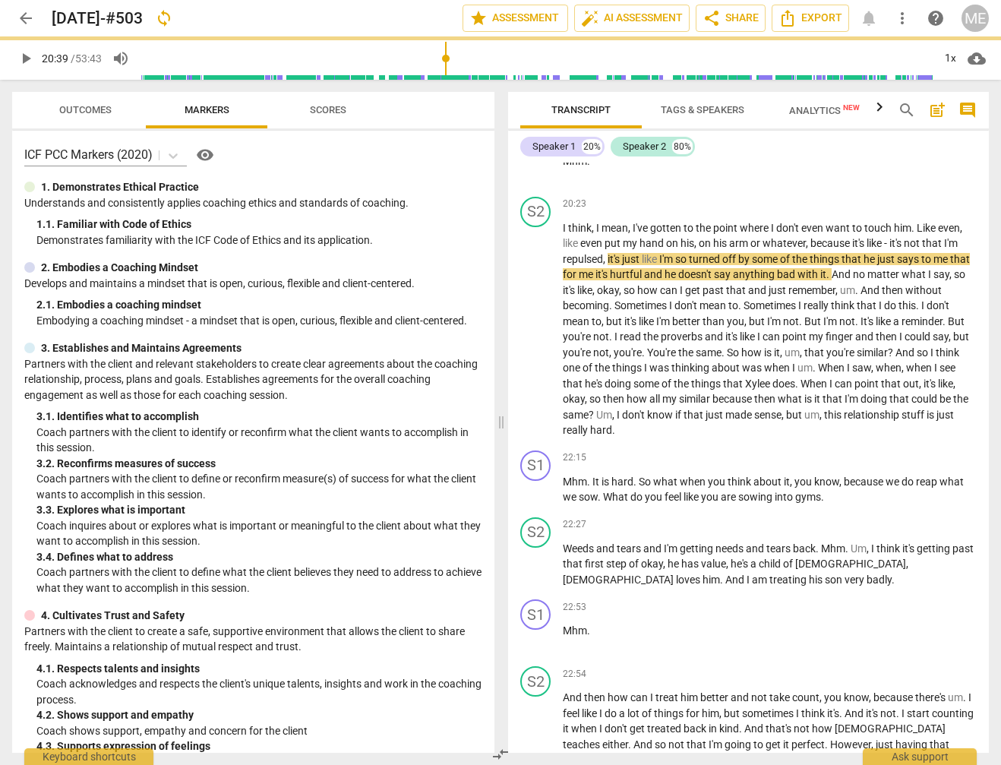
click at [28, 59] on span "play_arrow" at bounding box center [26, 58] width 18 height 18
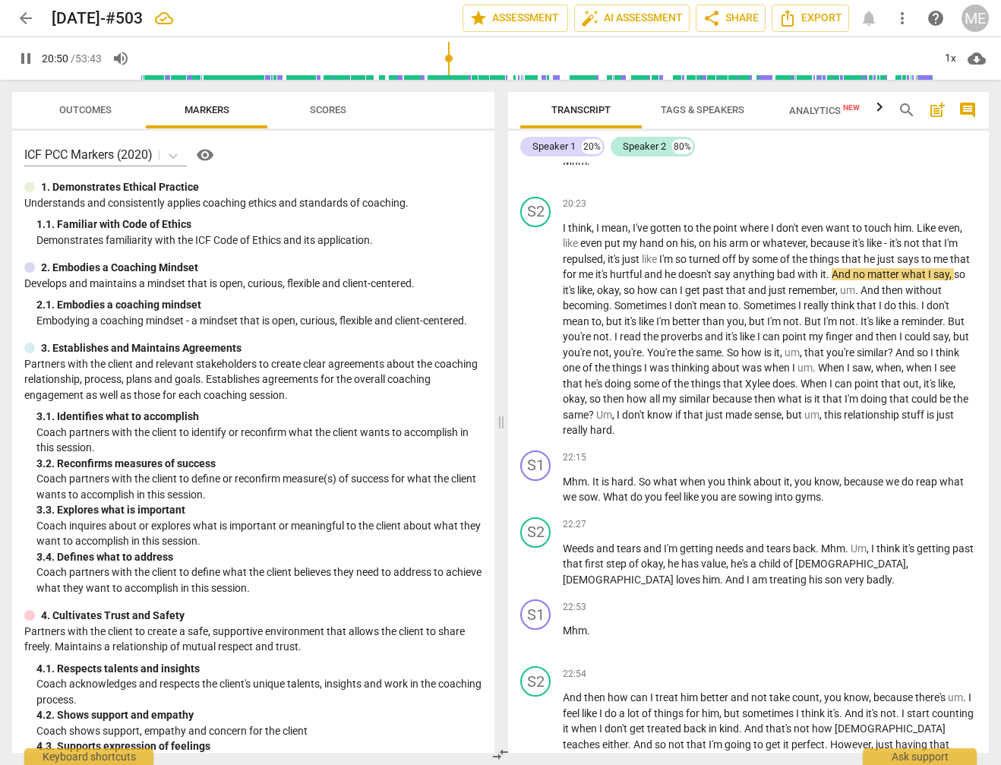
click at [26, 52] on span "pause" at bounding box center [26, 58] width 18 height 18
type input "1251"
drag, startPoint x: 745, startPoint y: 257, endPoint x: 753, endPoint y: 257, distance: 7.6
click at [733, 268] on span "say" at bounding box center [723, 274] width 19 height 12
click at [27, 56] on span "play_arrow" at bounding box center [26, 58] width 18 height 18
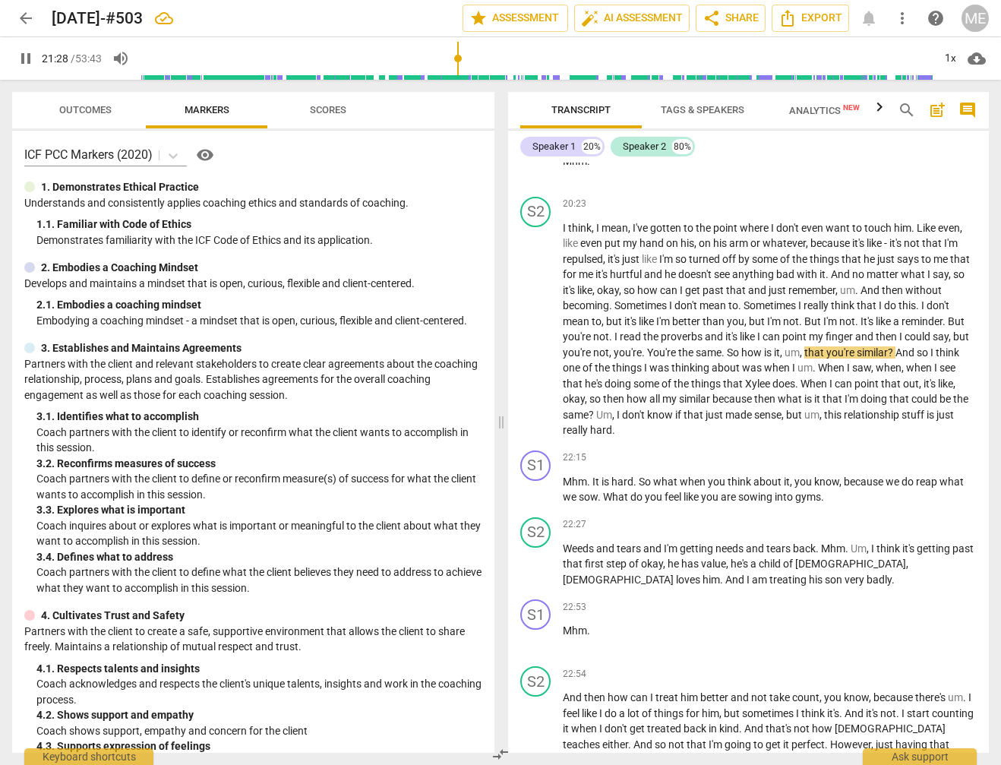
drag, startPoint x: 27, startPoint y: 61, endPoint x: 89, endPoint y: 110, distance: 78.9
click at [28, 60] on span "pause" at bounding box center [26, 58] width 18 height 18
type input "1289"
drag, startPoint x: 710, startPoint y: 334, endPoint x: 718, endPoint y: 334, distance: 8.4
click at [718, 334] on p "I think , I mean , I've gotten to the point where I don't even want to touch hi…" at bounding box center [770, 329] width 414 height 218
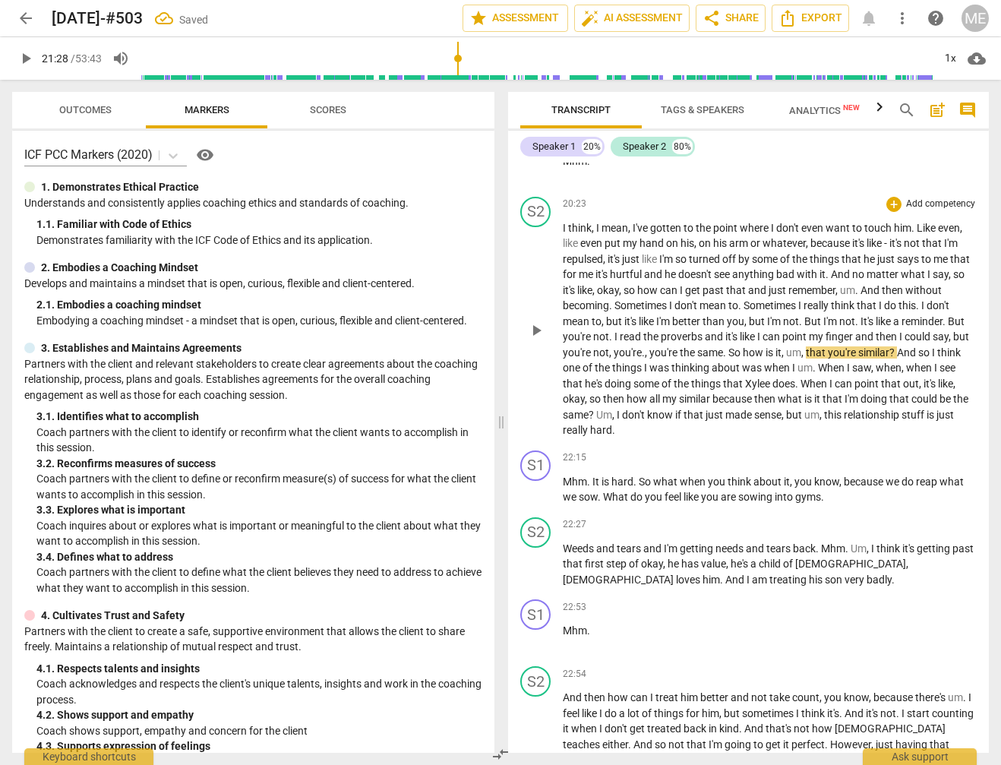
click at [655, 346] on span "., y" at bounding box center [648, 352] width 13 height 12
click at [27, 54] on span "play_arrow" at bounding box center [26, 58] width 18 height 18
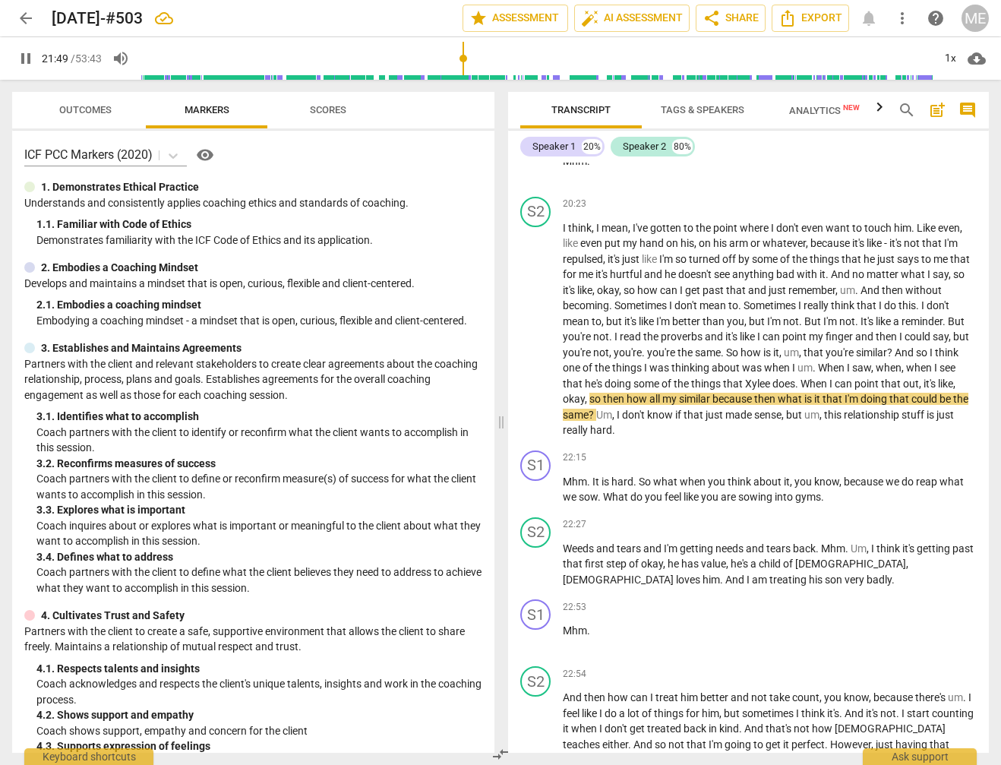
drag, startPoint x: 26, startPoint y: 55, endPoint x: 249, endPoint y: 164, distance: 248.6
click at [27, 55] on span "pause" at bounding box center [26, 58] width 18 height 18
type input "1310"
click at [835, 366] on p "I think , I mean , I've gotten to the point where I don't even want to touch hi…" at bounding box center [770, 329] width 414 height 218
click at [24, 53] on span "play_arrow" at bounding box center [26, 58] width 18 height 18
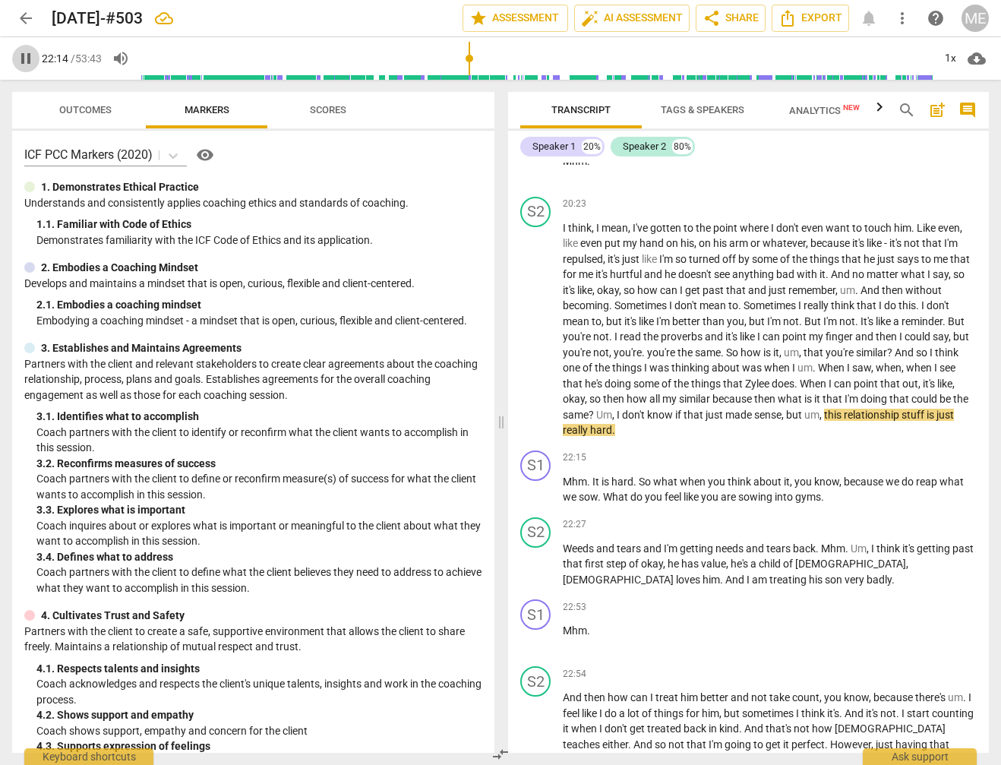
drag, startPoint x: 21, startPoint y: 57, endPoint x: 135, endPoint y: 90, distance: 119.2
click at [21, 57] on span "pause" at bounding box center [26, 58] width 18 height 18
type input "1335"
